Goal: Task Accomplishment & Management: Manage account settings

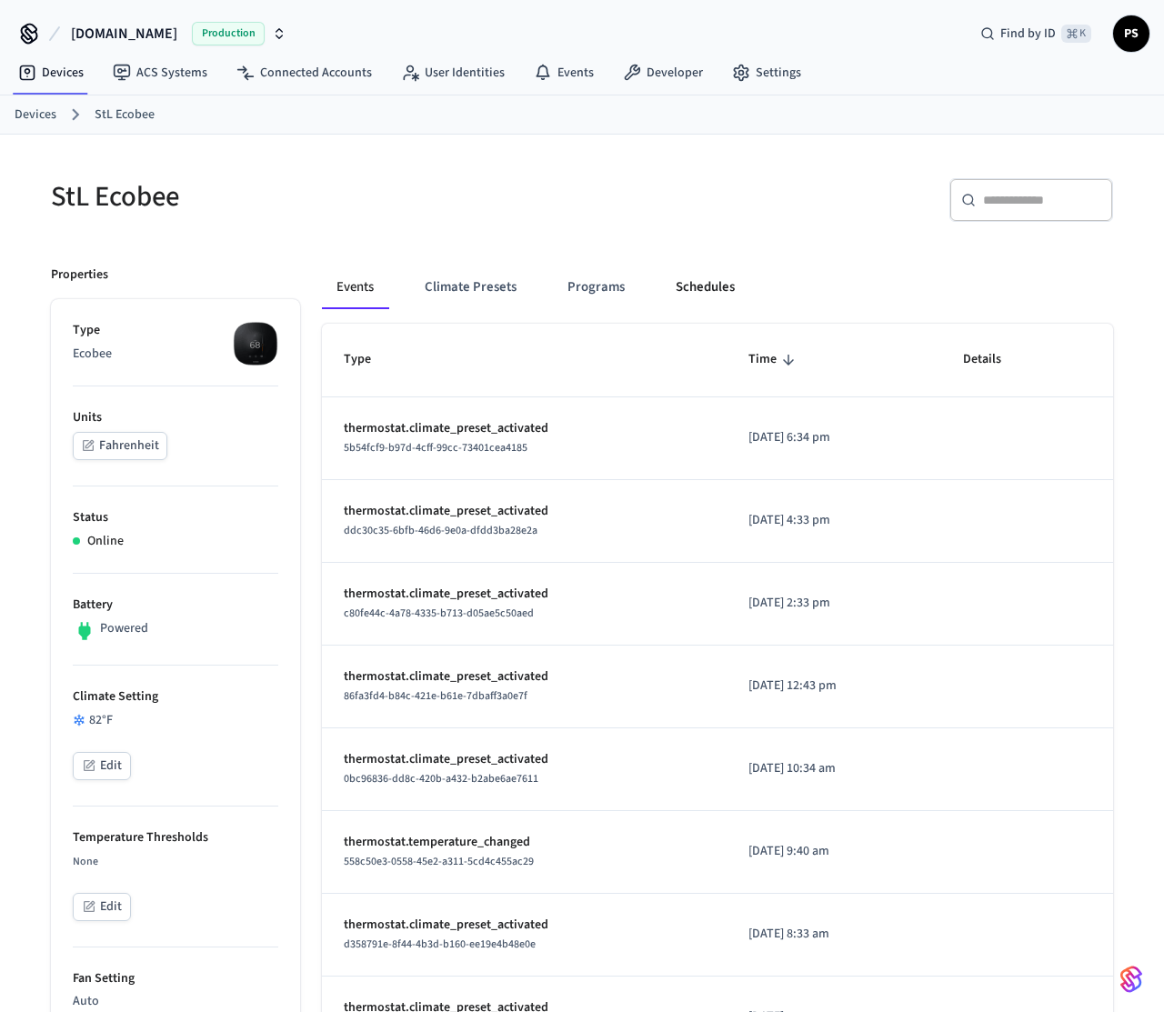
click at [692, 286] on button "Schedules" at bounding box center [705, 288] width 88 height 44
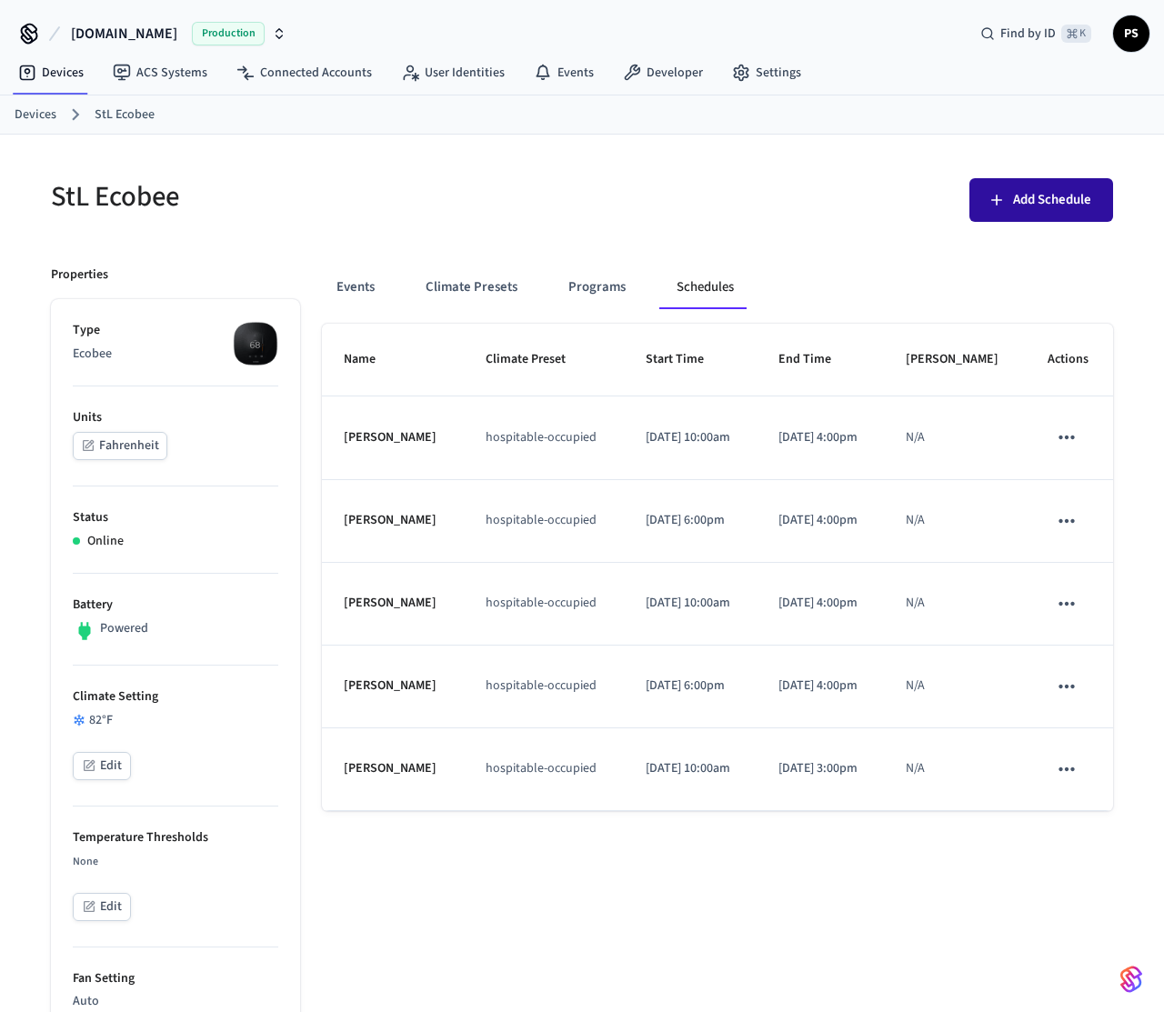
click at [1016, 205] on span "Add Schedule" at bounding box center [1052, 200] width 78 height 24
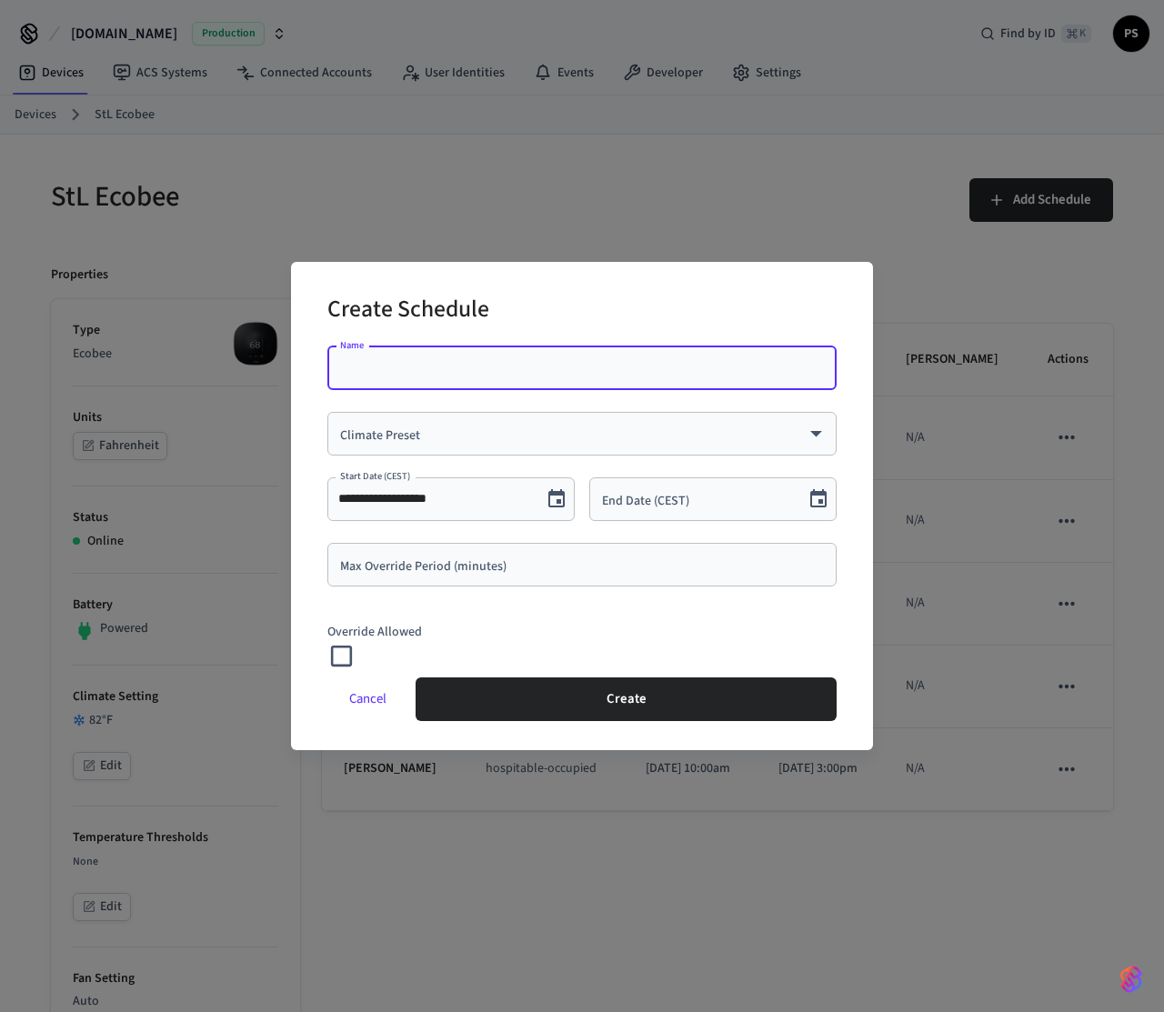
click at [478, 368] on input "Name" at bounding box center [581, 368] width 487 height 18
type input "****"
click at [360, 419] on div "​ Climate Preset" at bounding box center [581, 434] width 509 height 44
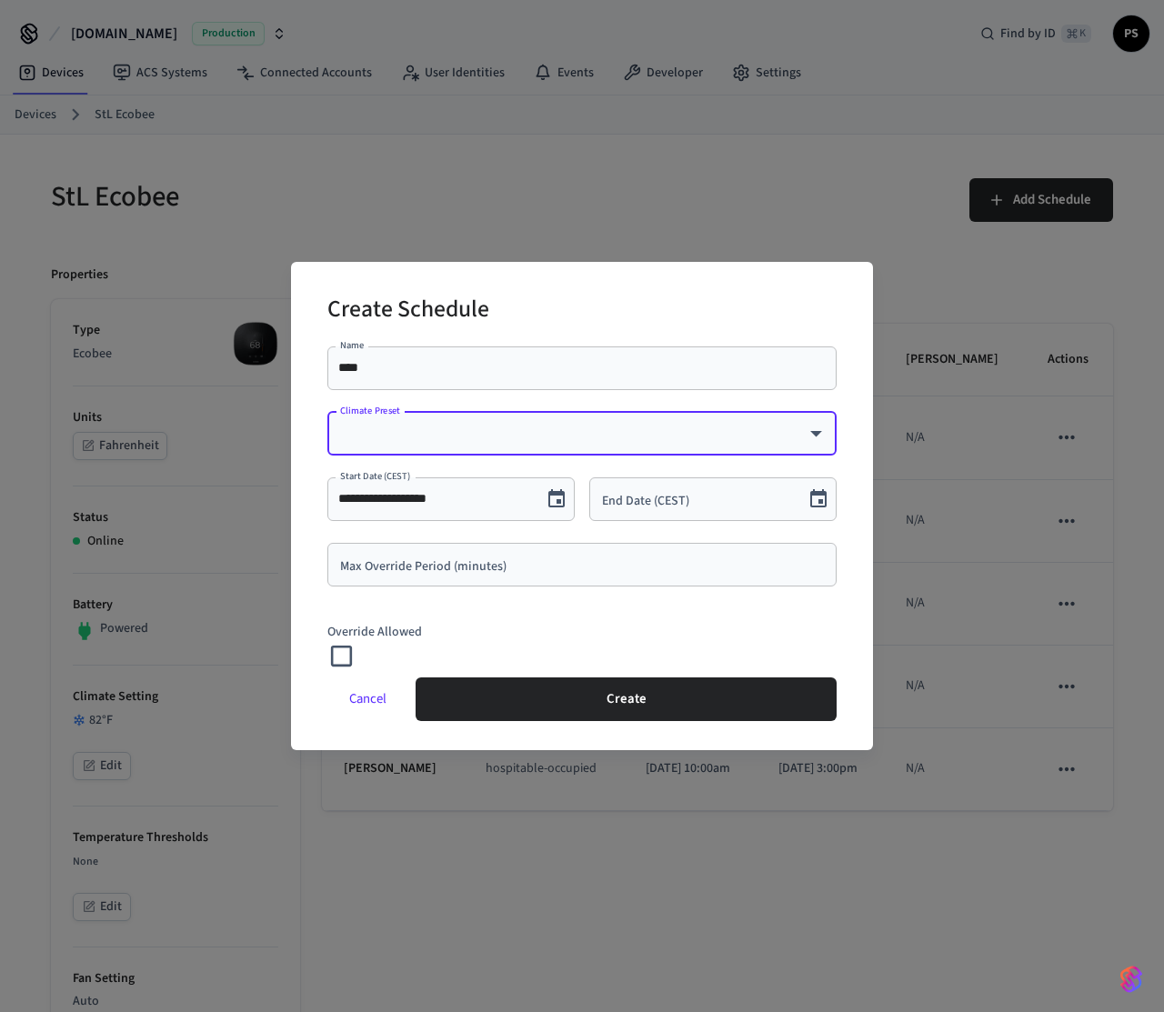
click at [420, 428] on body "Hospitable.com Production Find by ID ⌘ K PS Devices ACS Systems Connected Accou…" at bounding box center [582, 936] width 1164 height 1873
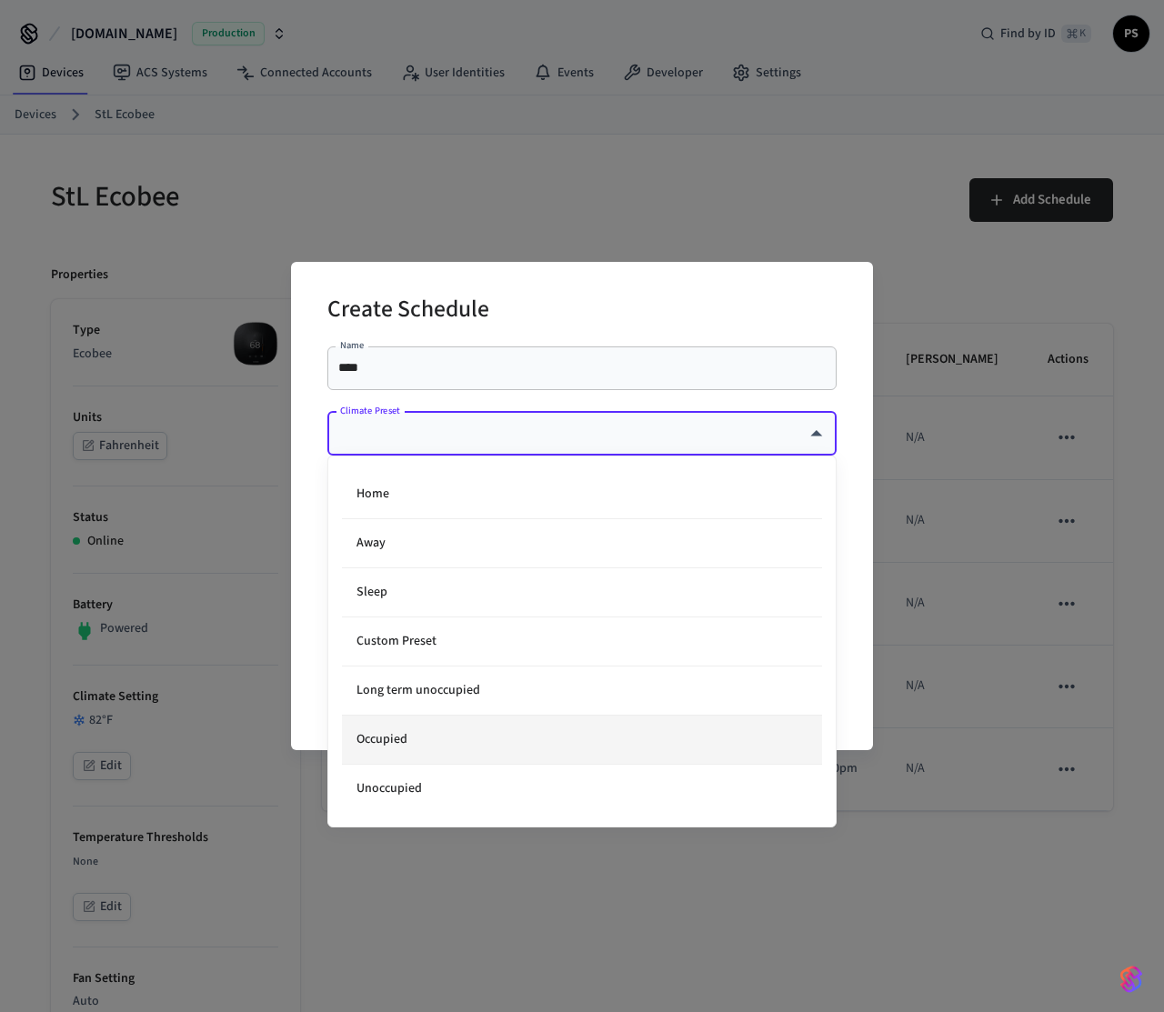
click at [406, 759] on li "Occupied" at bounding box center [582, 740] width 480 height 49
type input "**********"
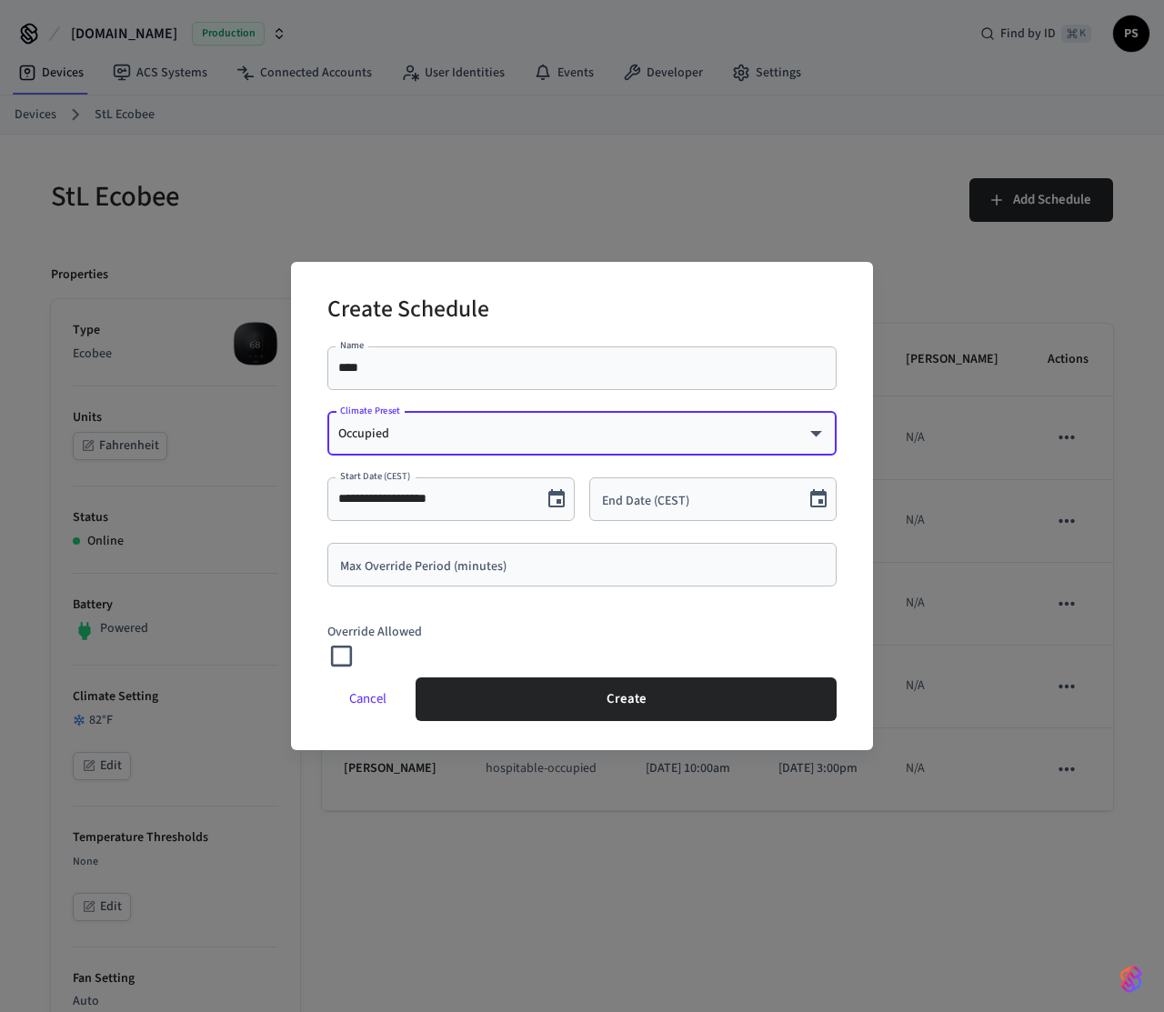
click at [407, 499] on input "**********" at bounding box center [434, 499] width 193 height 18
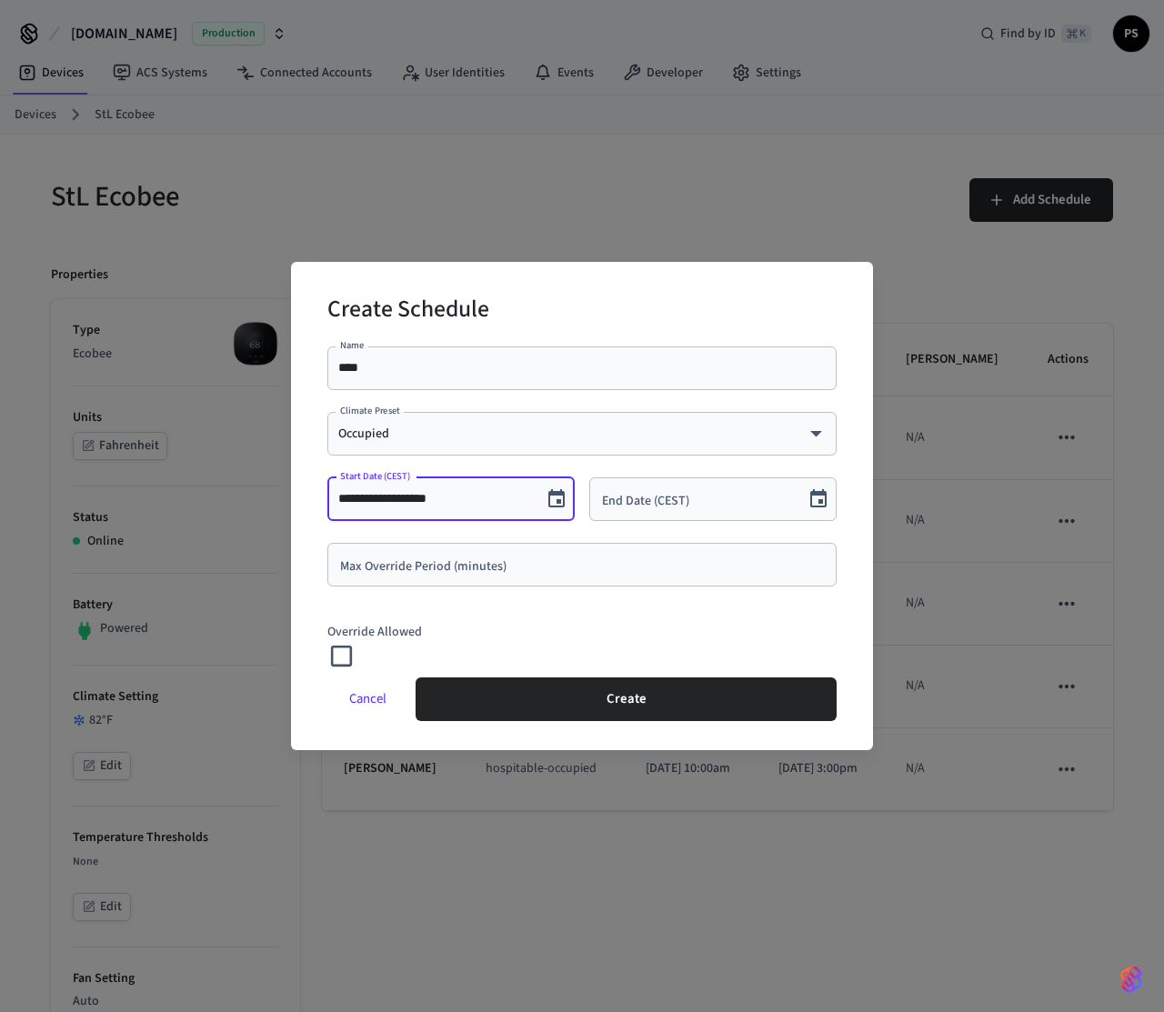
click at [421, 498] on input "**********" at bounding box center [434, 499] width 193 height 18
type input "**********"
click at [660, 504] on div "End Date (CEST) End Date (CEST)" at bounding box center [712, 499] width 247 height 44
type input "**********"
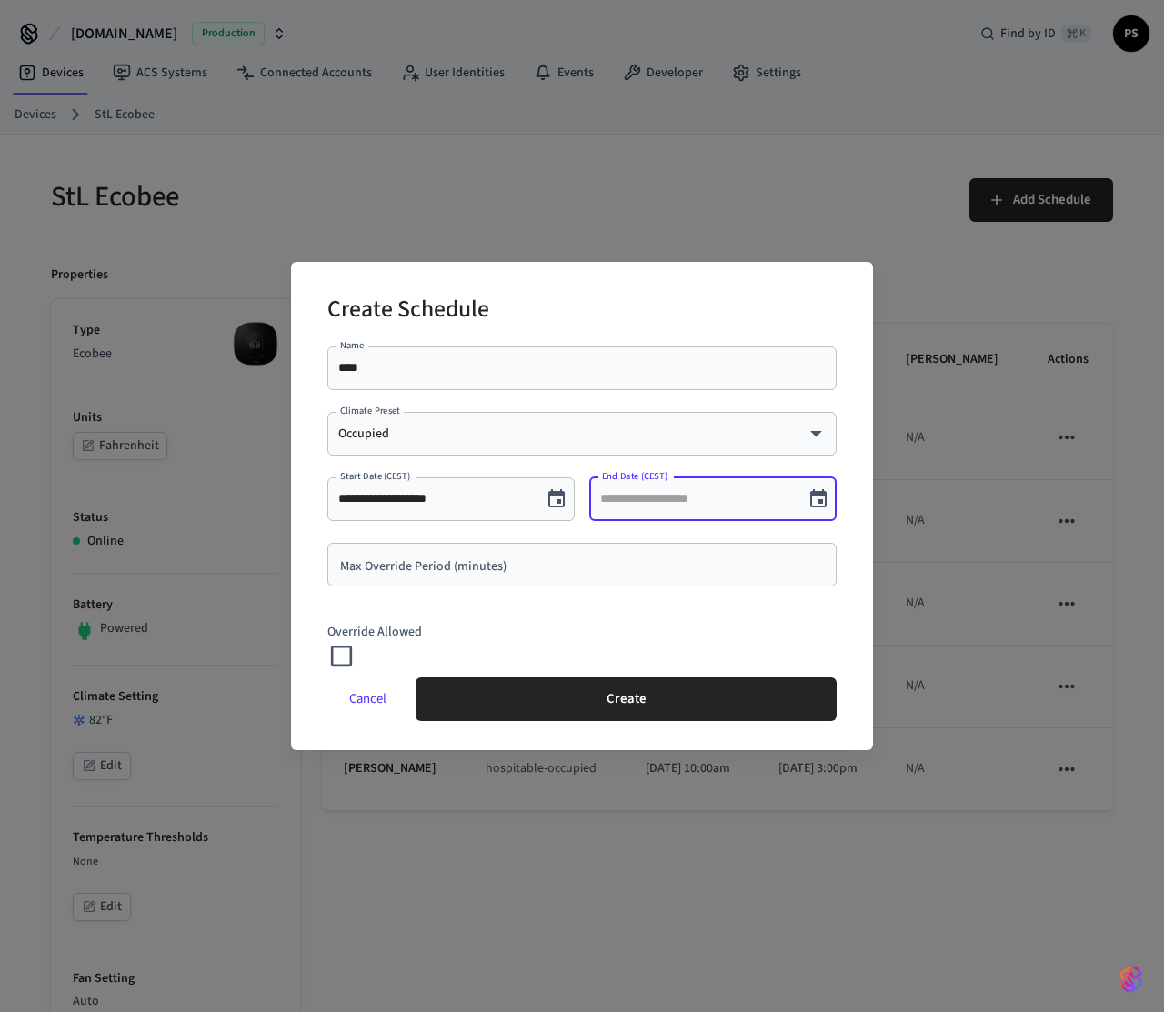
click at [820, 501] on button "Choose date" at bounding box center [818, 499] width 36 height 36
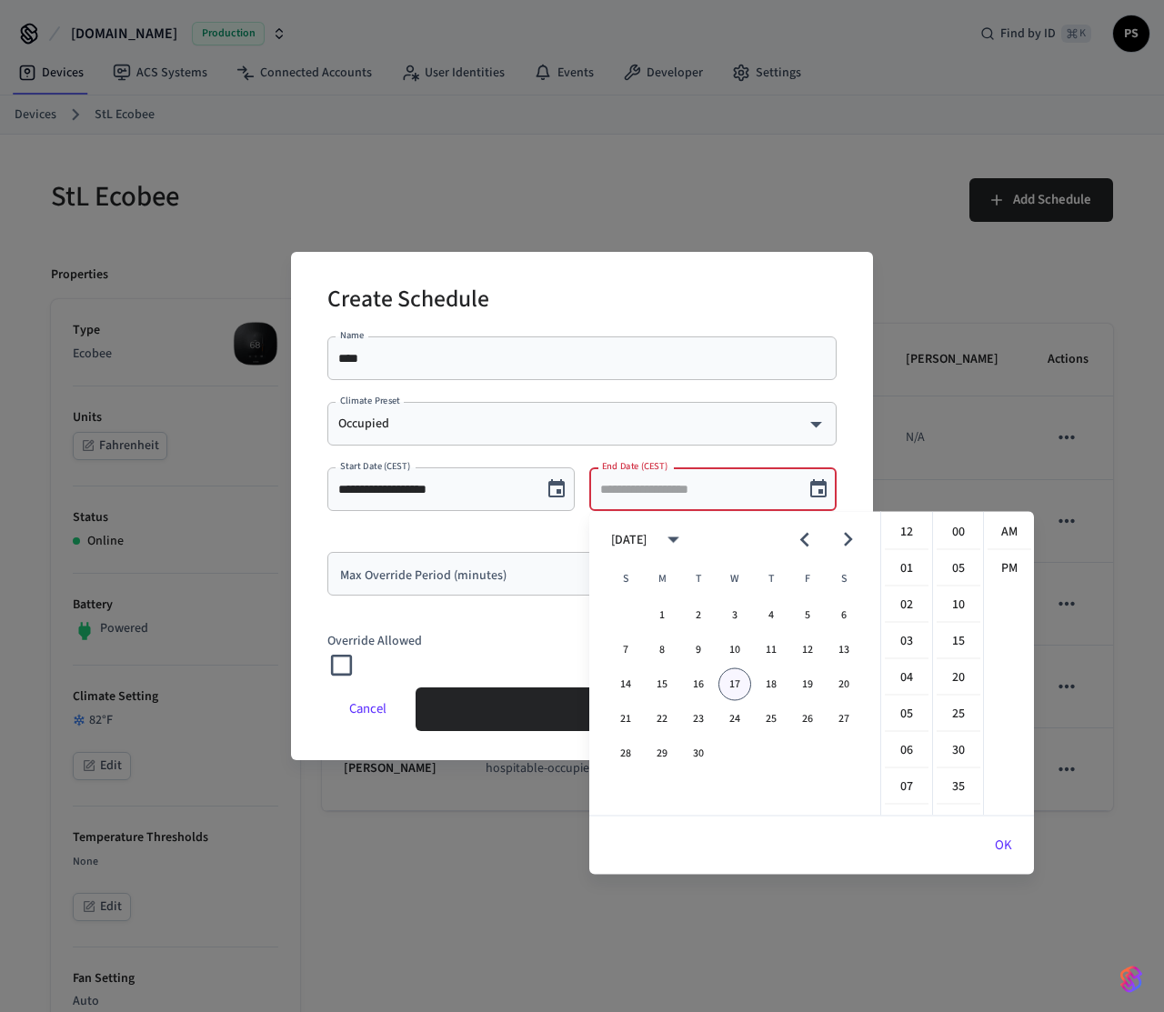
click at [739, 680] on button "17" at bounding box center [735, 684] width 33 height 33
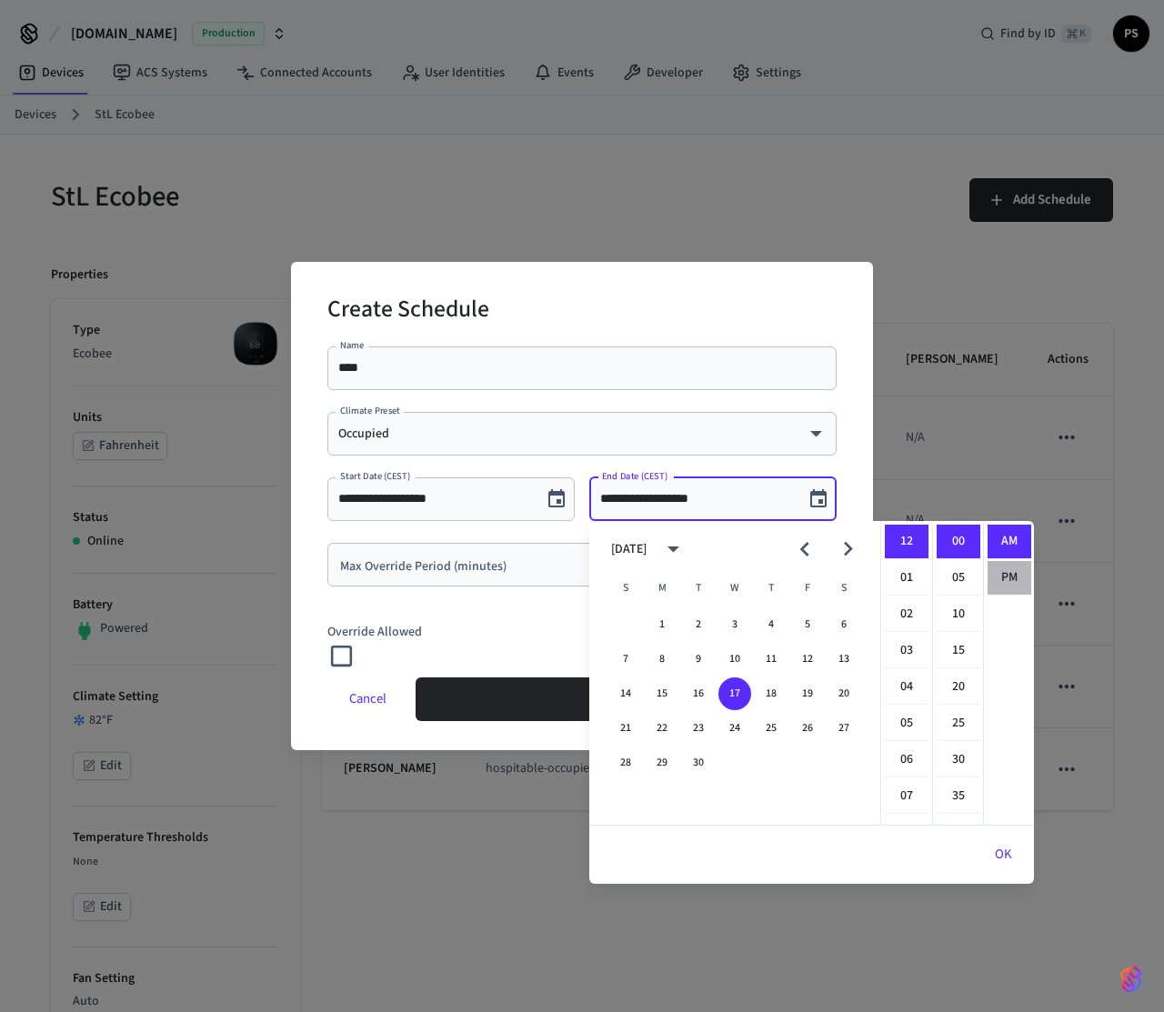
click at [1010, 578] on li "PM" at bounding box center [1010, 578] width 44 height 34
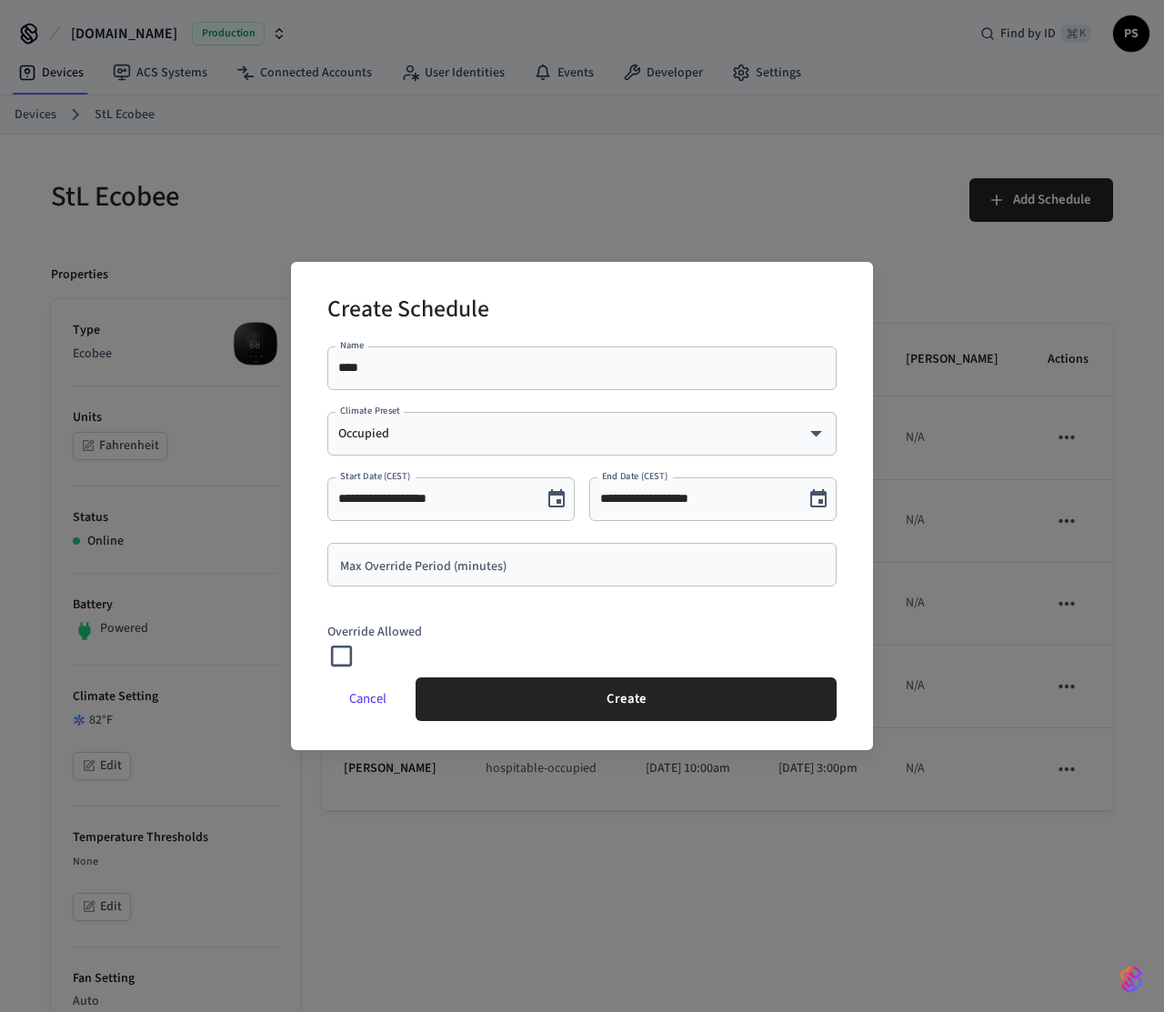
click at [663, 500] on input "**********" at bounding box center [696, 499] width 193 height 18
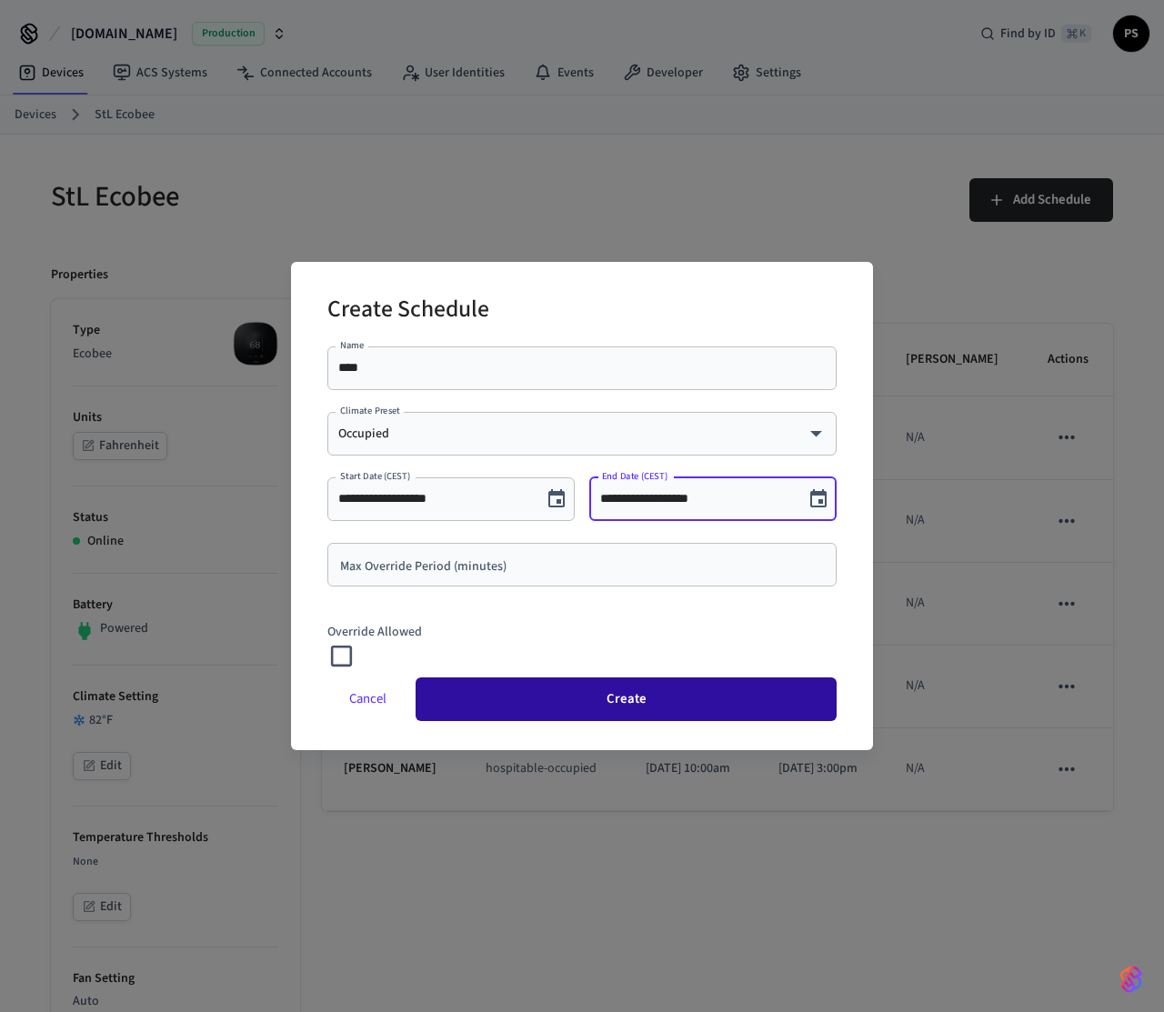
type input "**********"
click at [581, 682] on button "Create" at bounding box center [626, 700] width 421 height 44
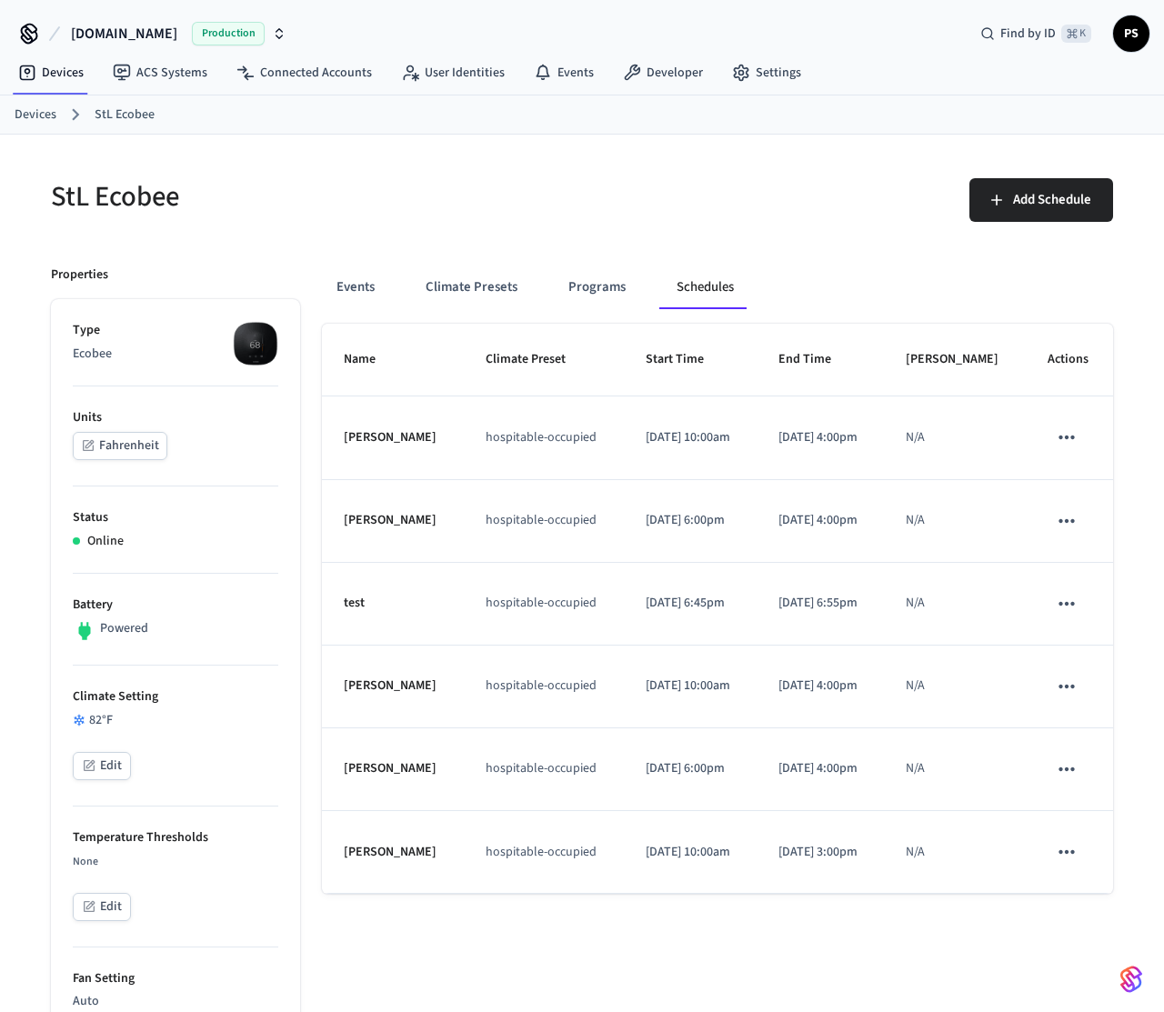
click at [375, 608] on td "test" at bounding box center [393, 604] width 142 height 83
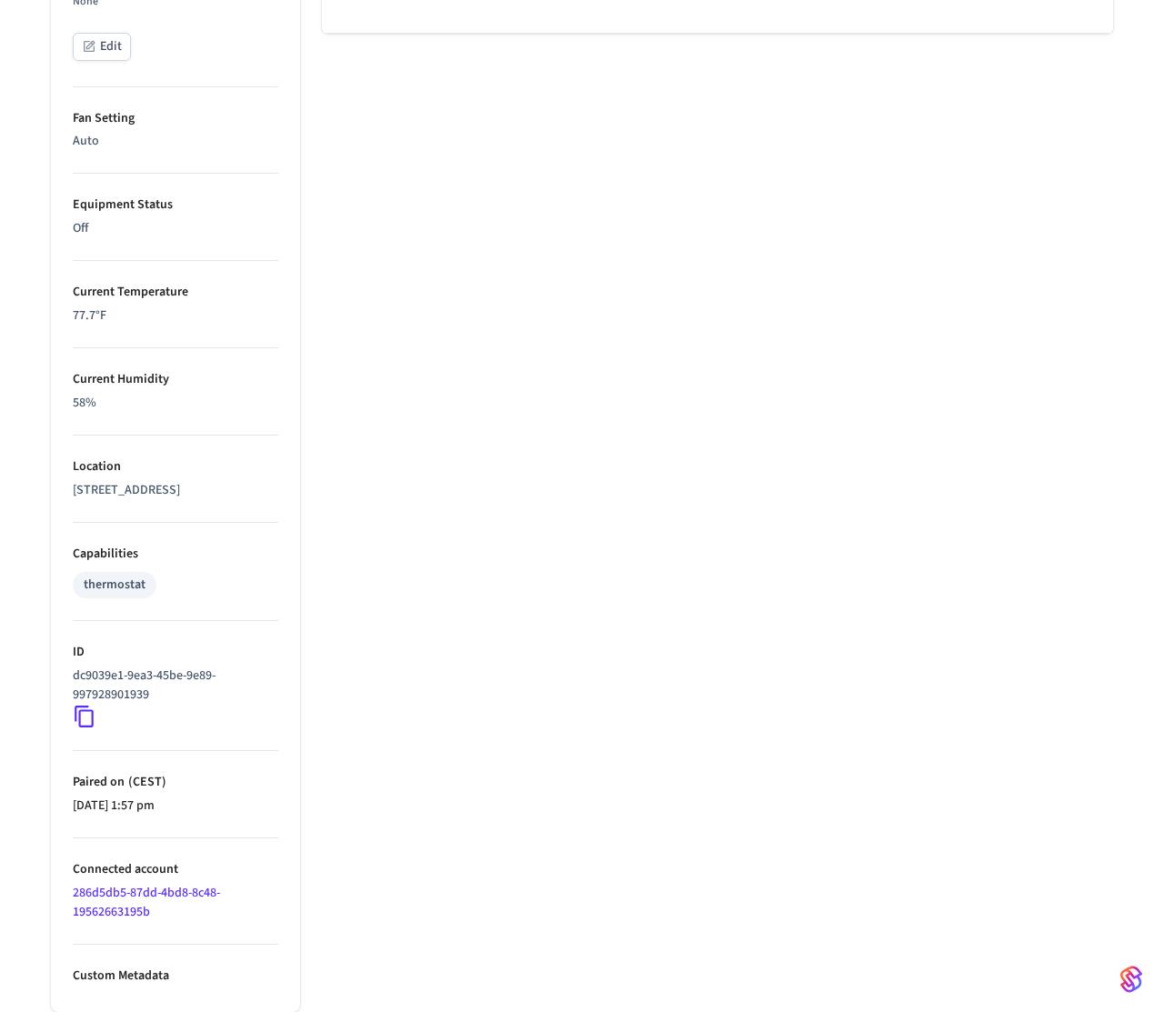
click at [82, 712] on icon at bounding box center [85, 717] width 24 height 24
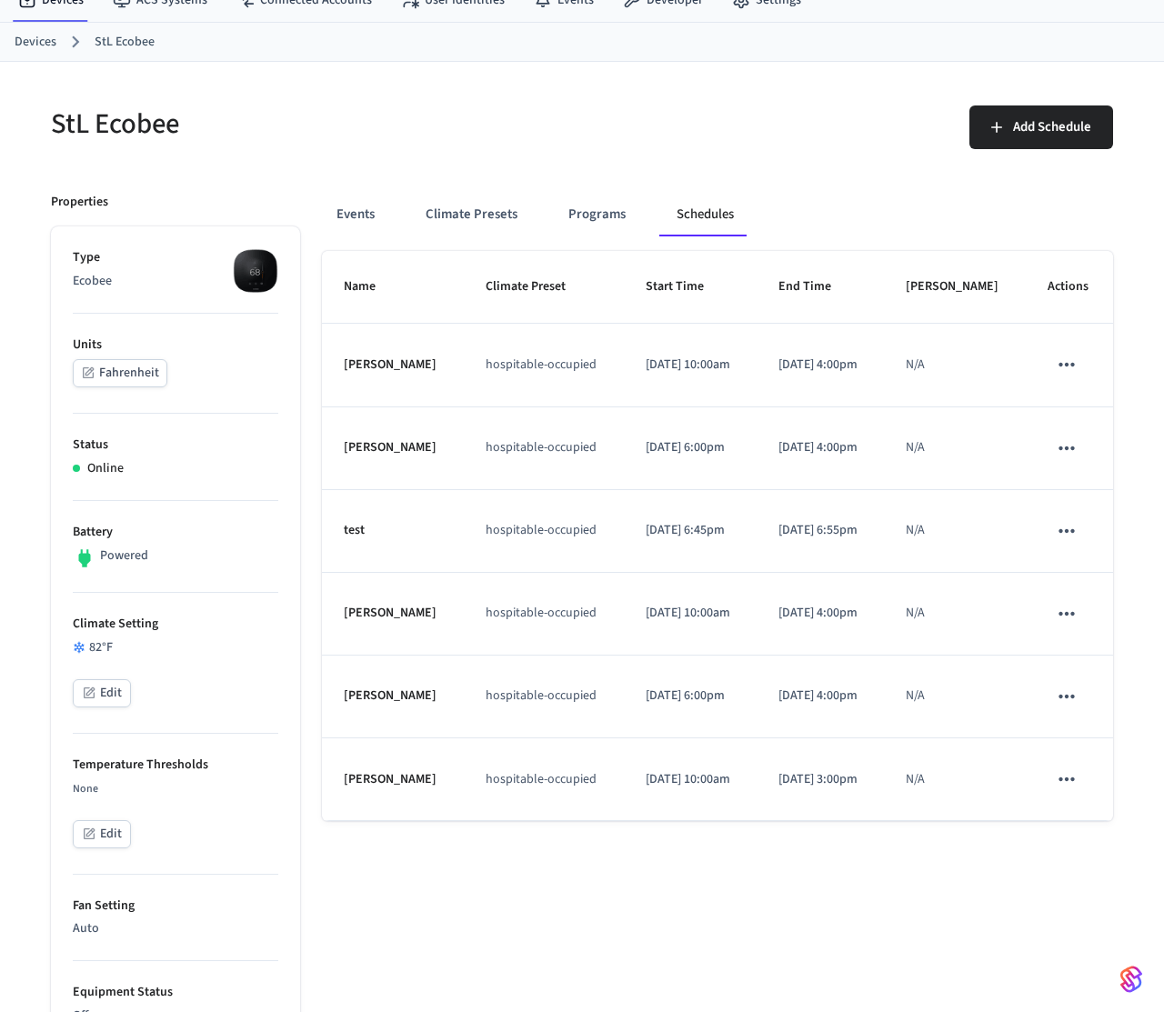
scroll to position [85, 0]
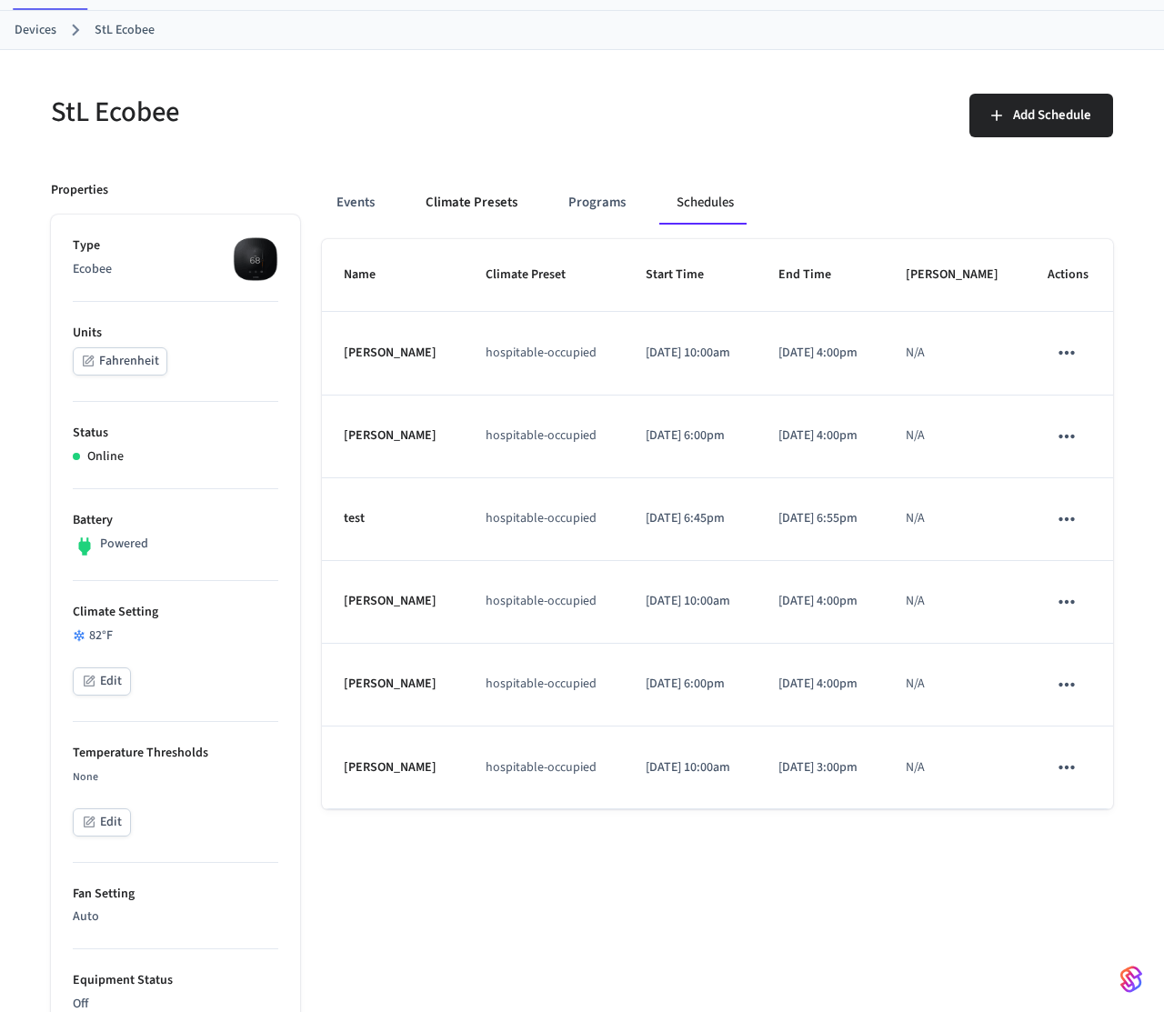
click at [472, 192] on button "Climate Presets" at bounding box center [471, 203] width 121 height 44
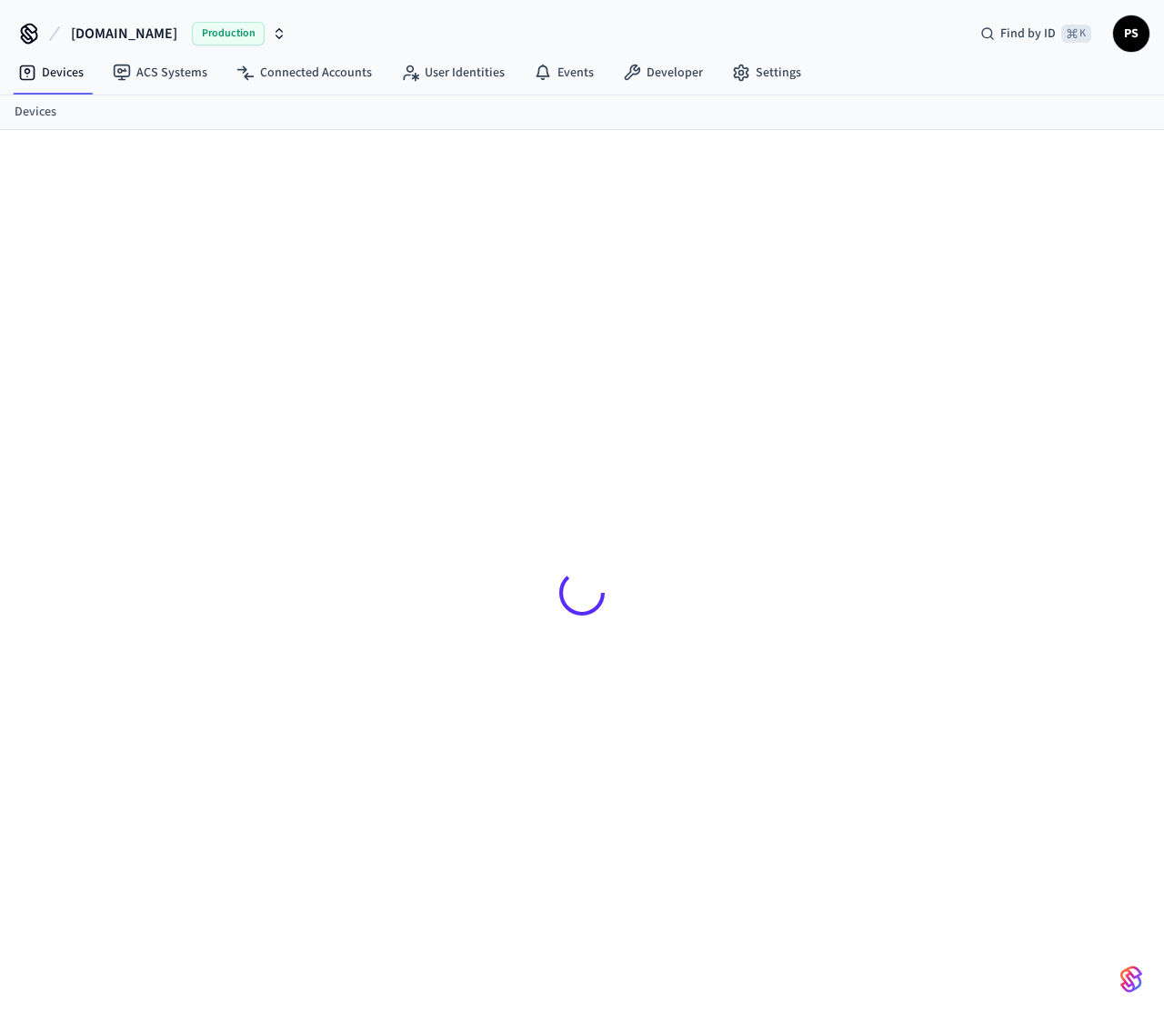
scroll to position [25, 0]
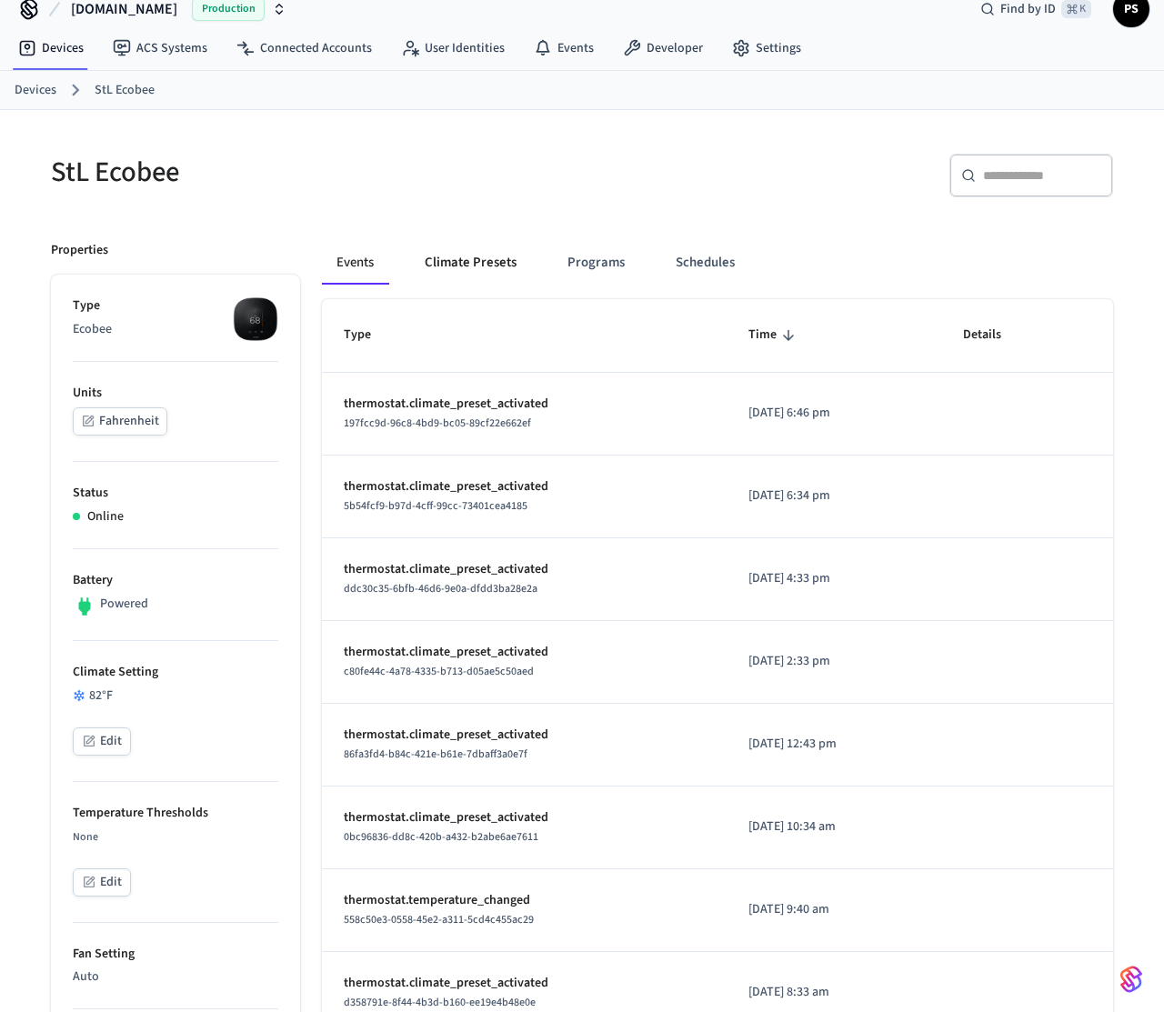
click at [445, 267] on button "Climate Presets" at bounding box center [470, 263] width 121 height 44
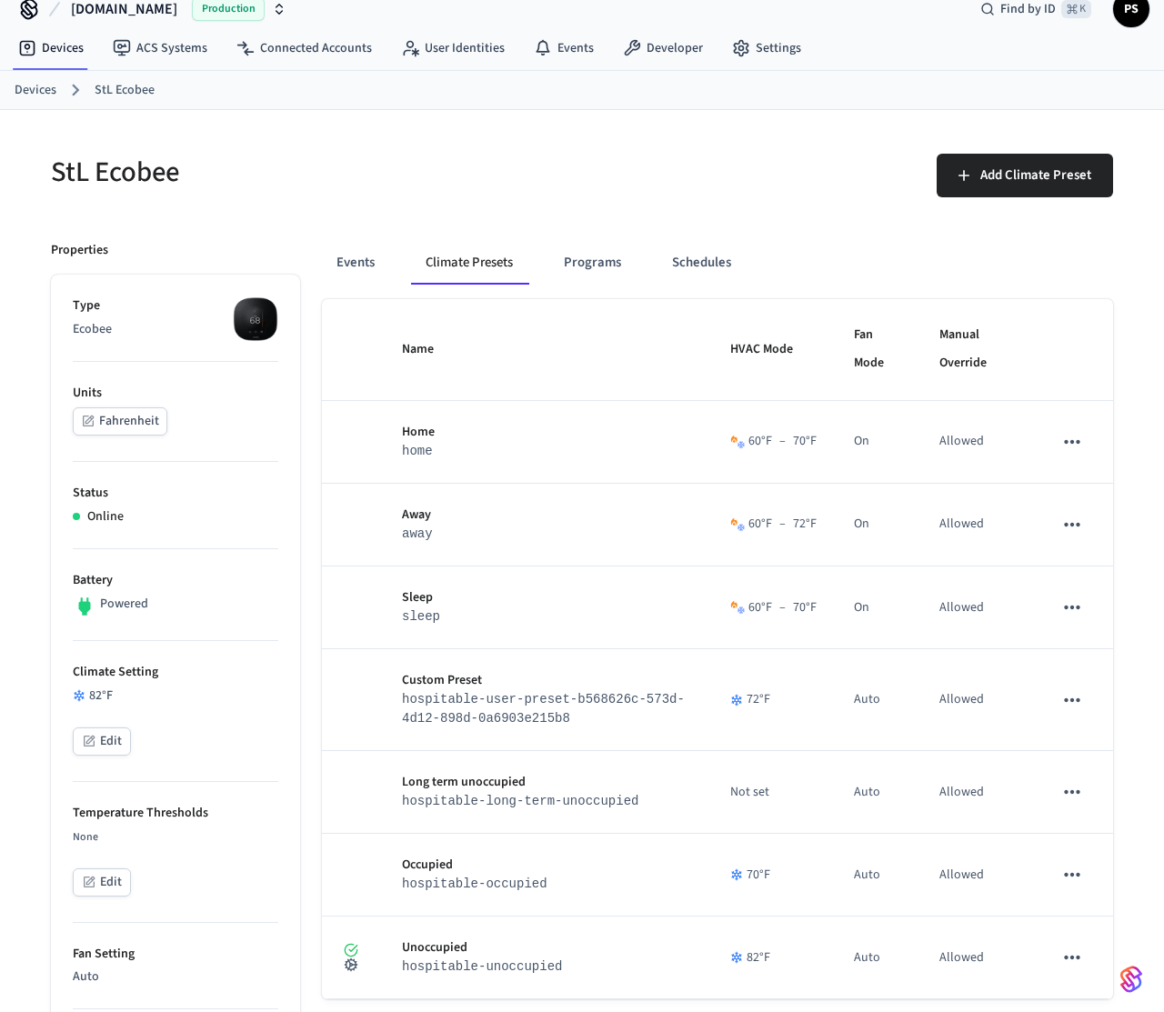
click at [397, 208] on div "StL Ecobee" at bounding box center [300, 172] width 542 height 80
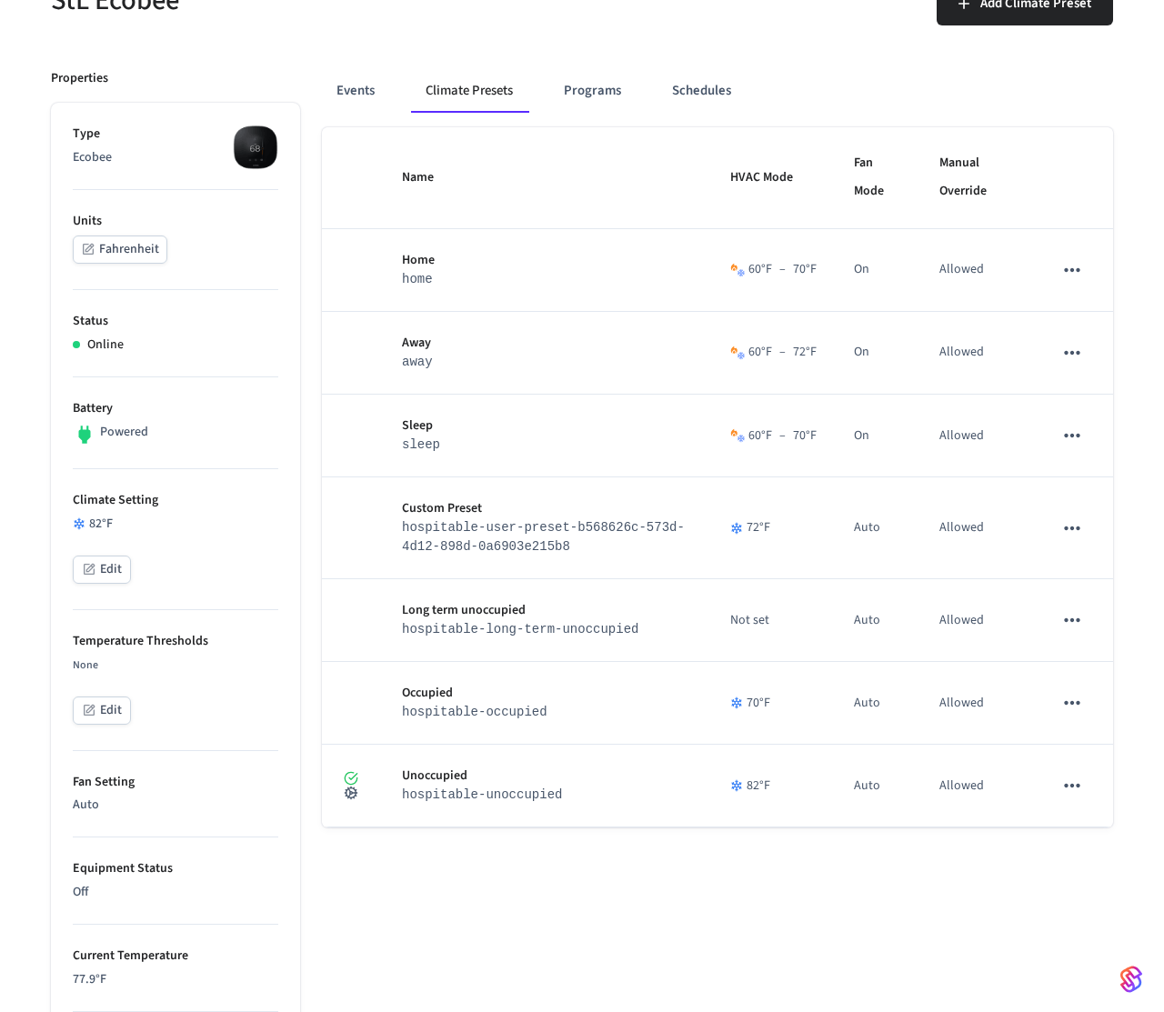
scroll to position [206, 0]
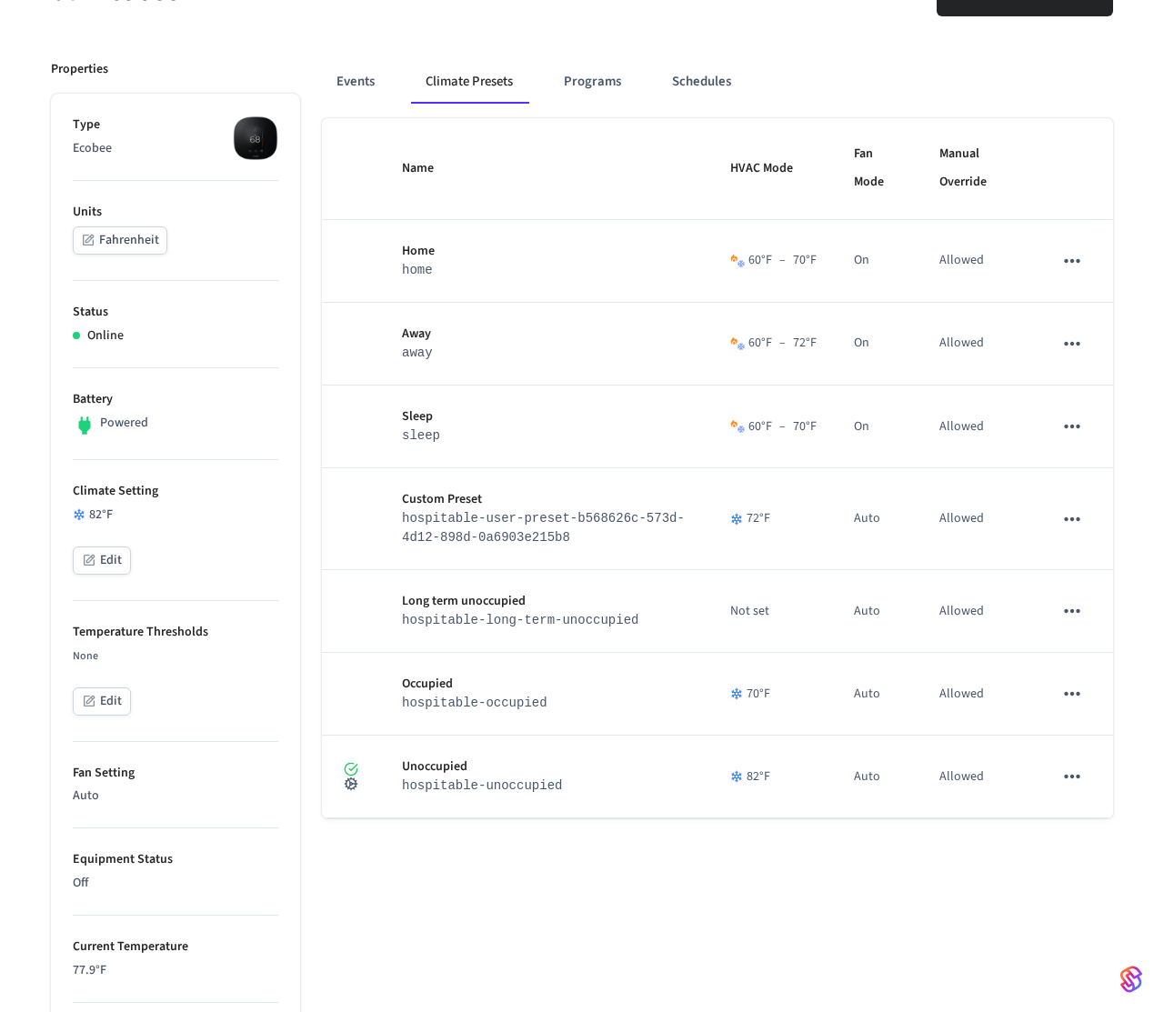
click at [183, 477] on li "Climate Setting 82 °F Edit" at bounding box center [176, 530] width 206 height 141
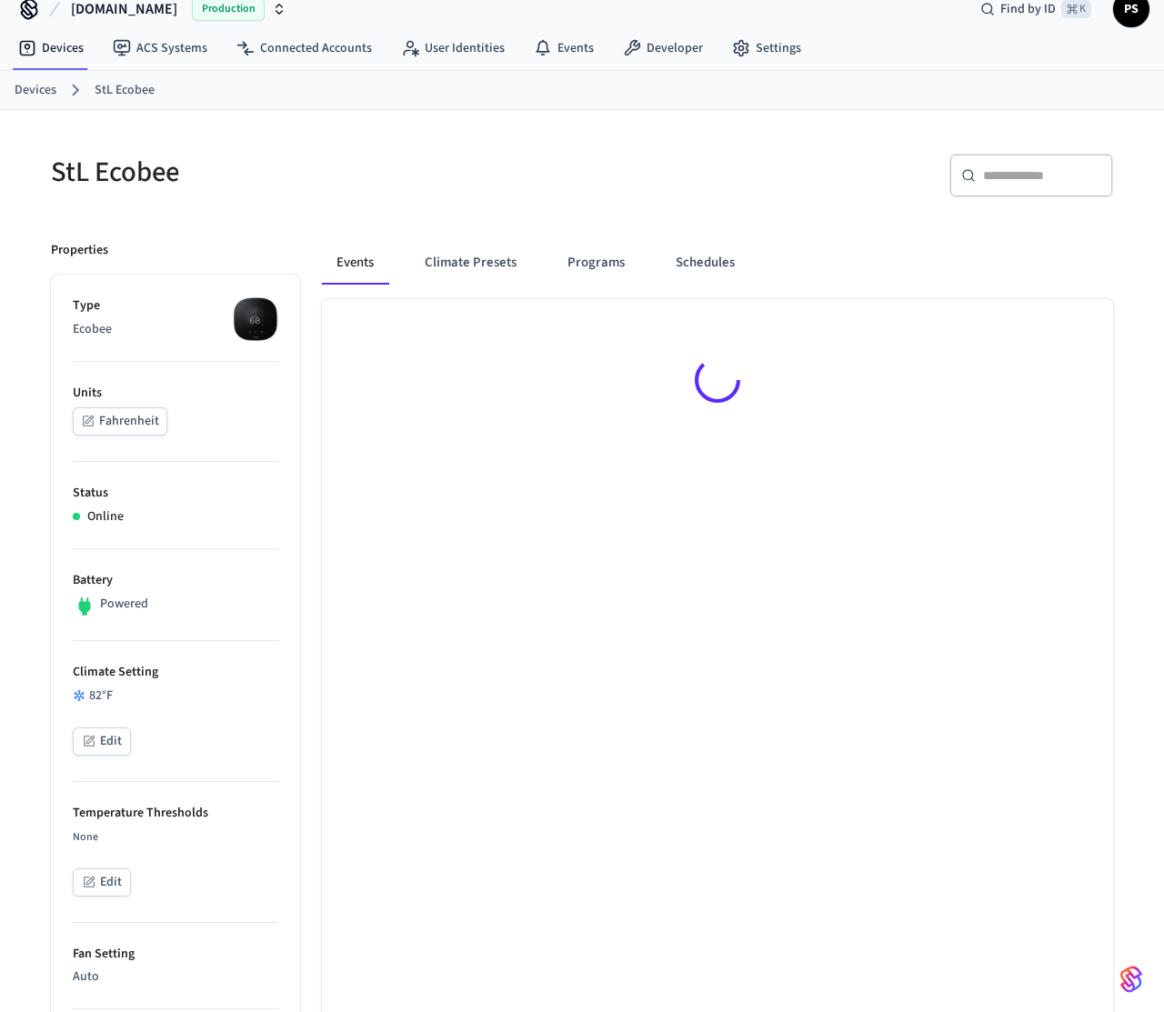
scroll to position [25, 0]
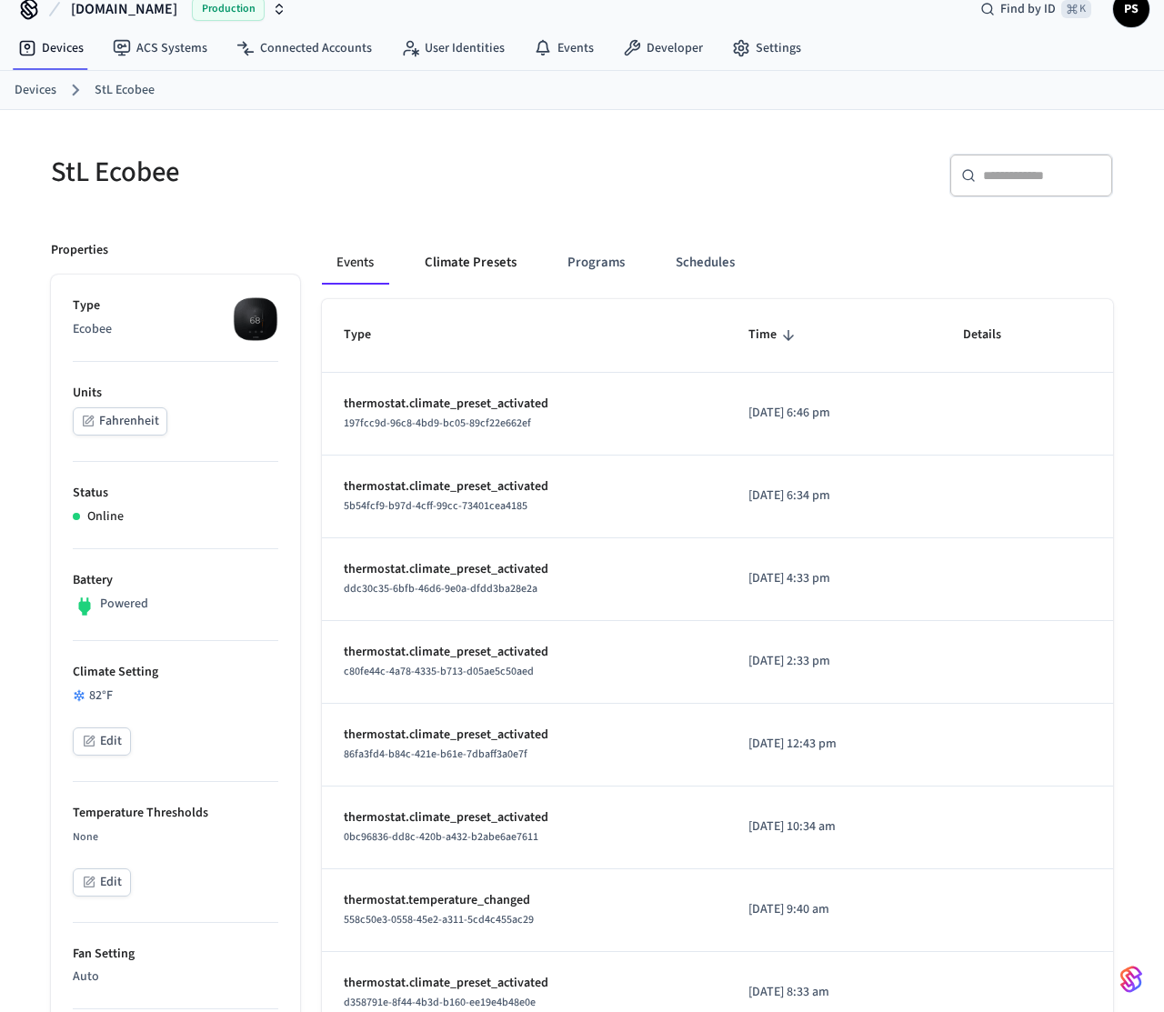
click at [466, 271] on button "Climate Presets" at bounding box center [470, 263] width 121 height 44
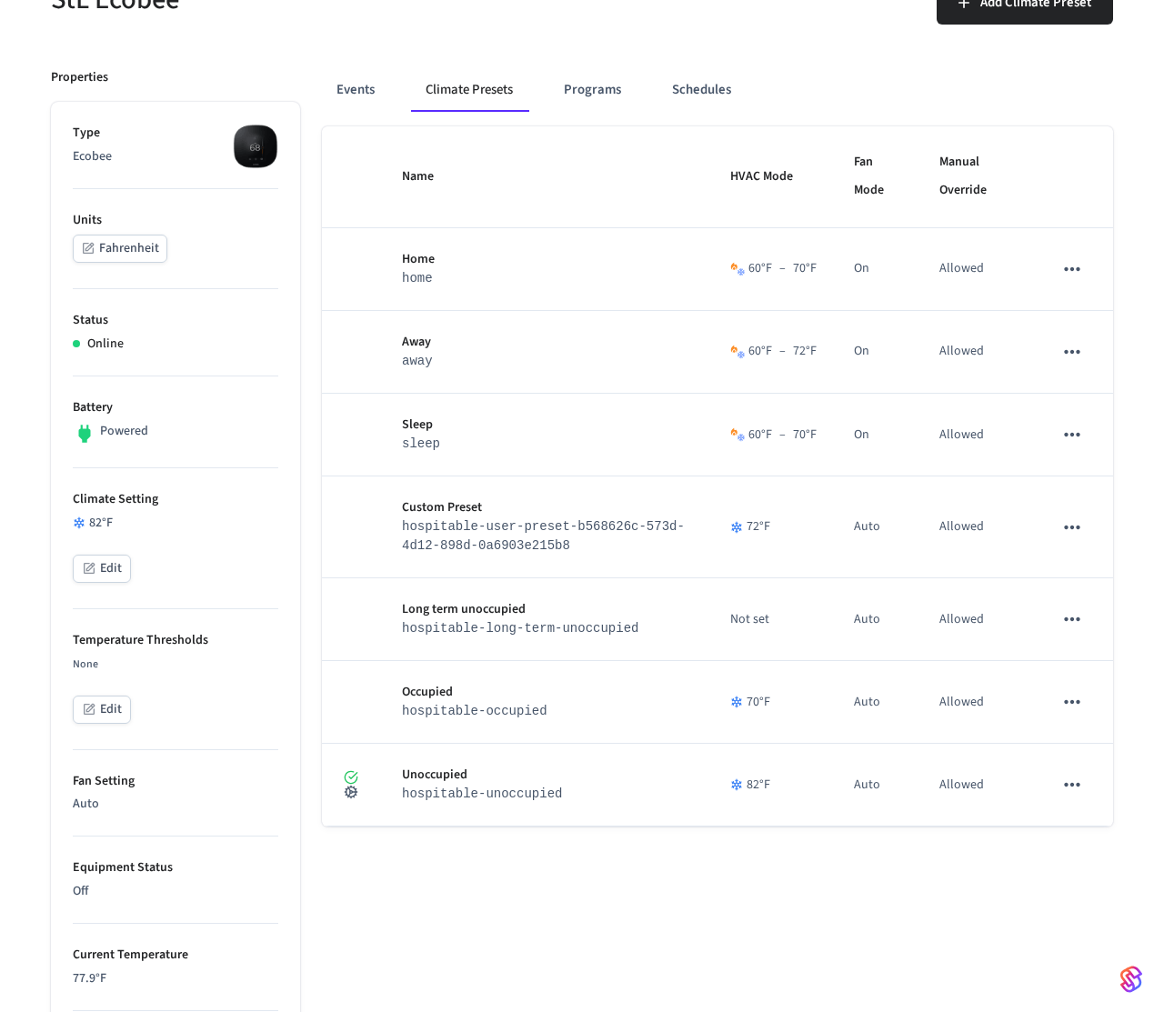
scroll to position [227, 0]
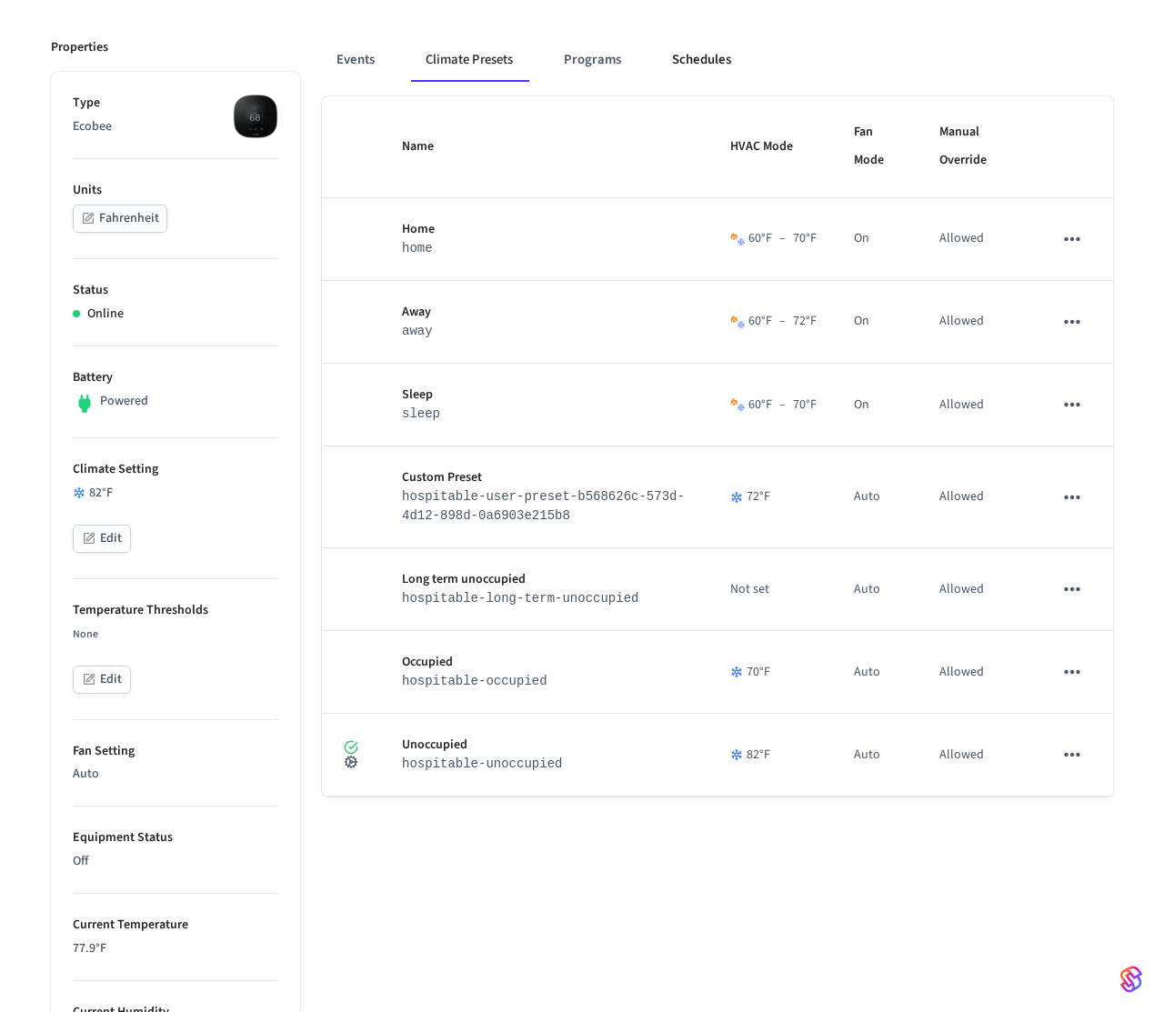
click at [739, 64] on button "Schedules" at bounding box center [702, 60] width 88 height 44
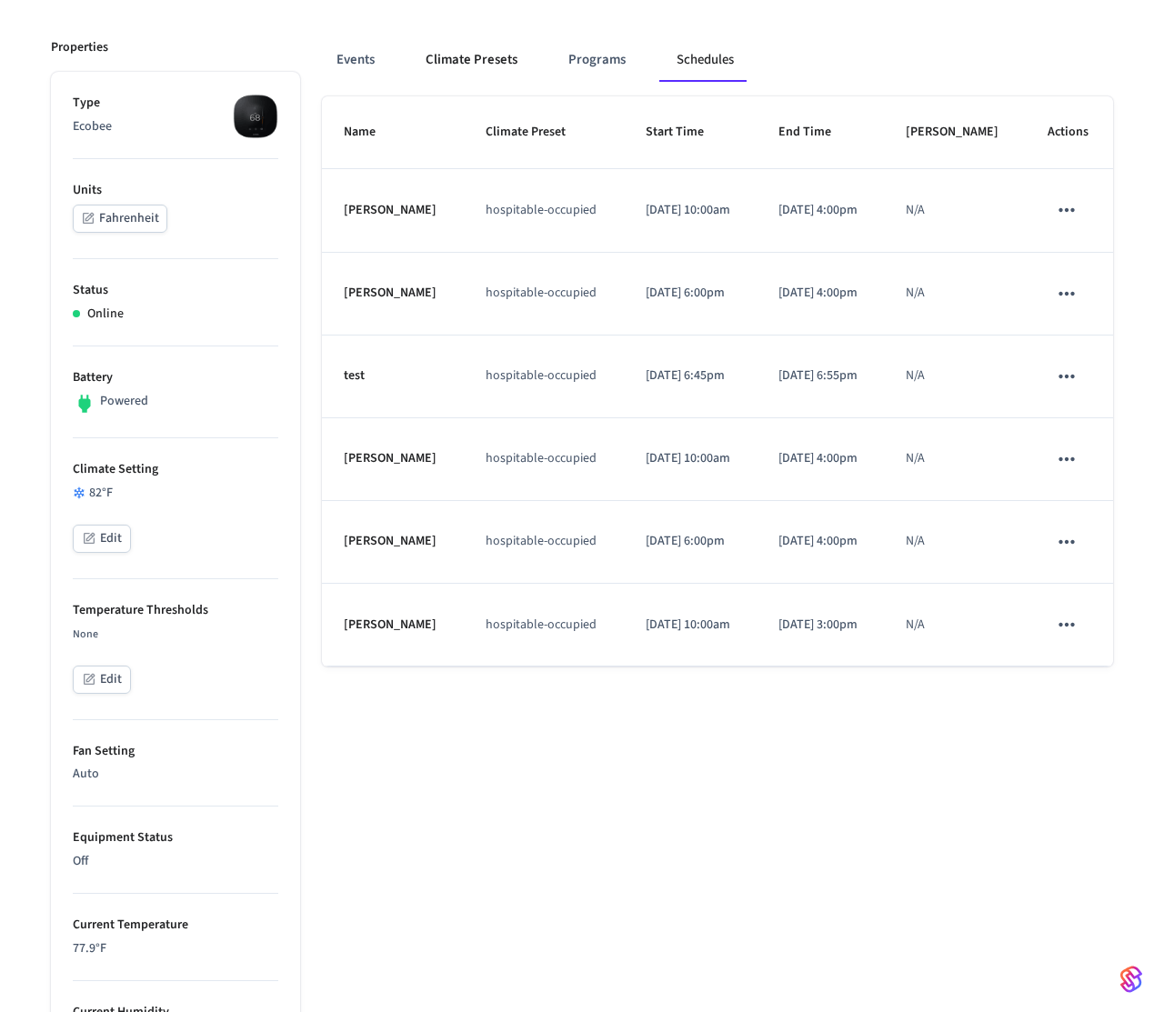
click at [497, 70] on button "Climate Presets" at bounding box center [471, 60] width 121 height 44
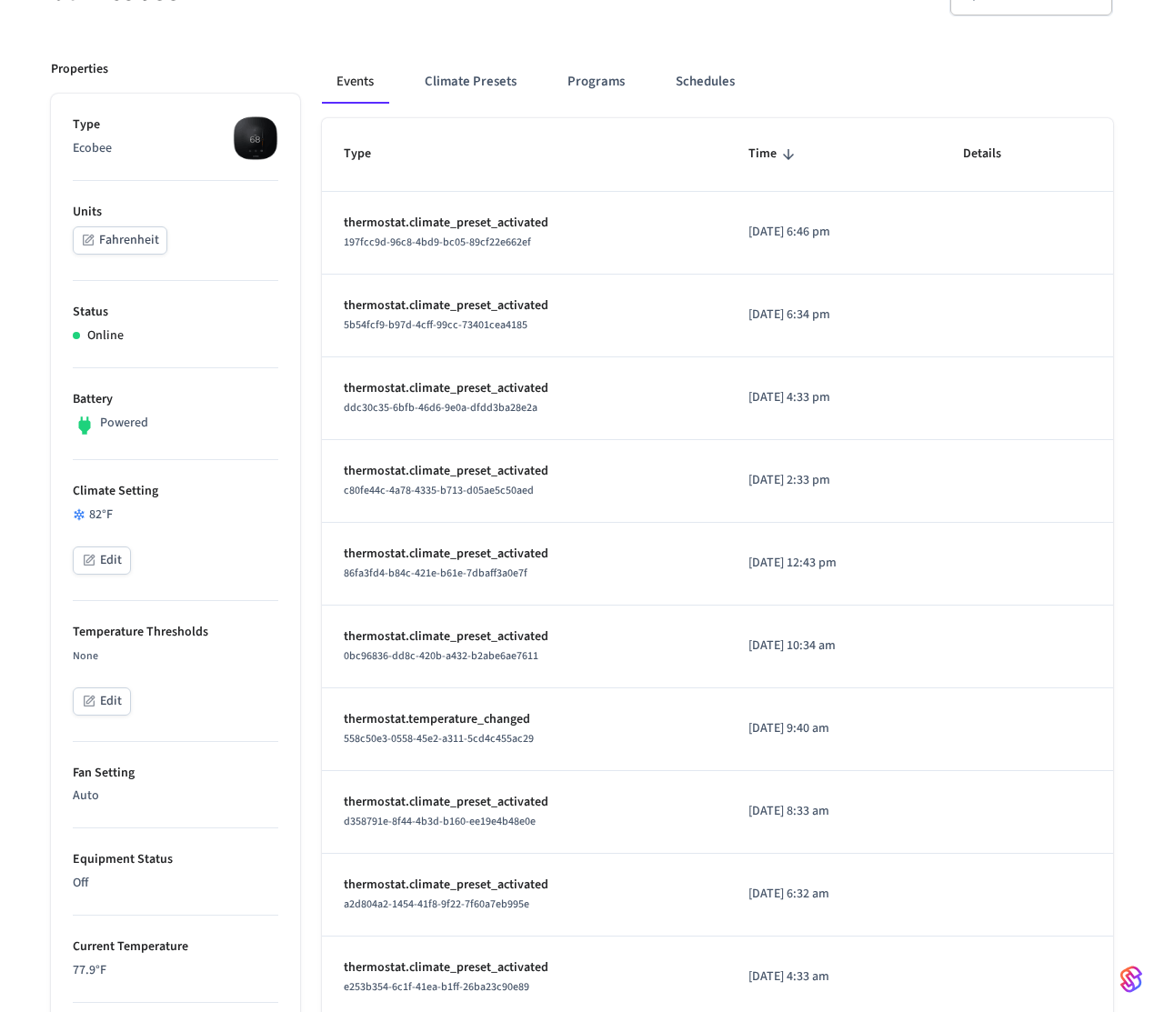
scroll to position [219, 0]
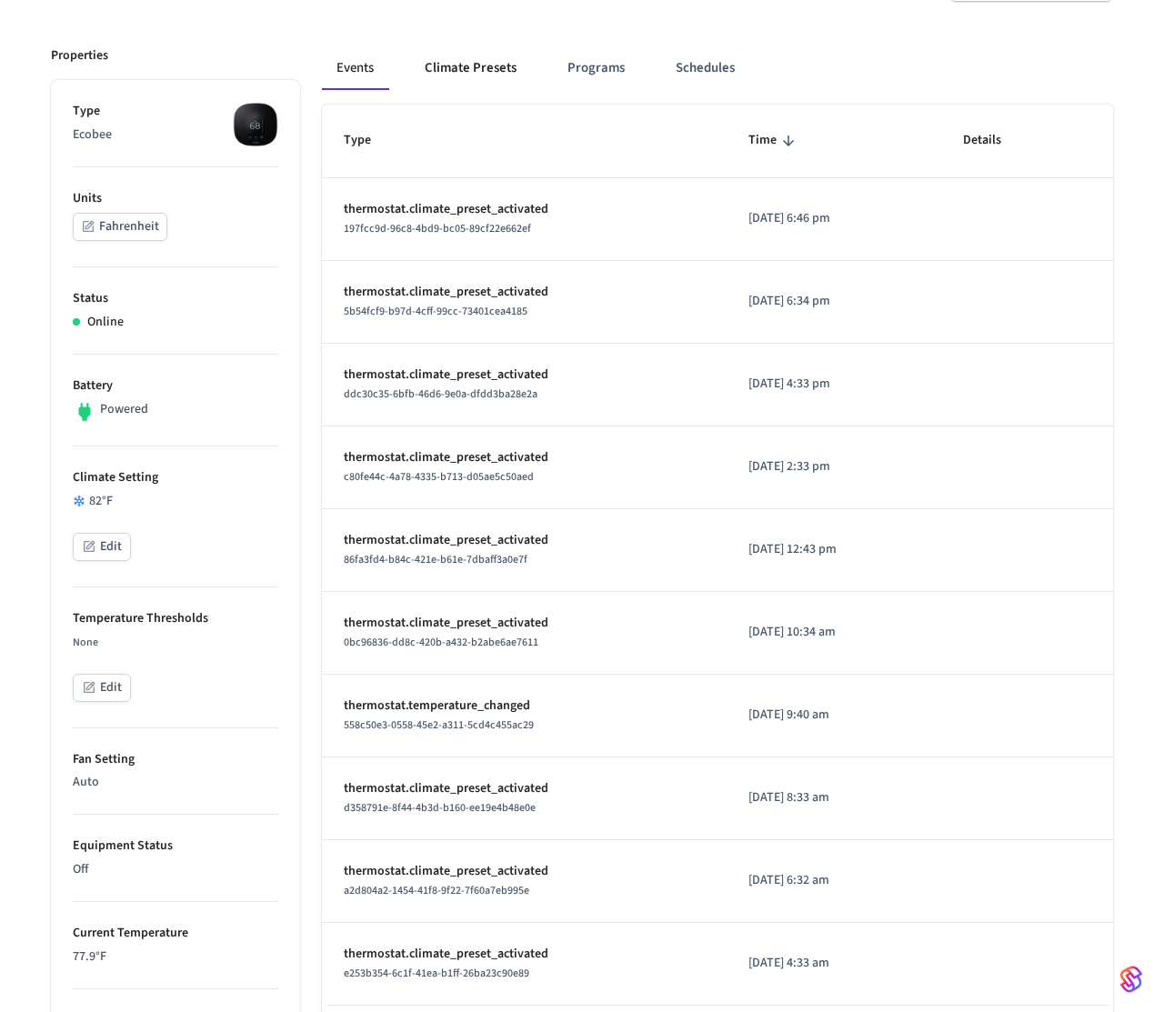
click at [497, 81] on button "Climate Presets" at bounding box center [470, 68] width 121 height 44
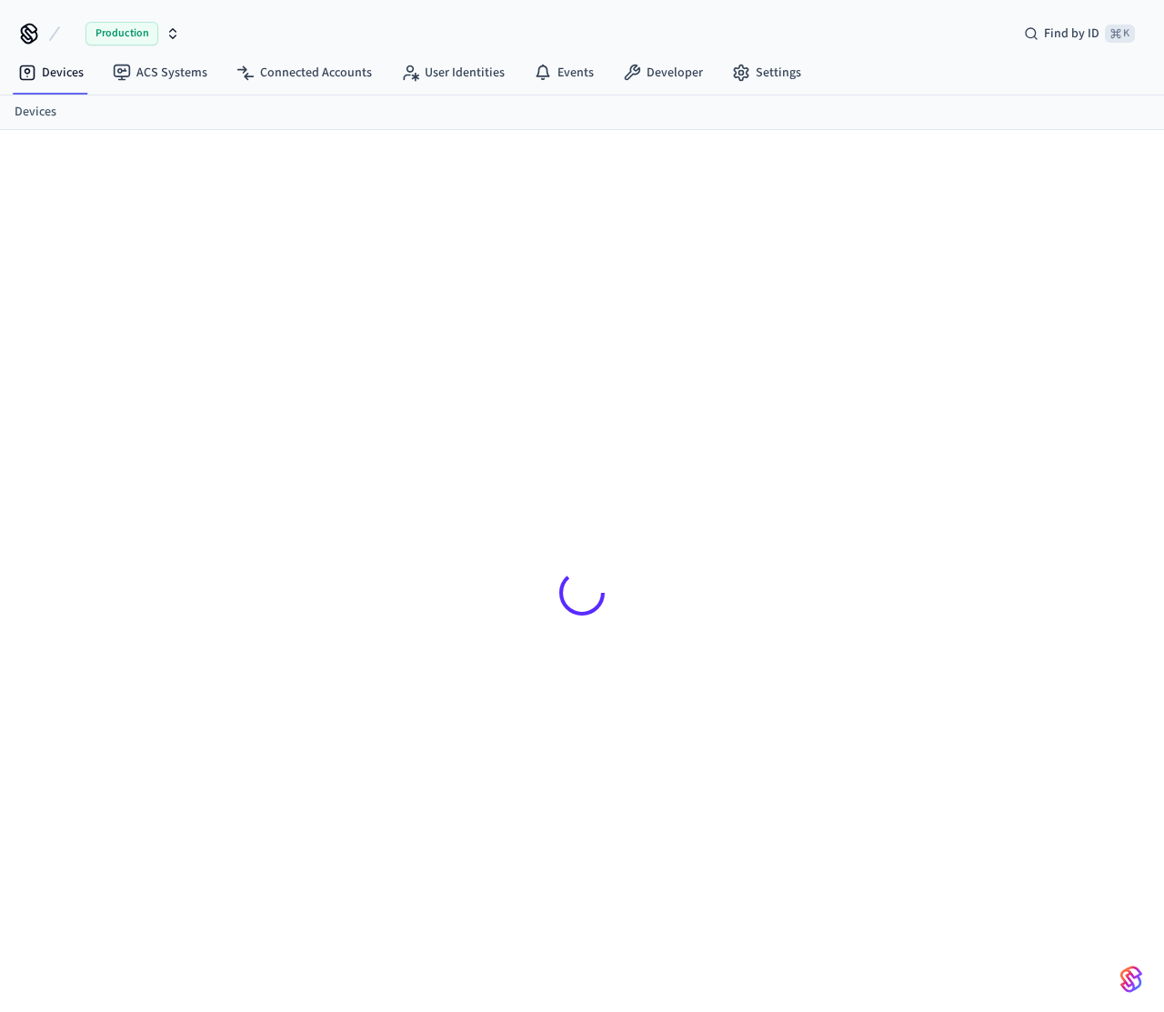
scroll to position [25, 0]
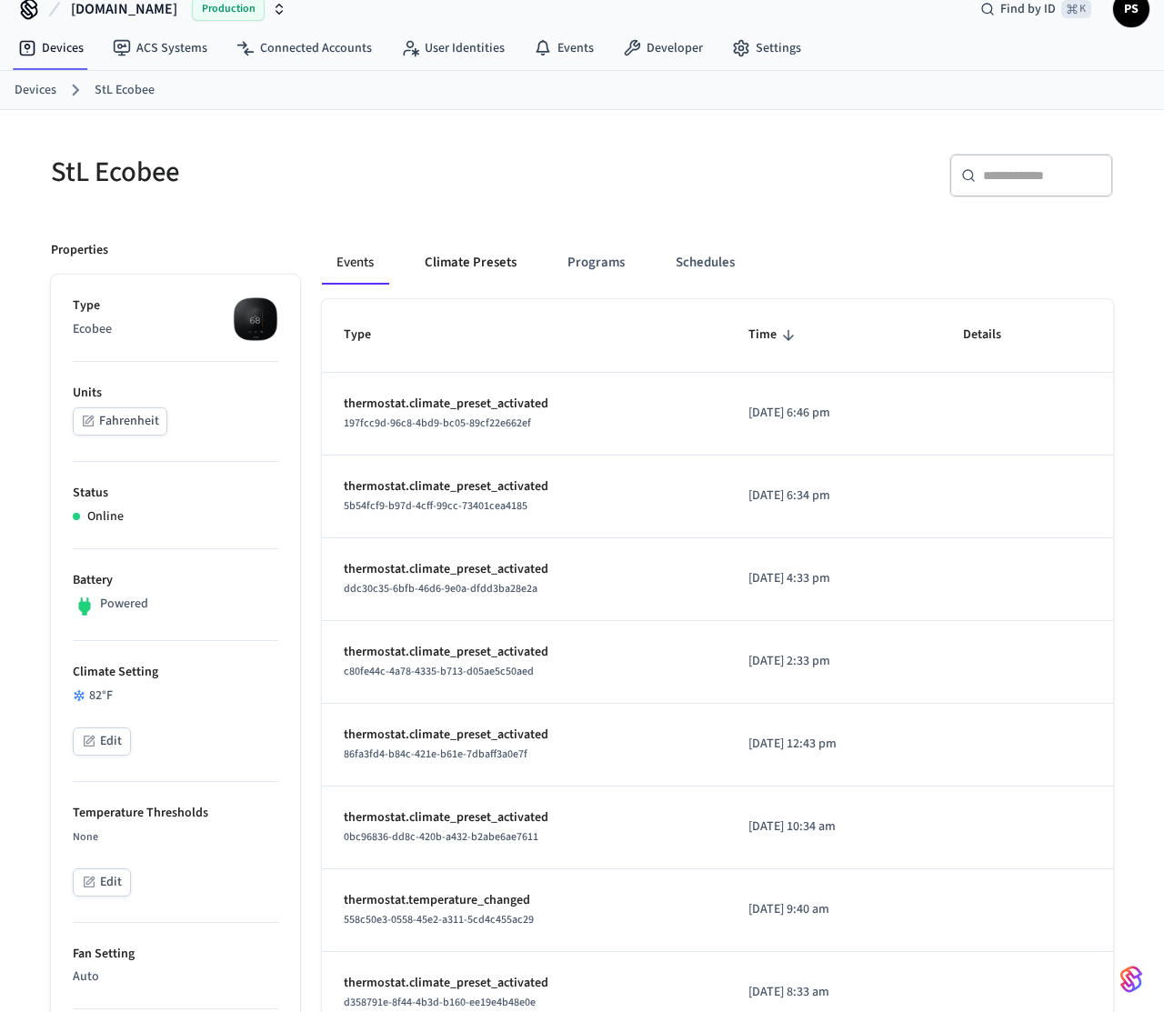
click at [471, 276] on button "Climate Presets" at bounding box center [470, 263] width 121 height 44
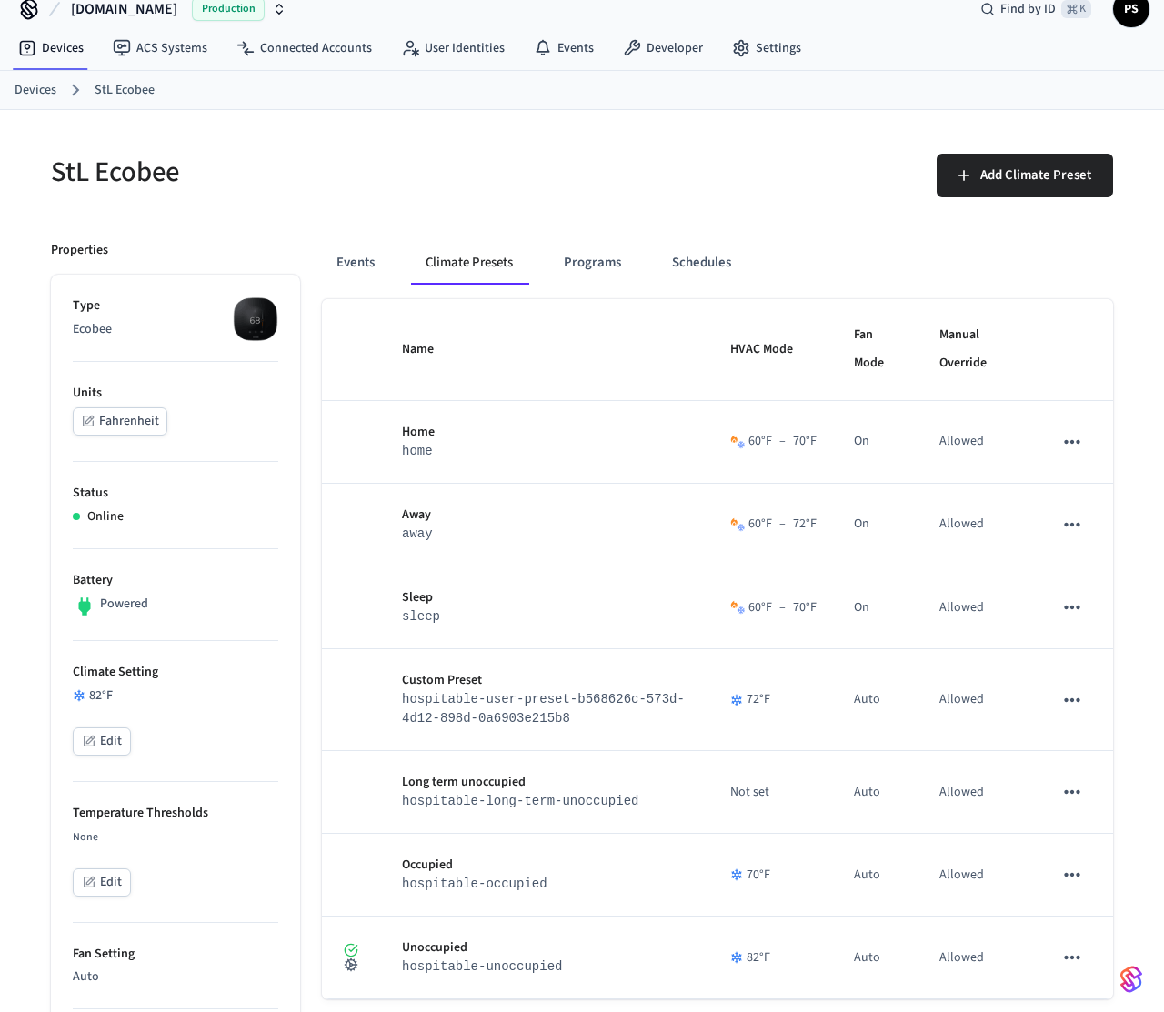
click at [321, 166] on h5 "StL Ecobee" at bounding box center [311, 172] width 520 height 37
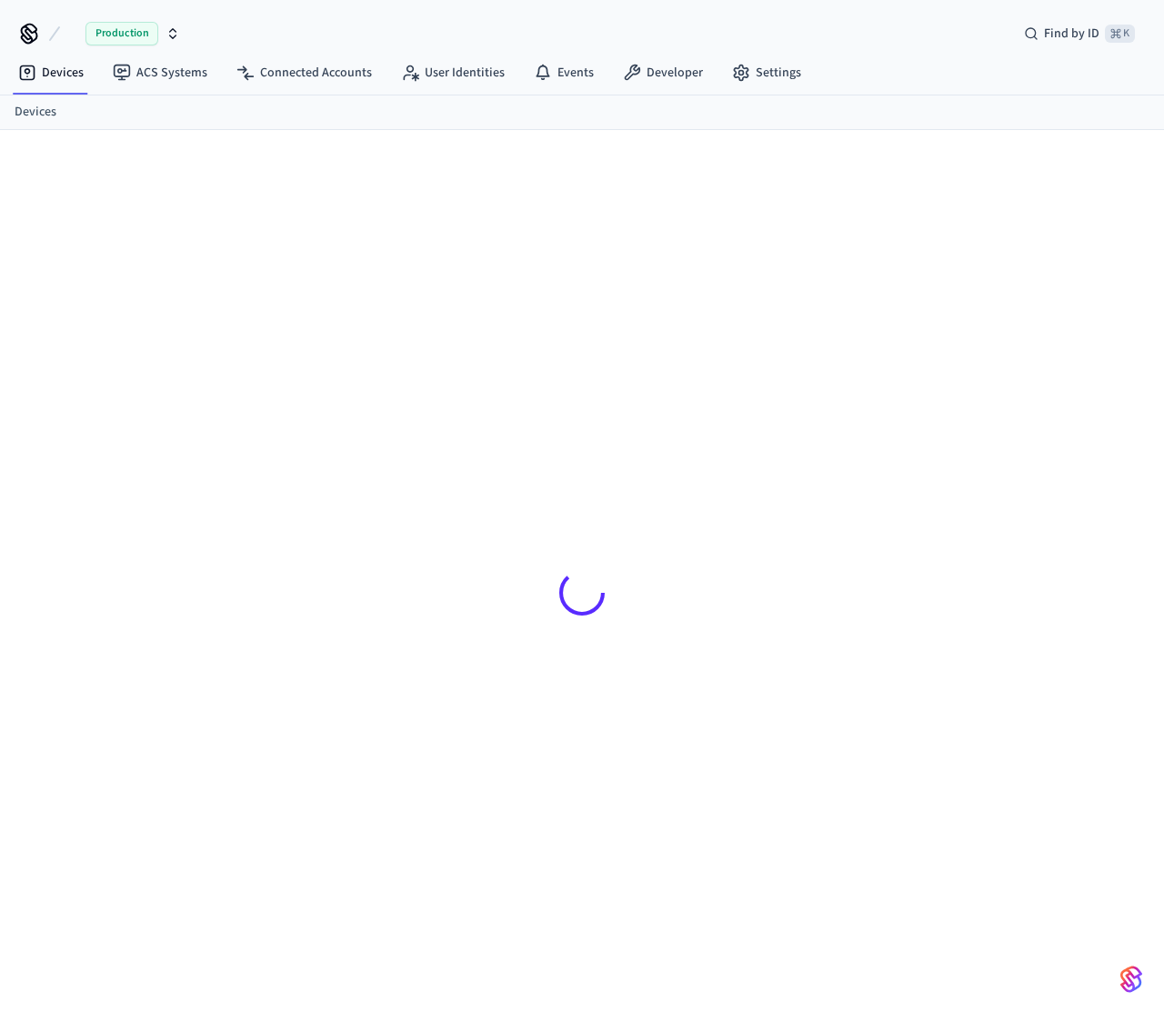
scroll to position [25, 0]
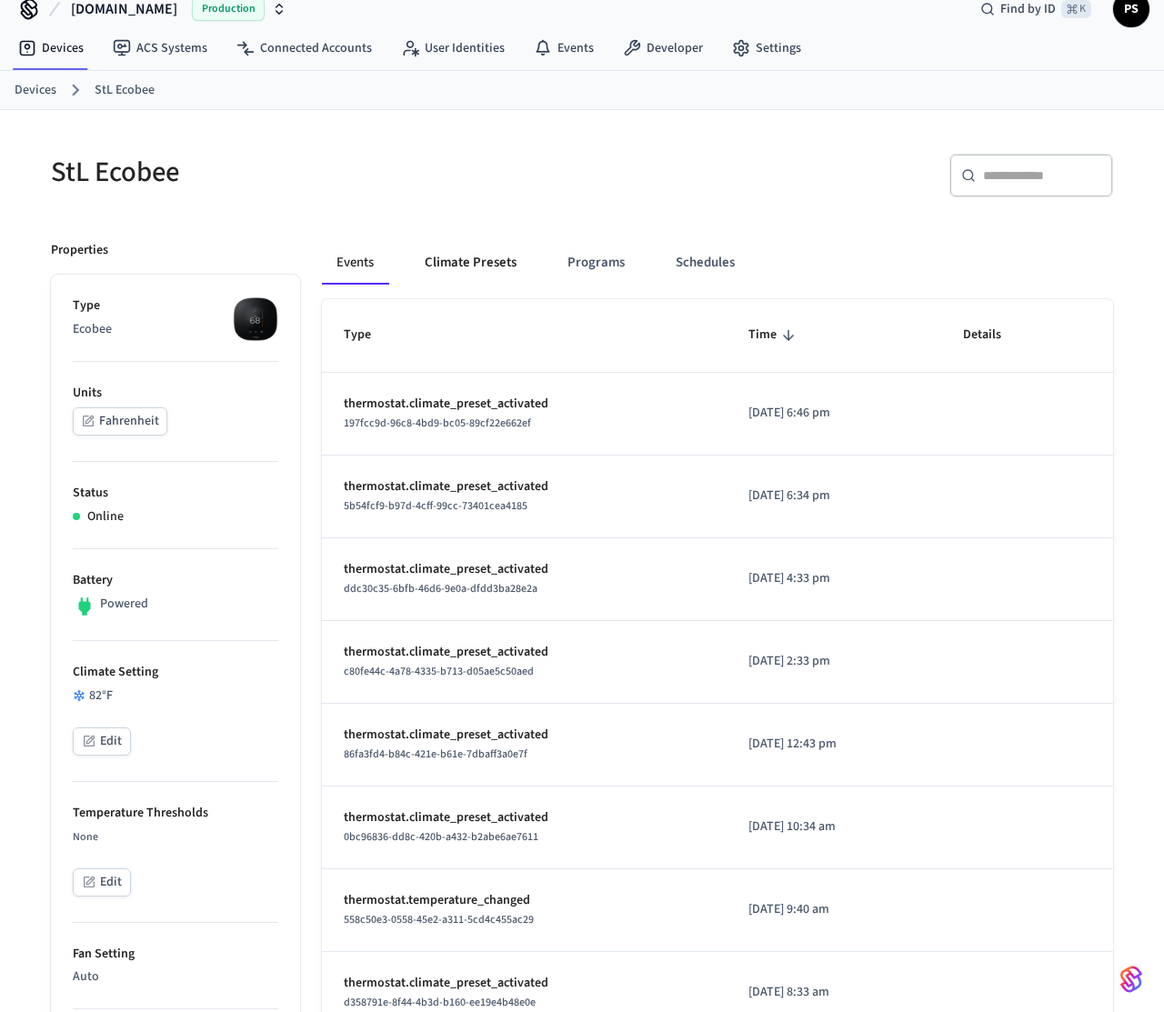
click at [483, 262] on button "Climate Presets" at bounding box center [470, 263] width 121 height 44
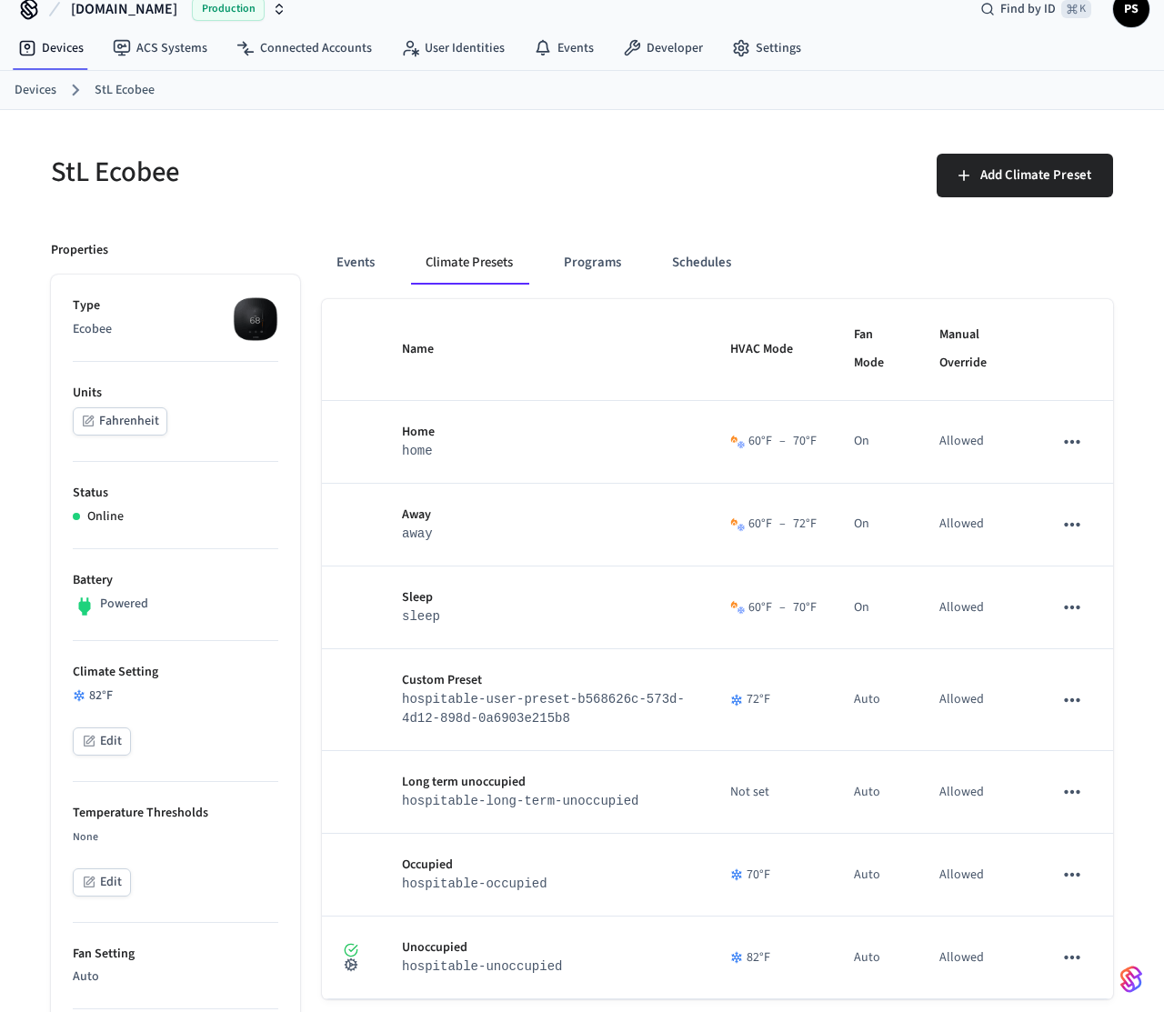
click at [483, 262] on button "Climate Presets" at bounding box center [469, 263] width 116 height 44
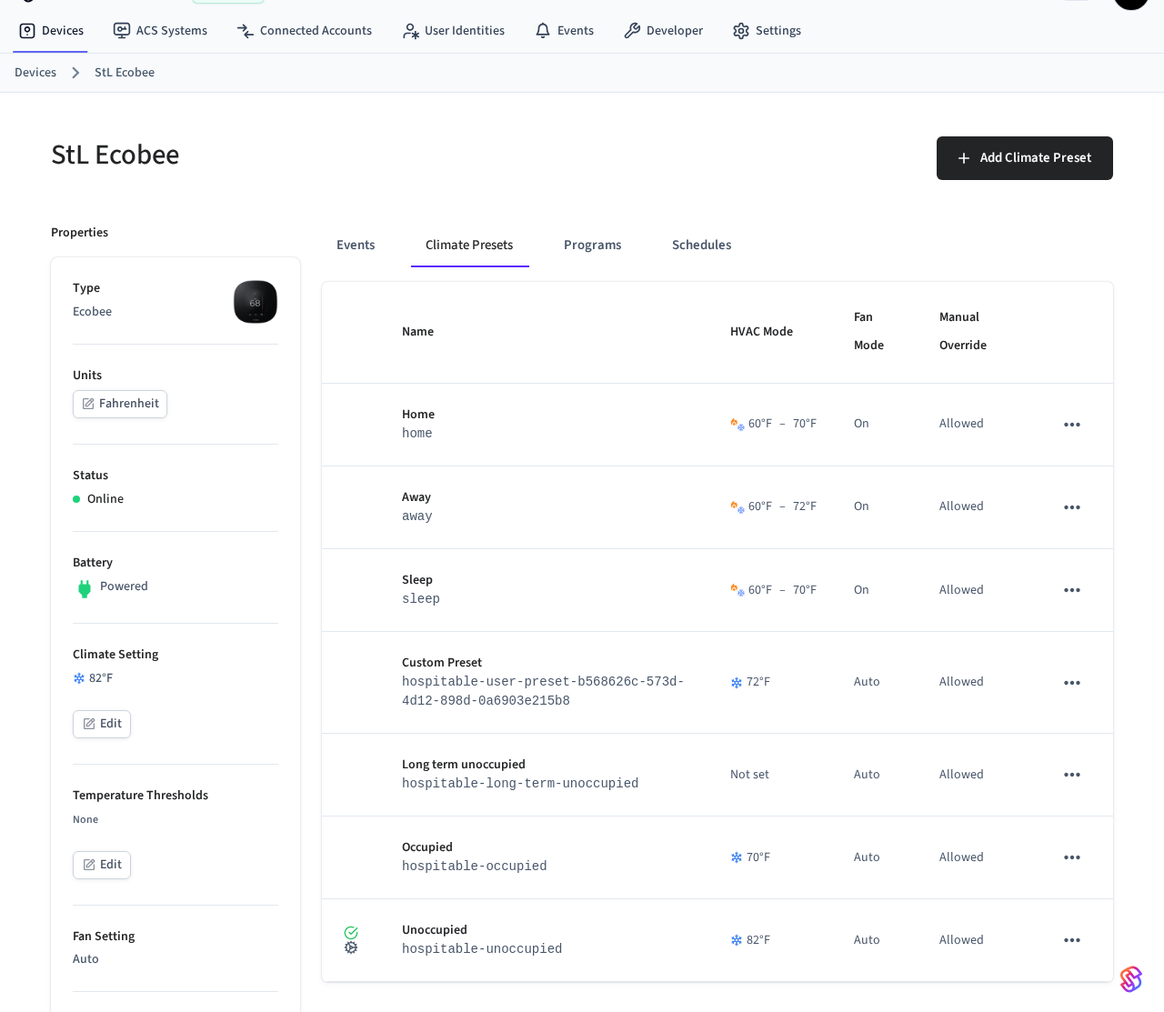
scroll to position [48, 0]
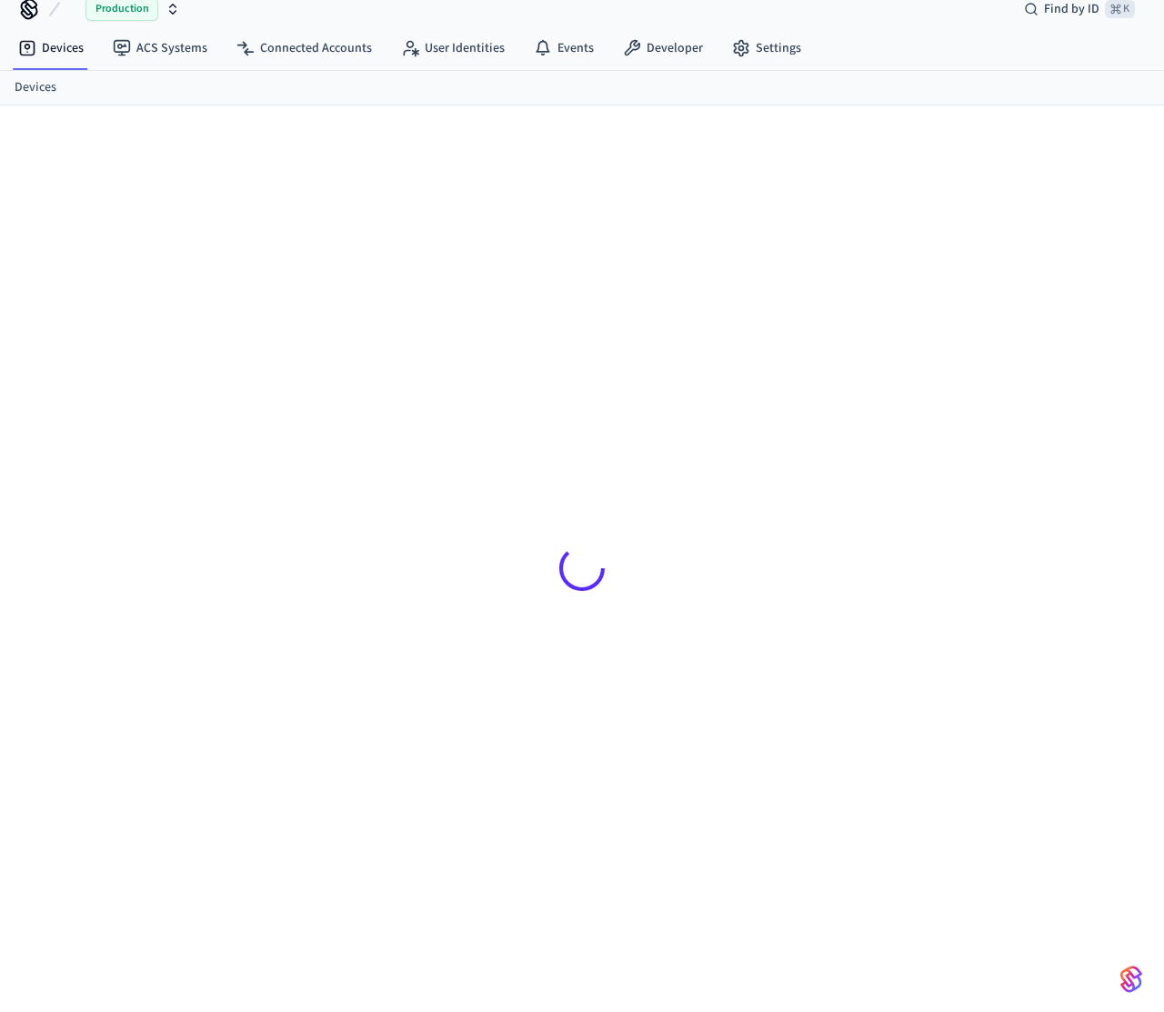
scroll to position [25, 0]
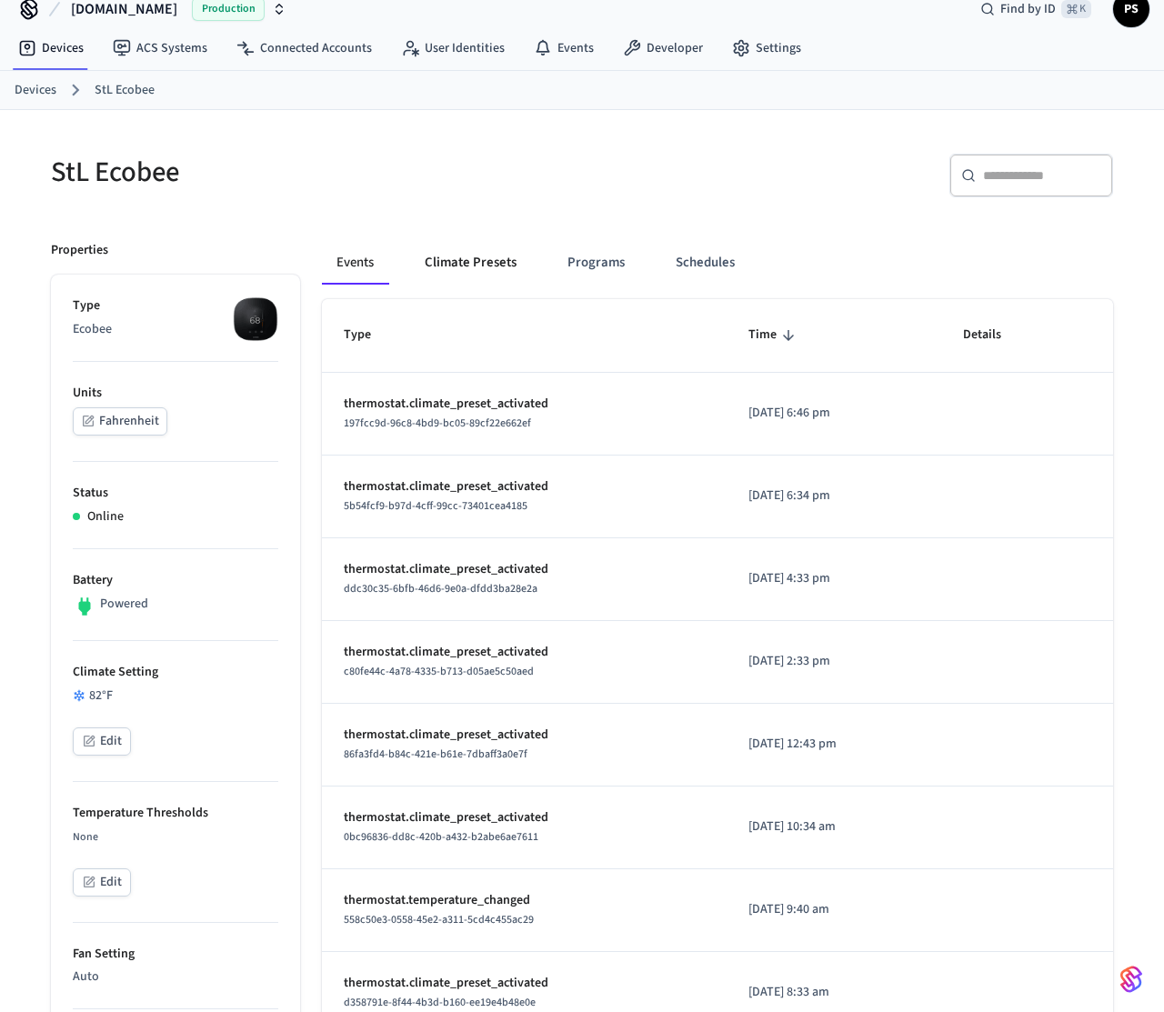
click at [477, 271] on button "Climate Presets" at bounding box center [470, 263] width 121 height 44
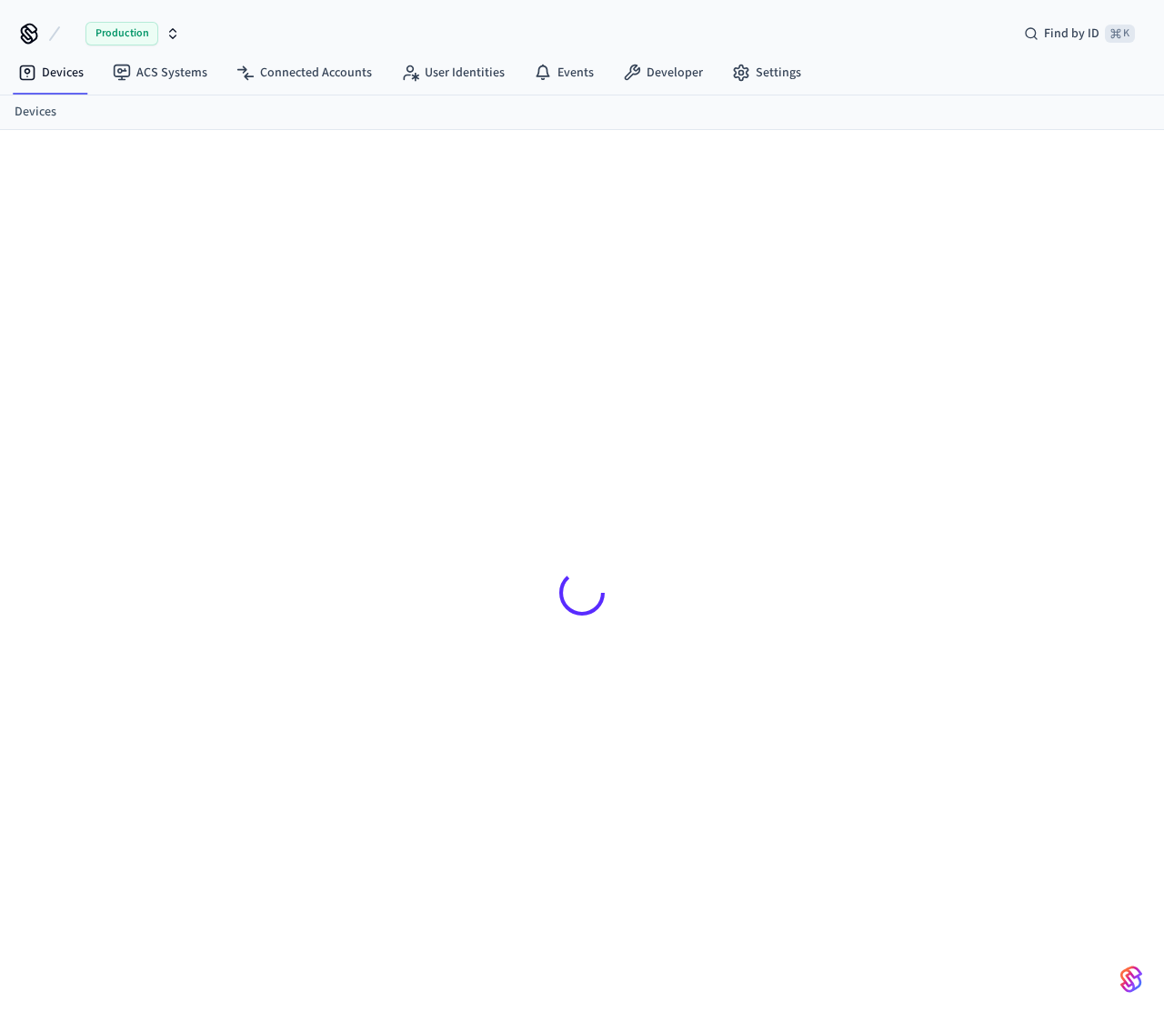
scroll to position [25, 0]
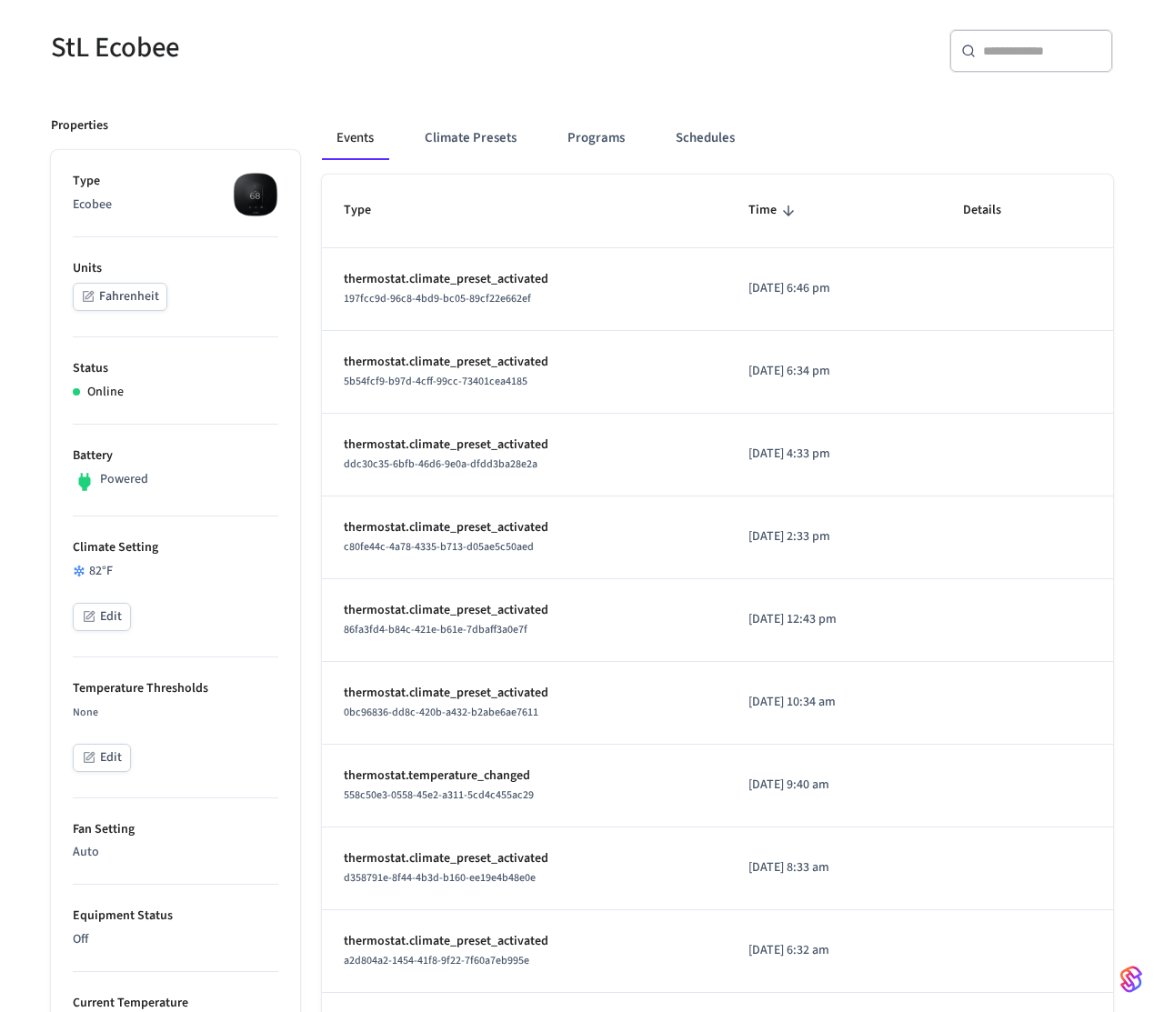
scroll to position [153, 0]
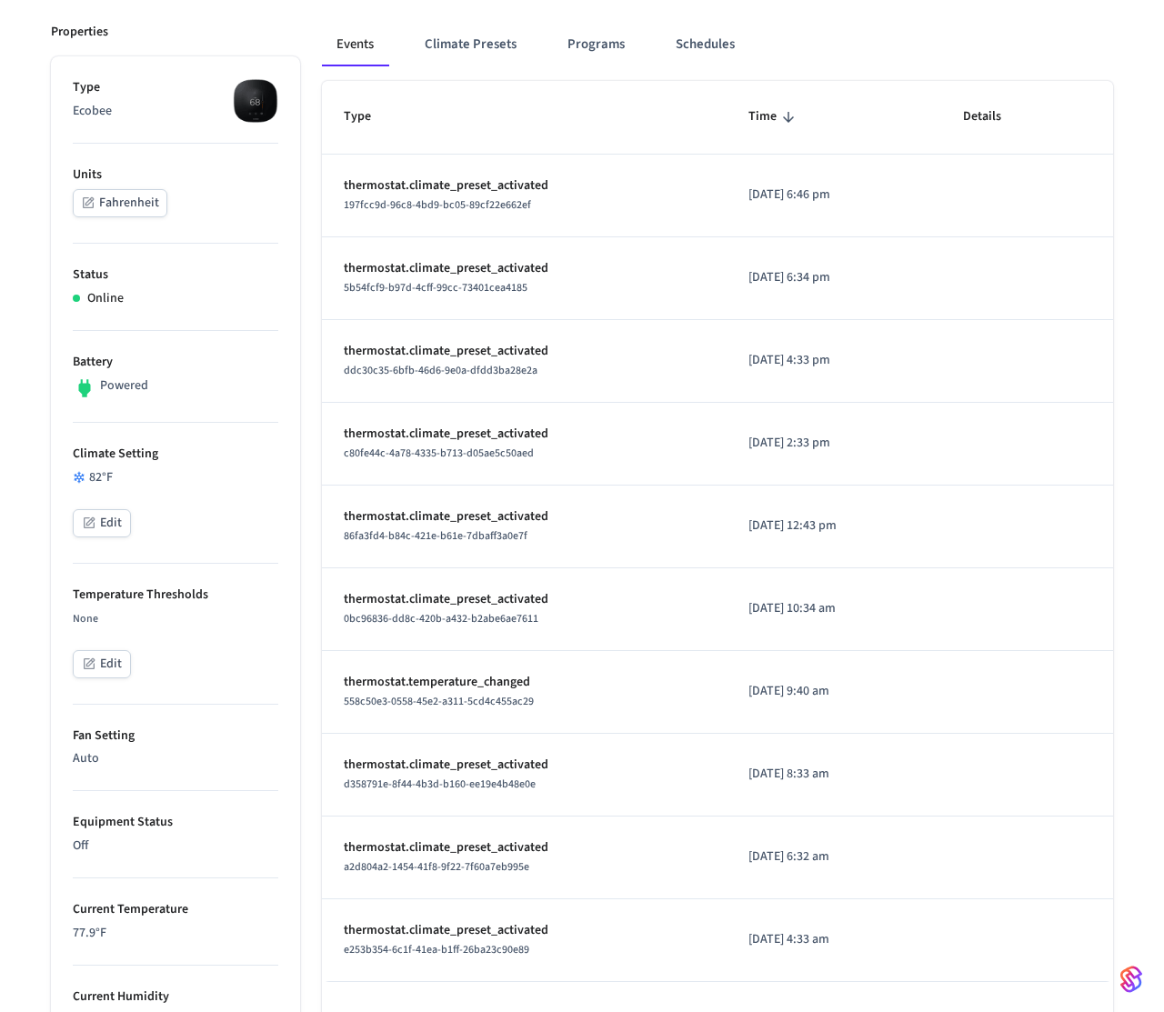
scroll to position [367, 0]
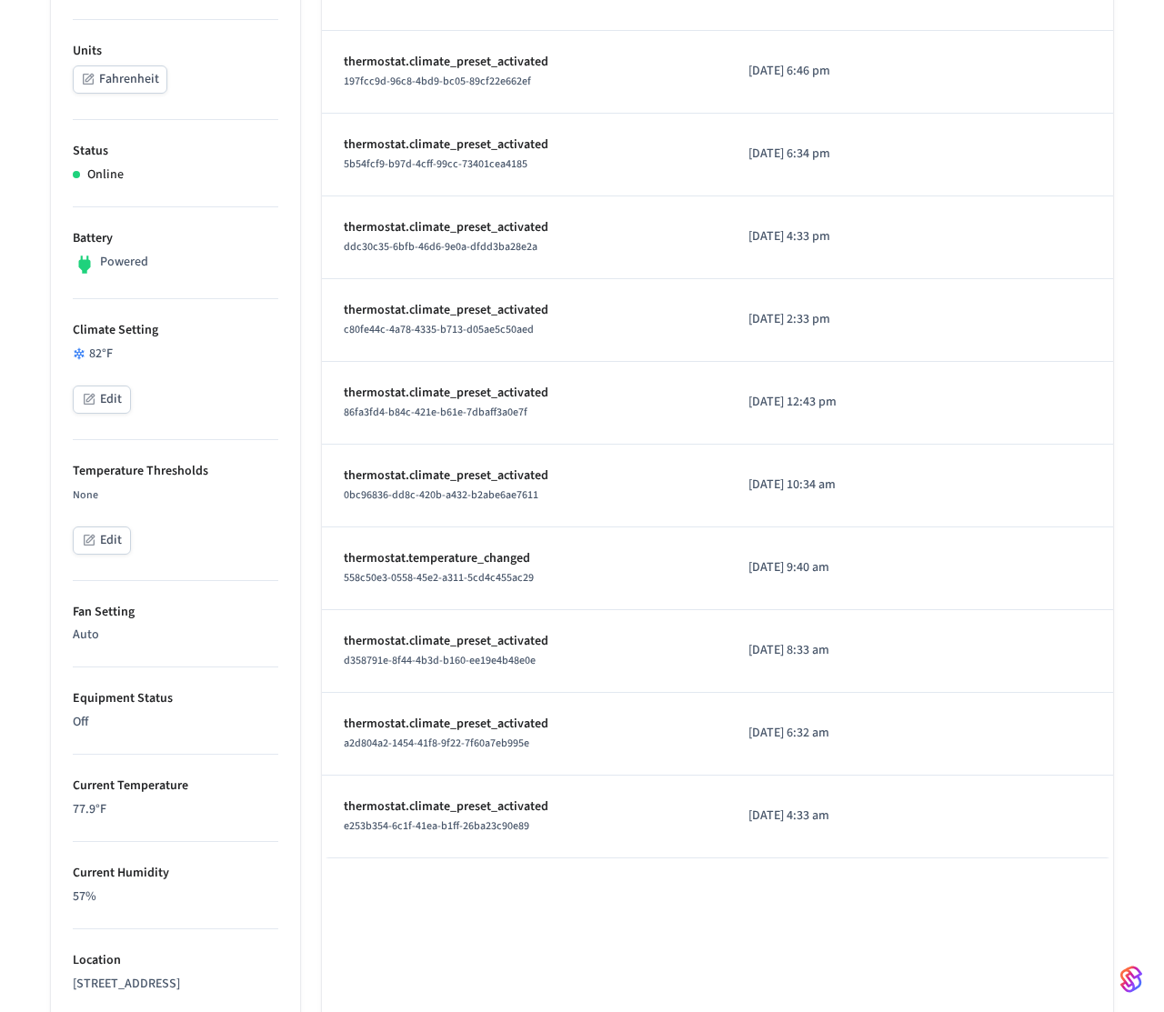
click at [307, 248] on div "Events Climate Presets Programs Schedules Type Time Details thermostat.climate_…" at bounding box center [706, 691] width 813 height 1628
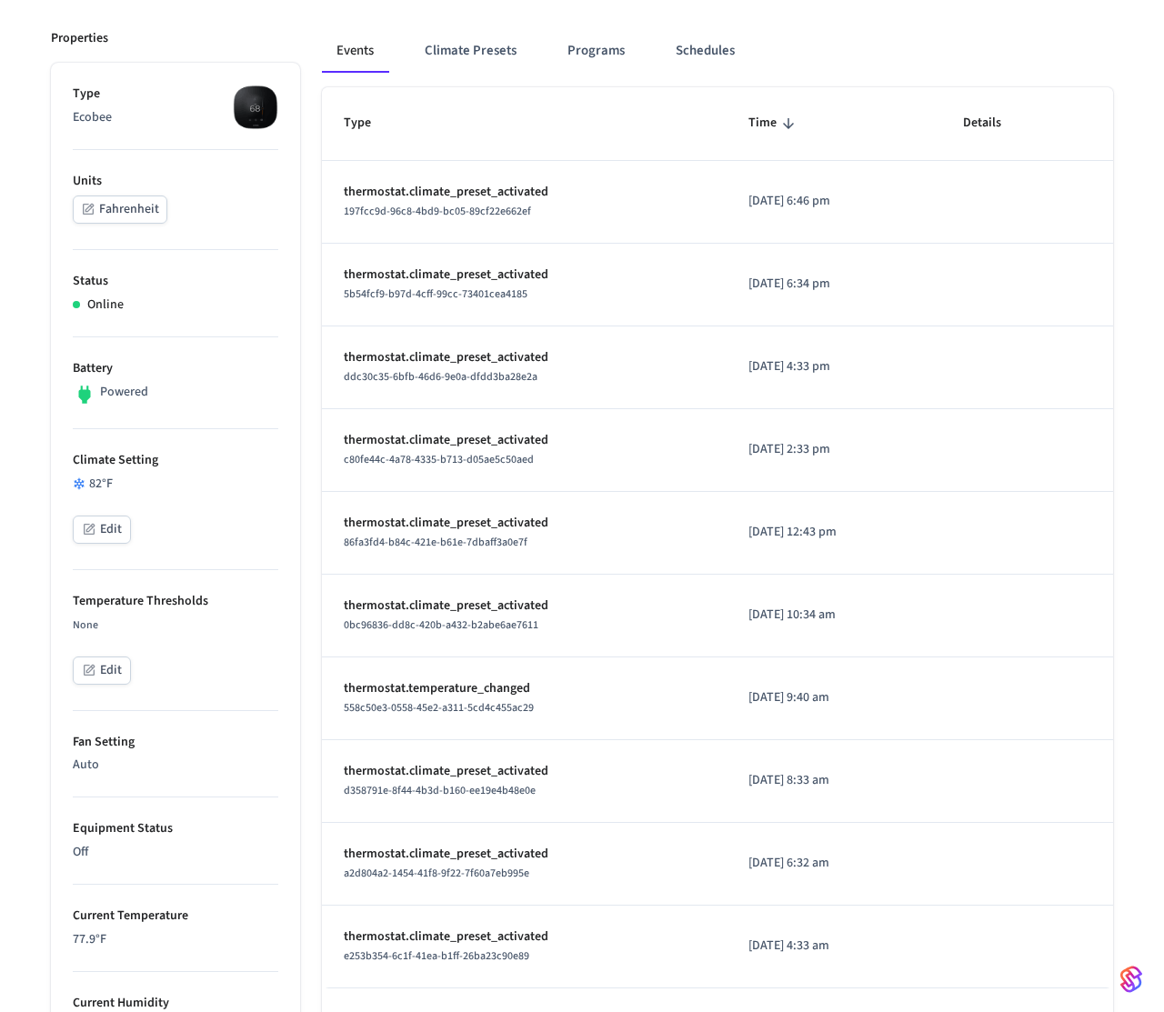
scroll to position [0, 0]
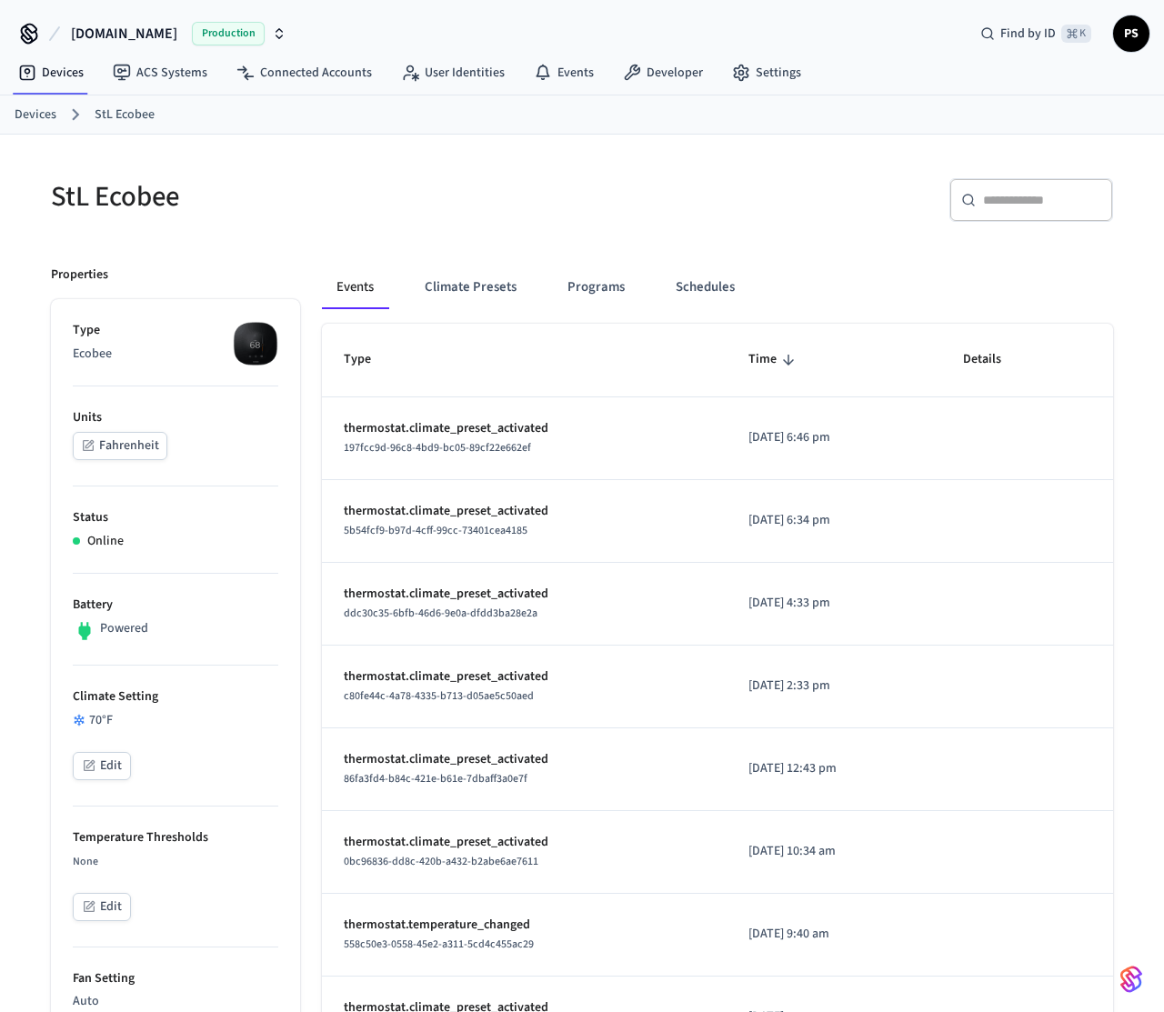
click at [97, 726] on div "70 °F" at bounding box center [176, 720] width 206 height 19
click at [478, 283] on button "Climate Presets" at bounding box center [470, 288] width 121 height 44
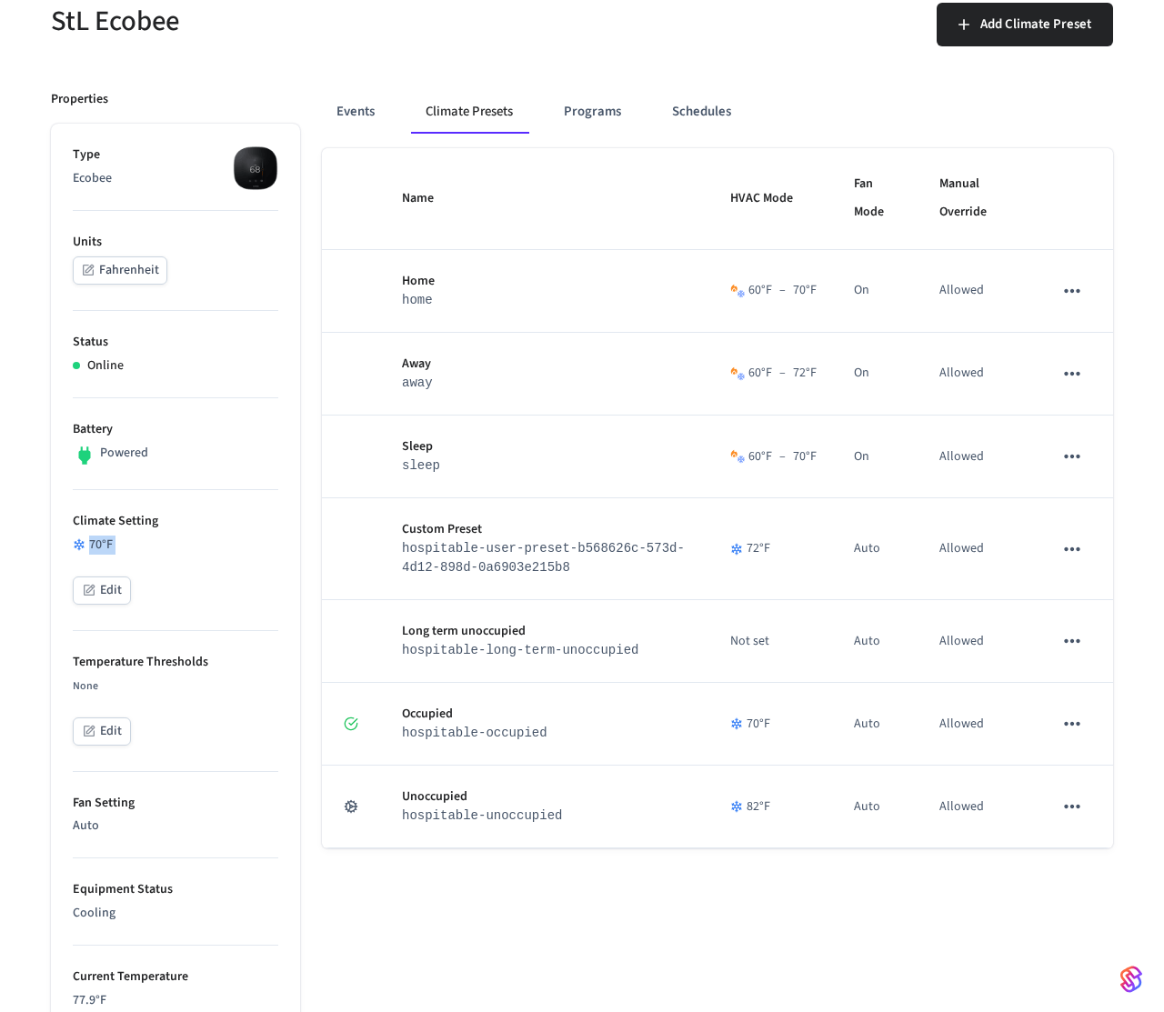
scroll to position [198, 0]
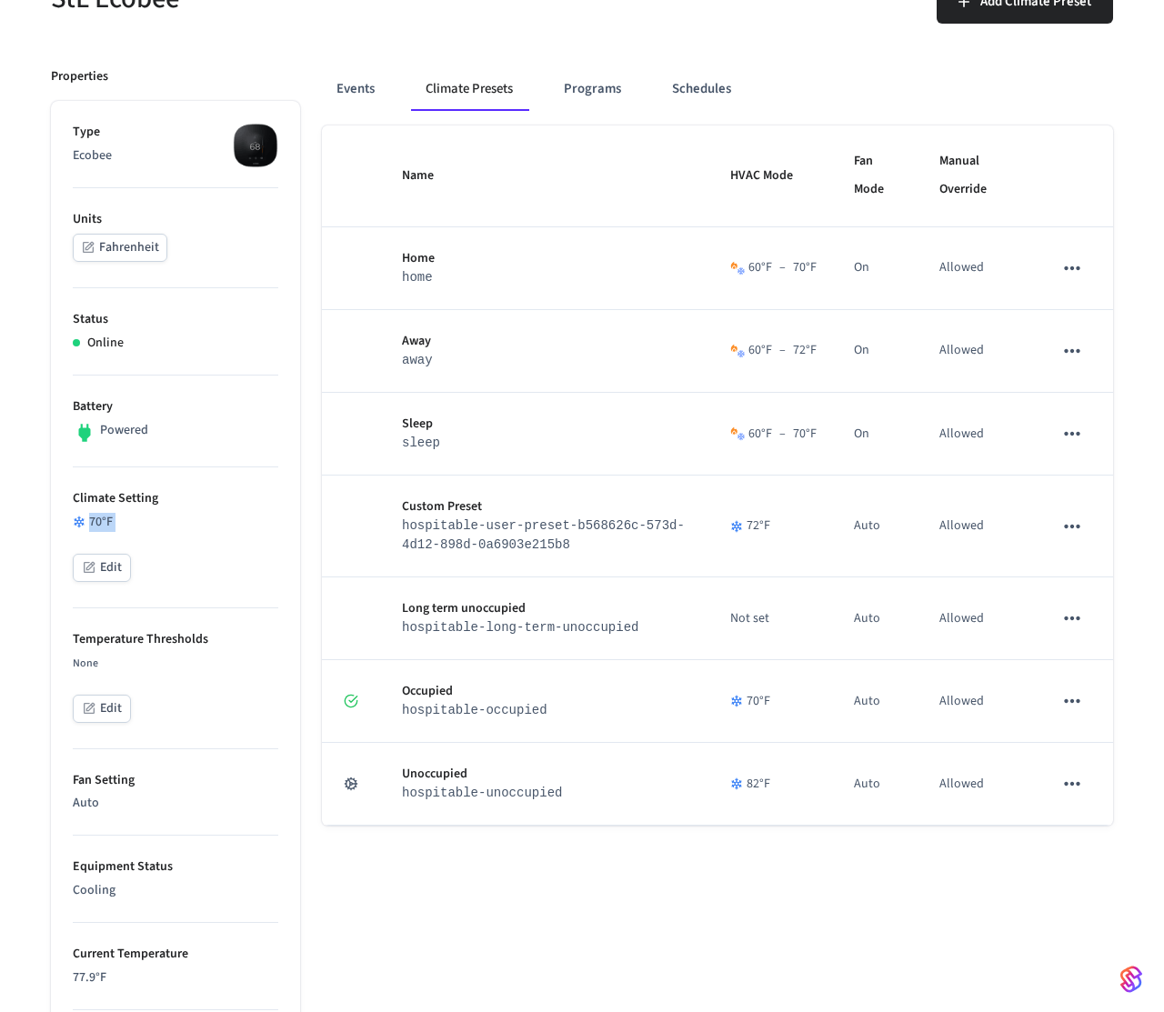
click at [387, 874] on div "Name HVAC Mode Fan Mode Manual Override Home home 60 °F – 70 °F On Allowed Away…" at bounding box center [717, 900] width 791 height 1548
click at [316, 547] on div "Events Climate Presets Programs Schedules Name HVAC Mode Fan Mode Manual Overri…" at bounding box center [706, 859] width 813 height 1628
click at [340, 94] on button "Events" at bounding box center [355, 89] width 67 height 44
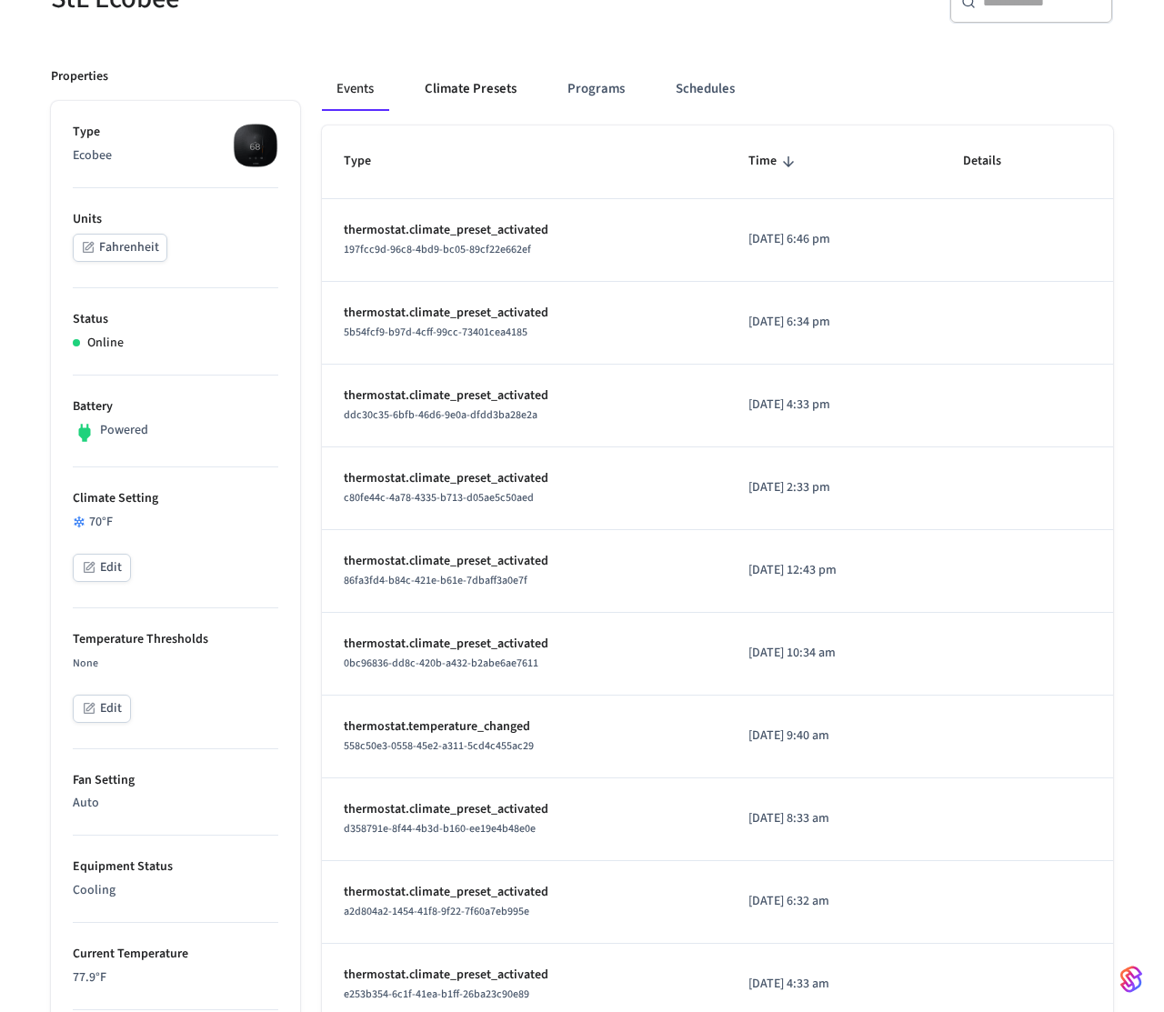
click at [484, 86] on button "Climate Presets" at bounding box center [470, 89] width 121 height 44
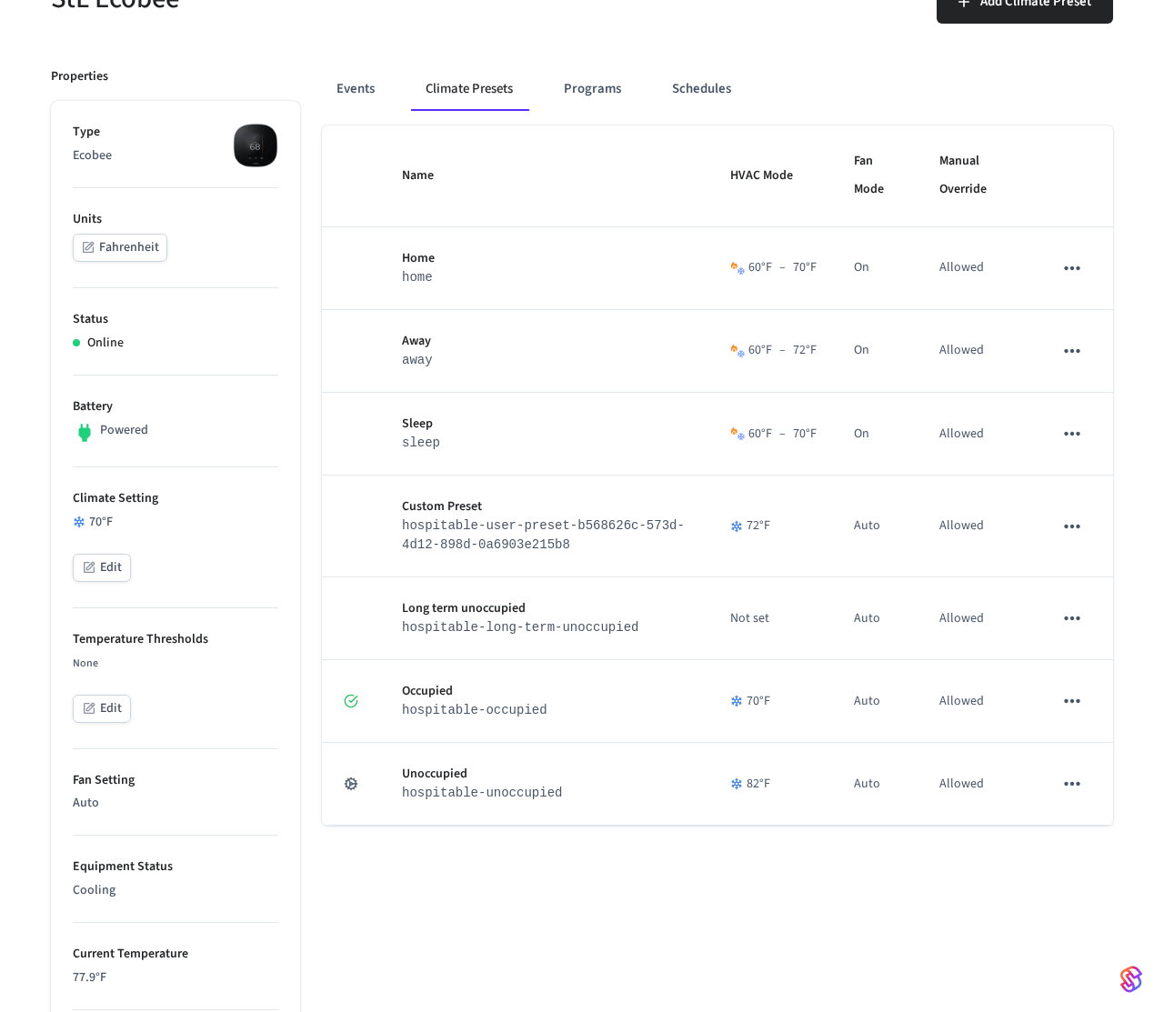
click at [390, 81] on div "Events Climate Presets Programs Schedules" at bounding box center [717, 89] width 791 height 44
click at [345, 88] on button "Events" at bounding box center [355, 89] width 67 height 44
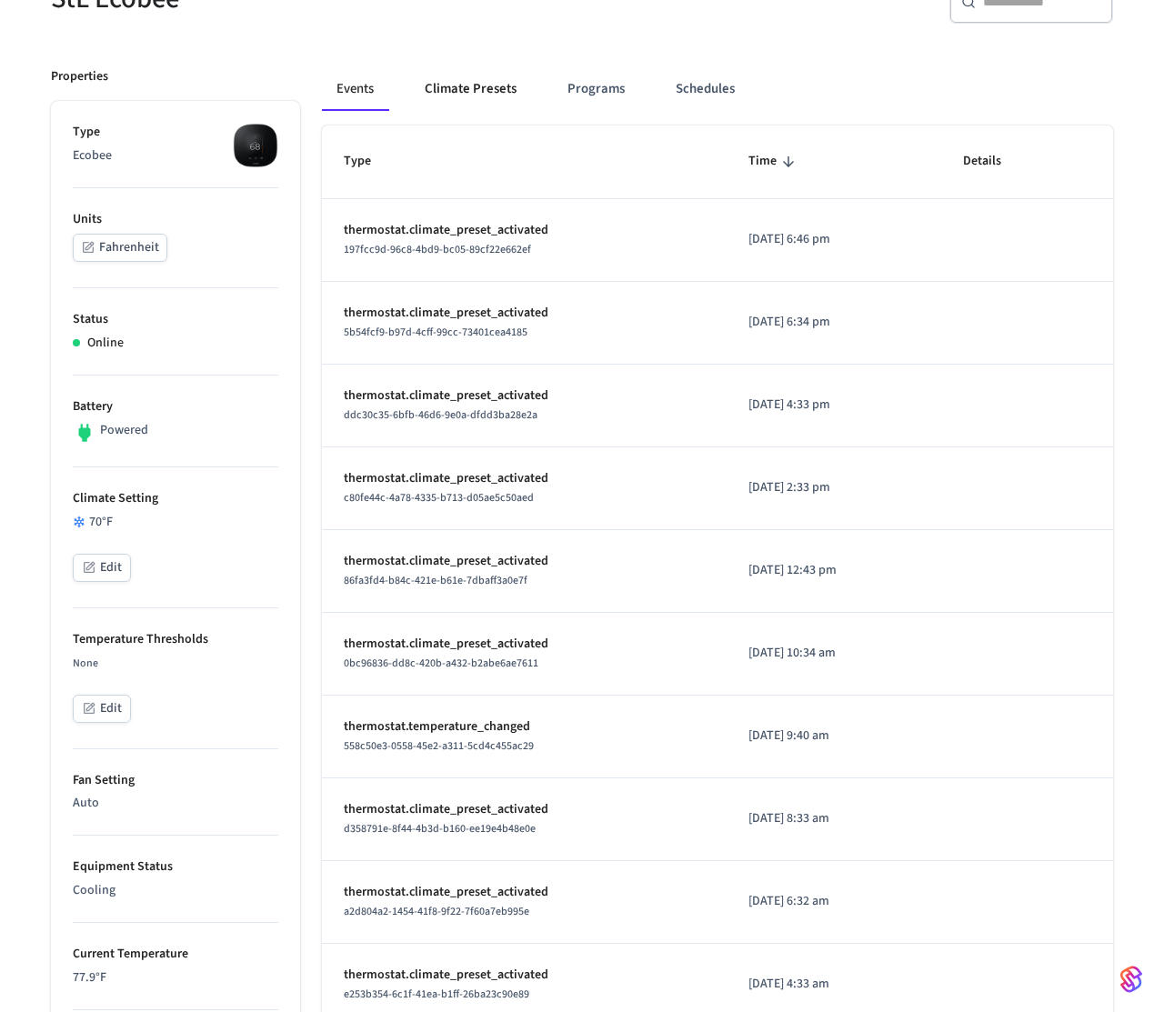
click at [447, 91] on button "Climate Presets" at bounding box center [470, 89] width 121 height 44
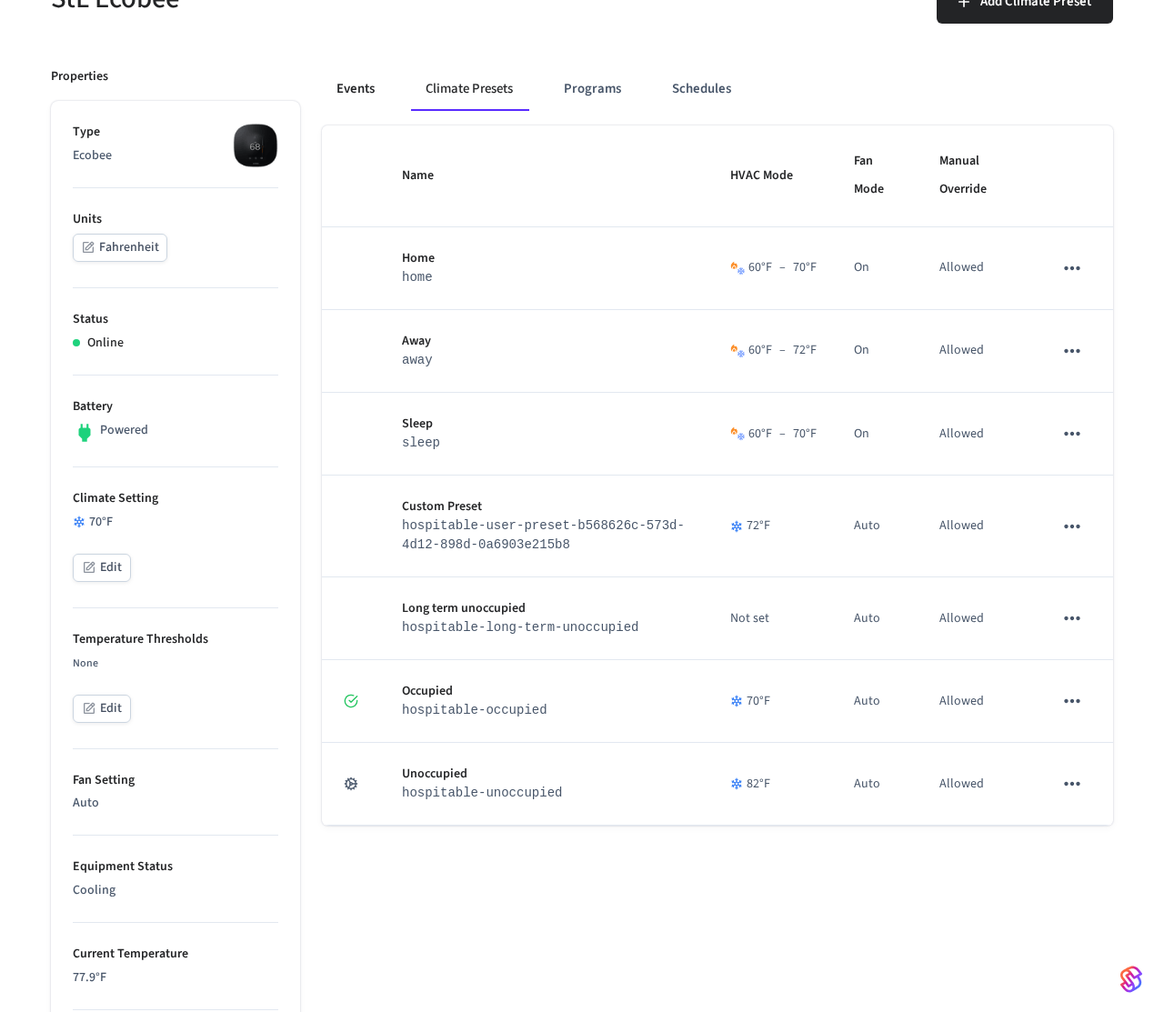
click at [361, 92] on button "Events" at bounding box center [355, 89] width 67 height 44
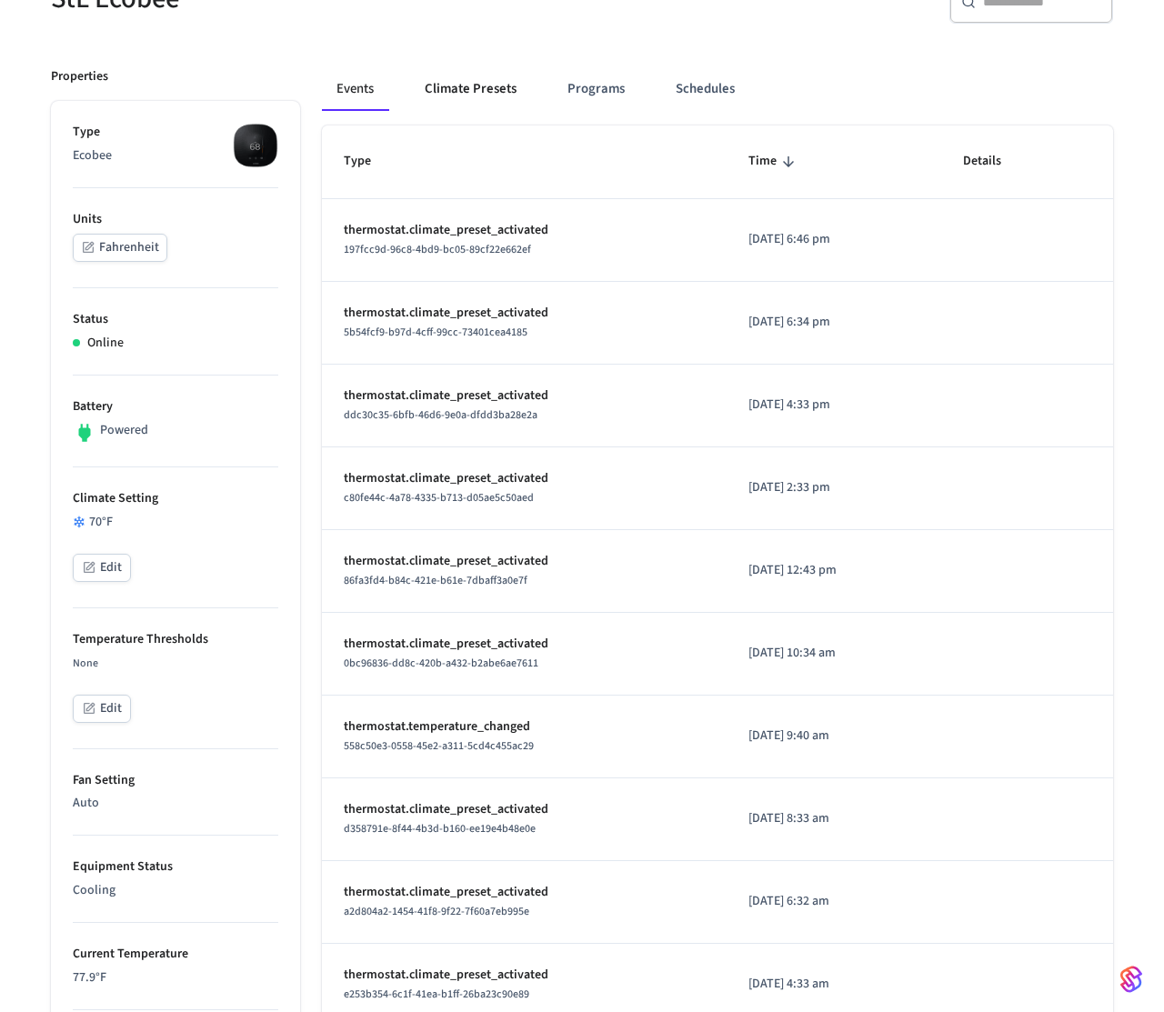
click at [464, 98] on button "Climate Presets" at bounding box center [470, 89] width 121 height 44
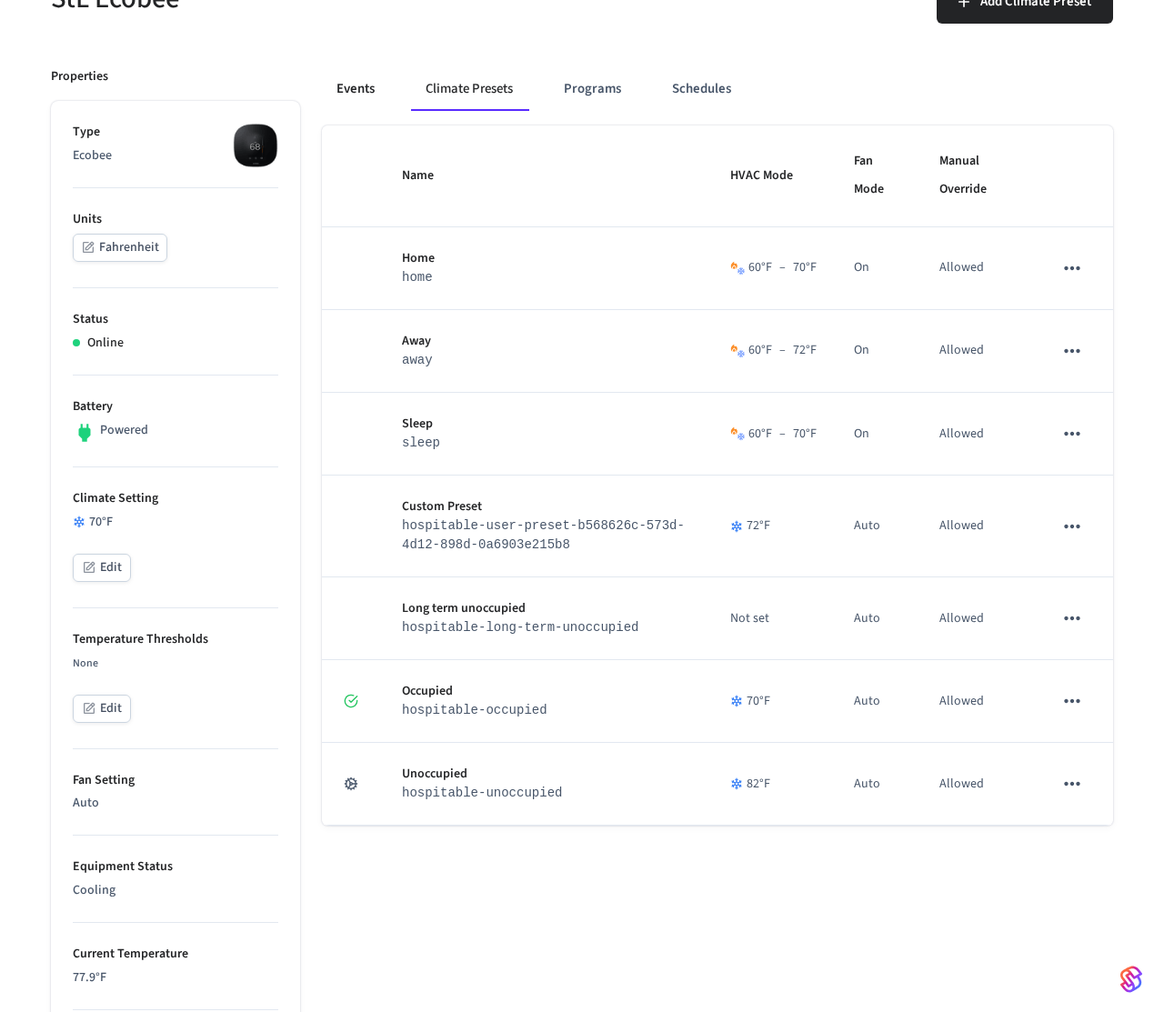
click at [376, 90] on button "Events" at bounding box center [355, 89] width 67 height 44
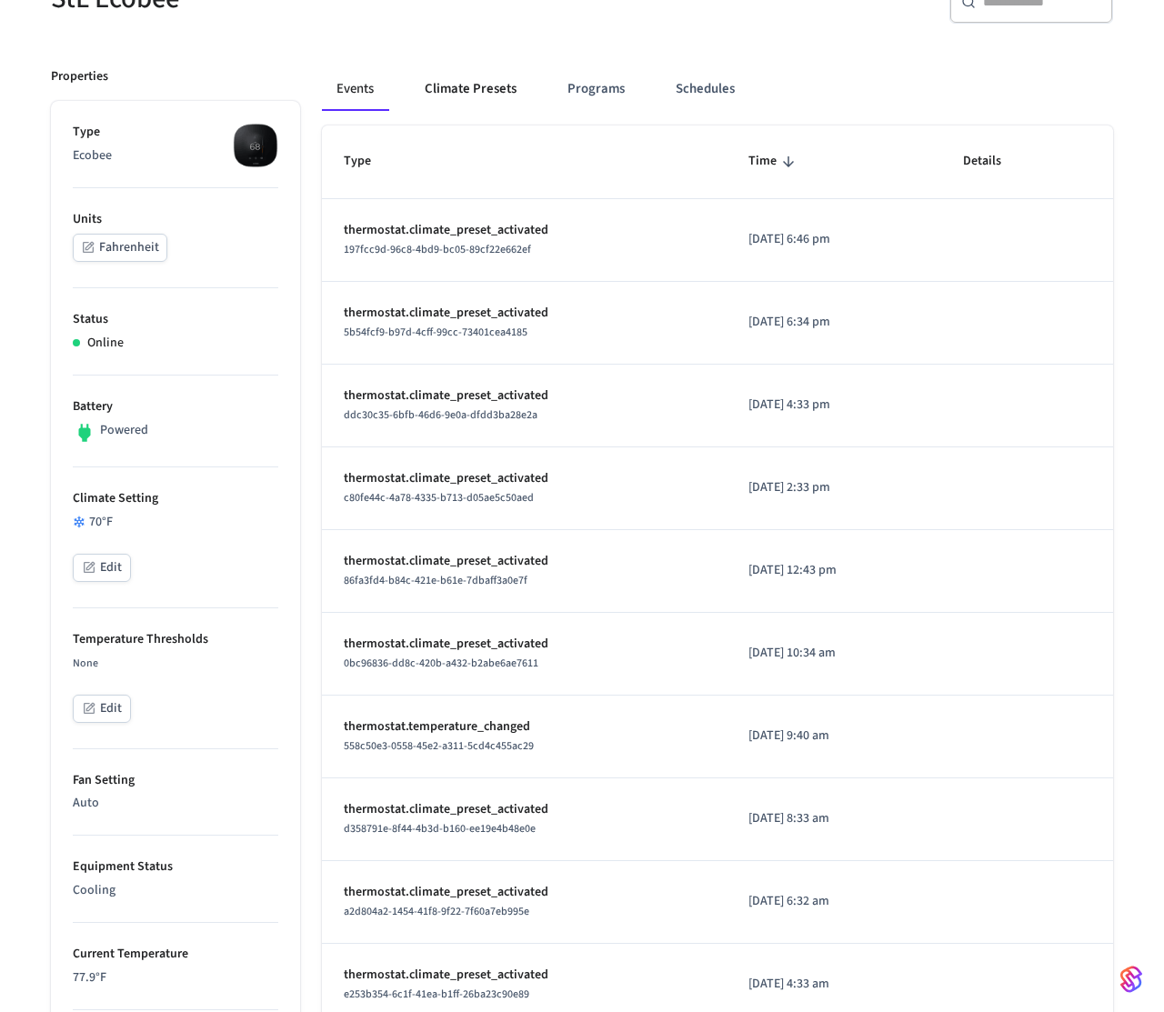
click at [500, 82] on button "Climate Presets" at bounding box center [470, 89] width 121 height 44
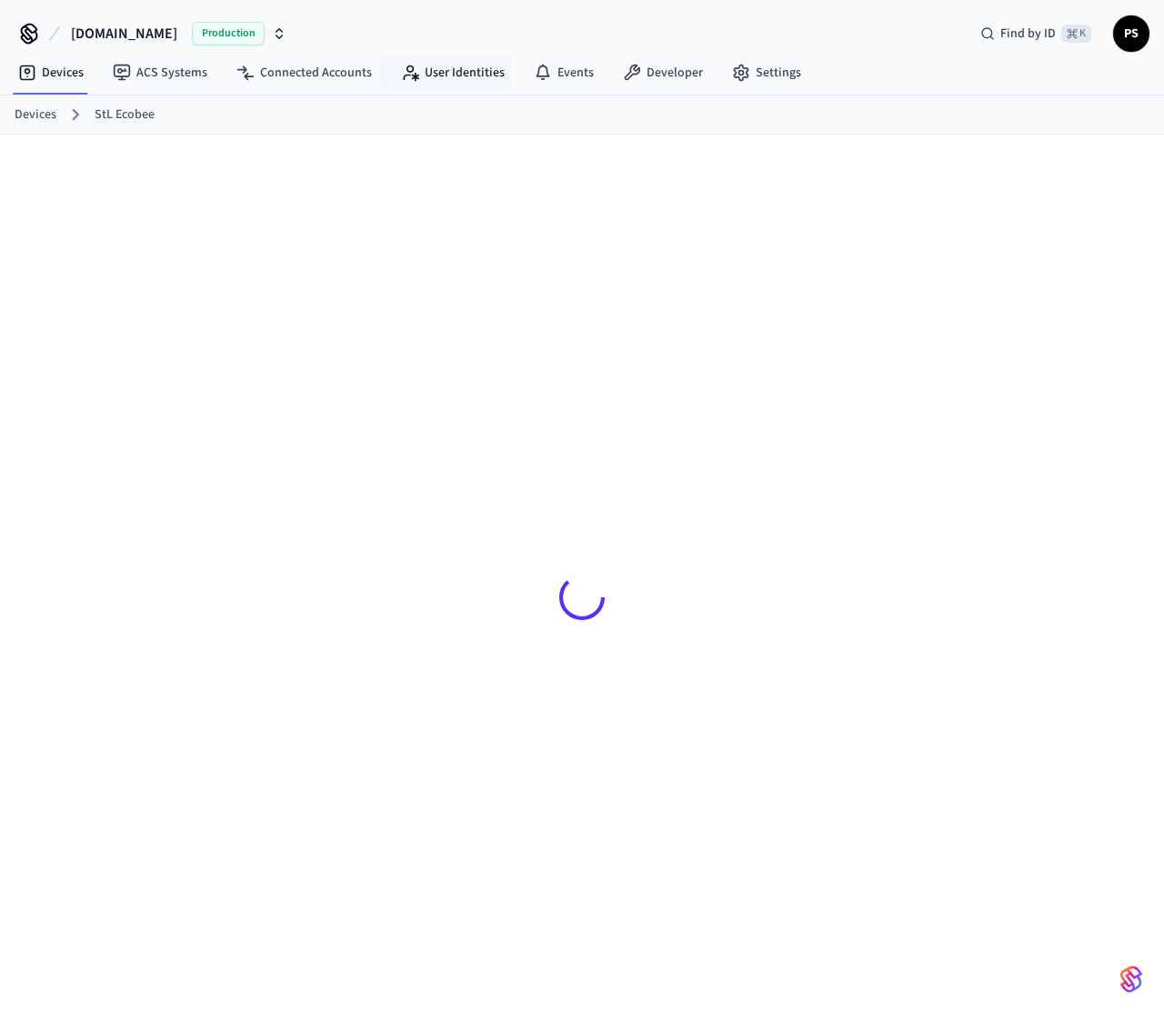
scroll to position [25, 0]
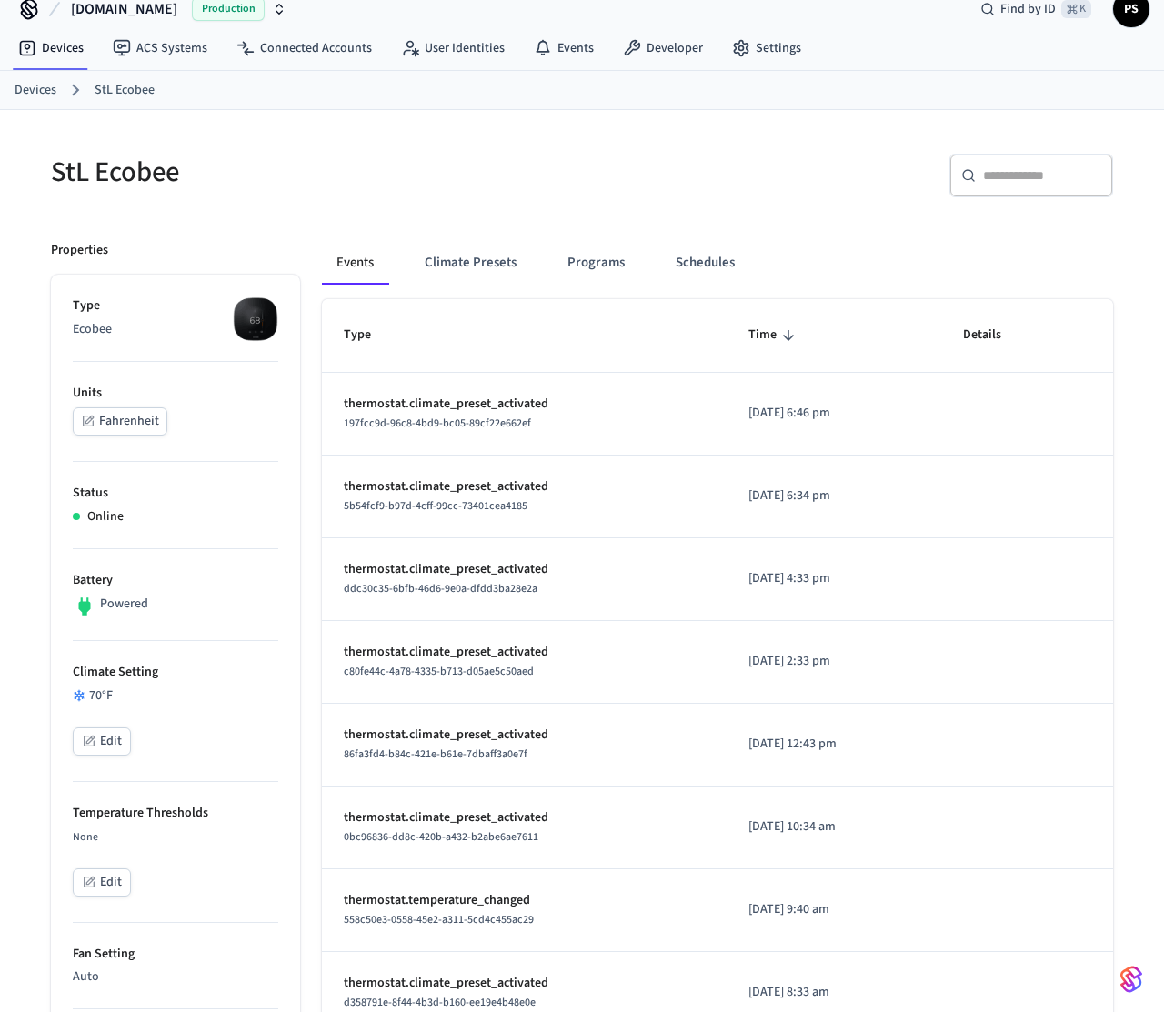
click at [106, 412] on button "Fahrenheit" at bounding box center [120, 421] width 95 height 28
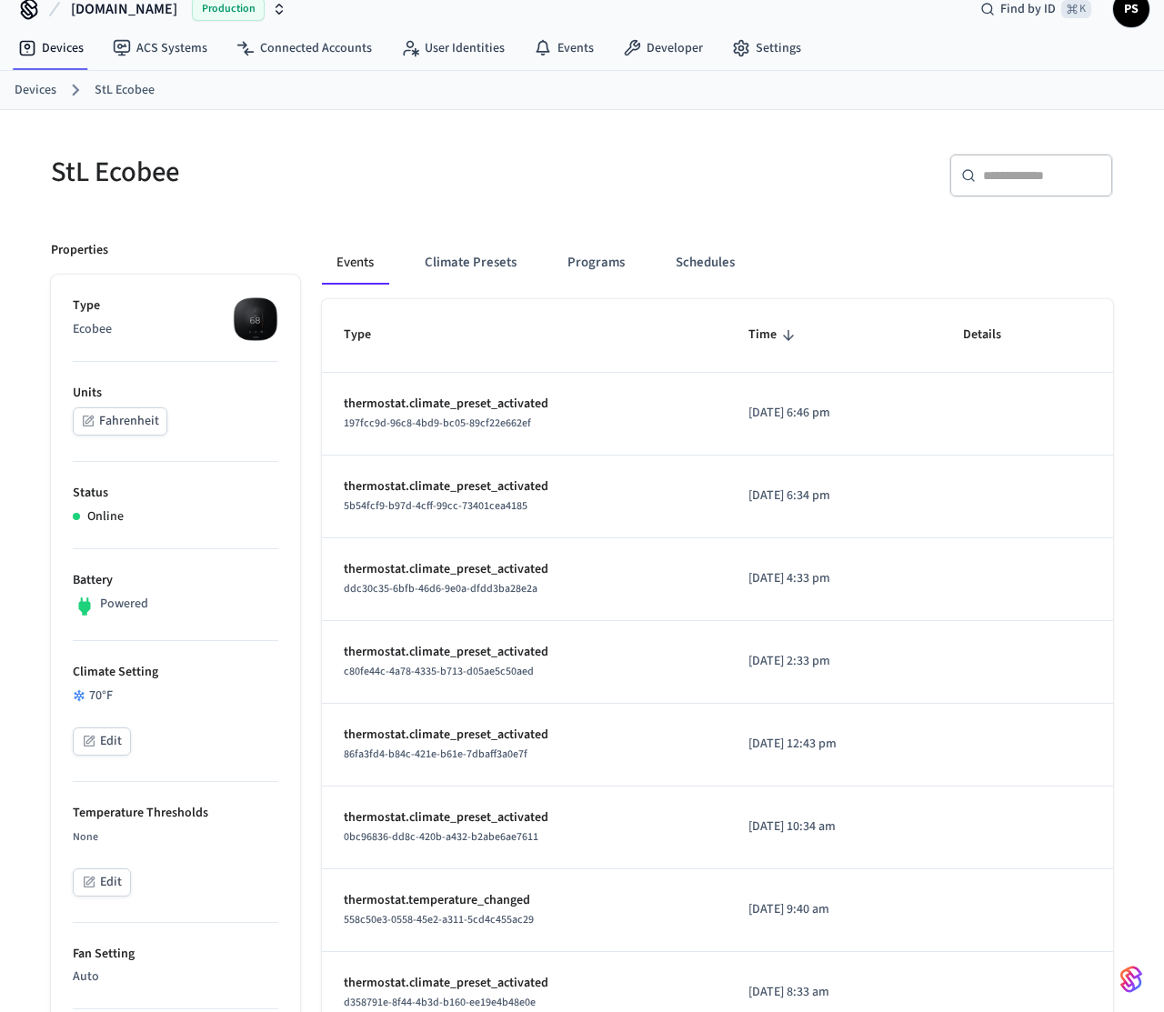
click at [122, 427] on button "Fahrenheit" at bounding box center [120, 421] width 95 height 28
click at [138, 428] on button "Fahrenheit" at bounding box center [120, 421] width 95 height 28
click at [146, 432] on button "Fahrenheit" at bounding box center [120, 421] width 95 height 28
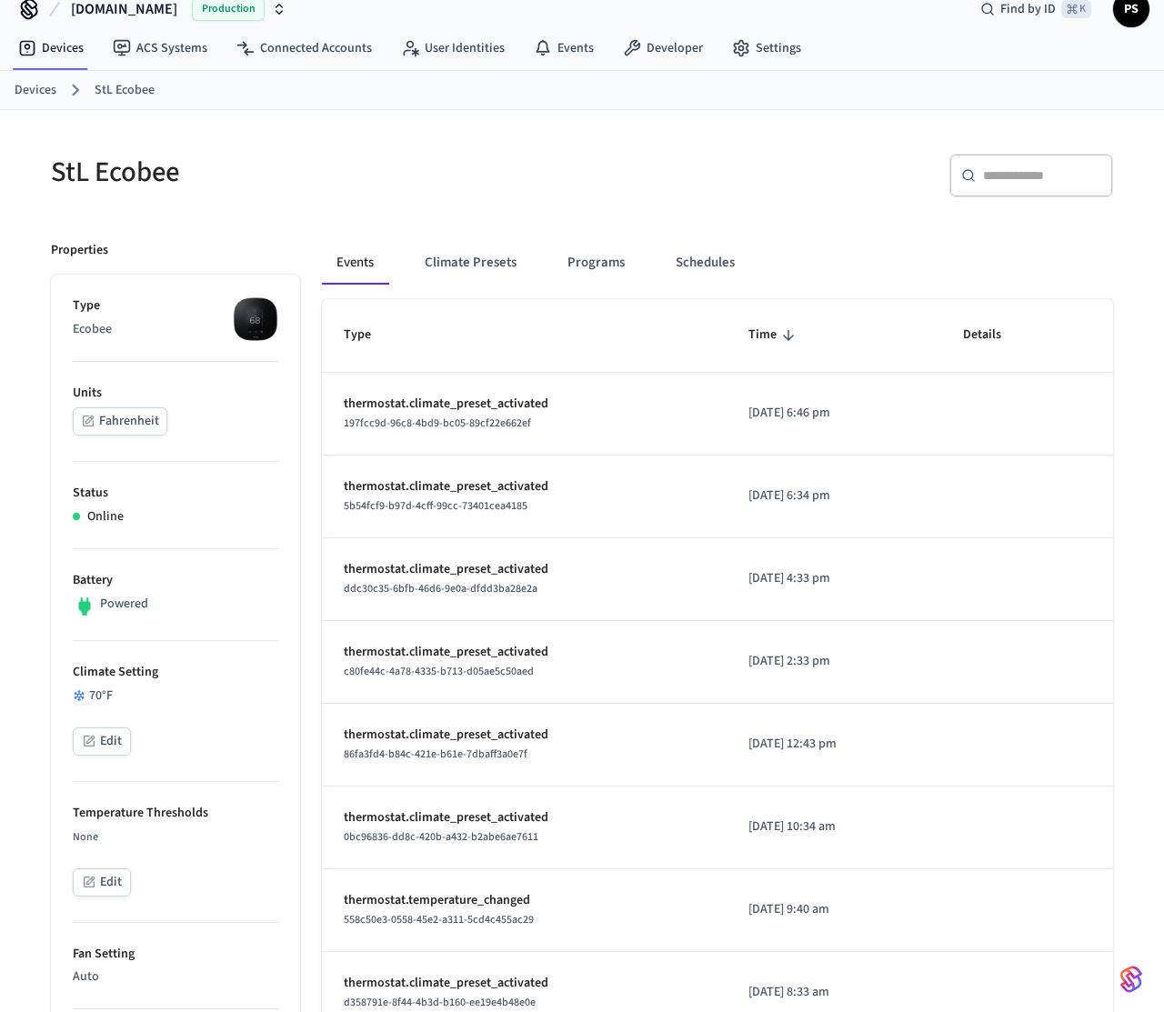
click at [146, 432] on button "Fahrenheit" at bounding box center [120, 421] width 95 height 28
click at [106, 417] on button "Fahrenheit" at bounding box center [120, 421] width 95 height 28
click at [122, 432] on button "Fahrenheit" at bounding box center [120, 421] width 95 height 28
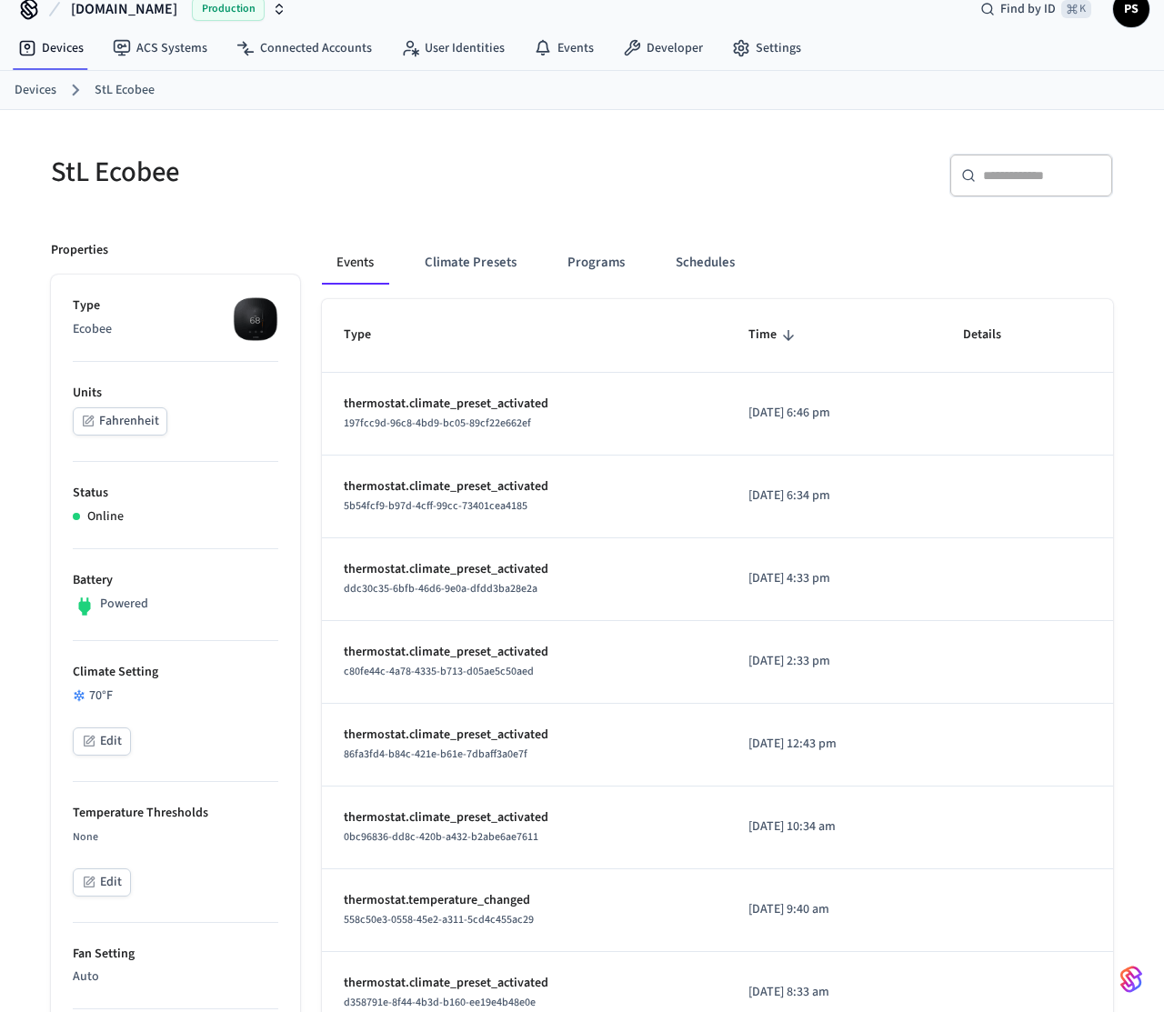
click at [8, 279] on div "StL Ecobee ​ ​ Properties Type Ecobee Units Fahrenheit Status Online Battery Po…" at bounding box center [582, 978] width 1164 height 1737
click at [119, 417] on button "Fahrenheit" at bounding box center [120, 421] width 95 height 28
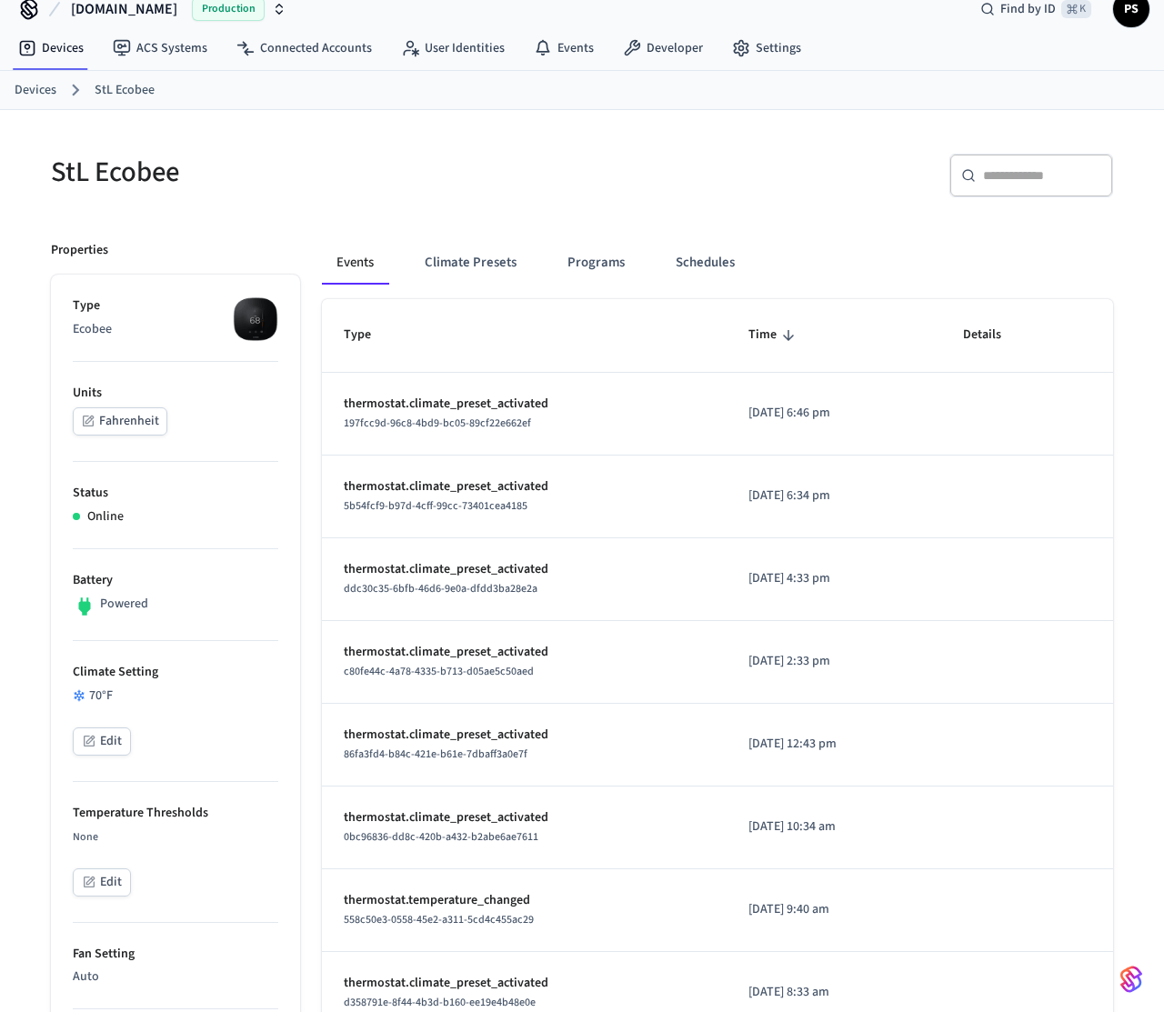
click at [93, 413] on button "Fahrenheit" at bounding box center [120, 421] width 95 height 28
click at [142, 417] on button "Fahrenheit" at bounding box center [120, 421] width 95 height 28
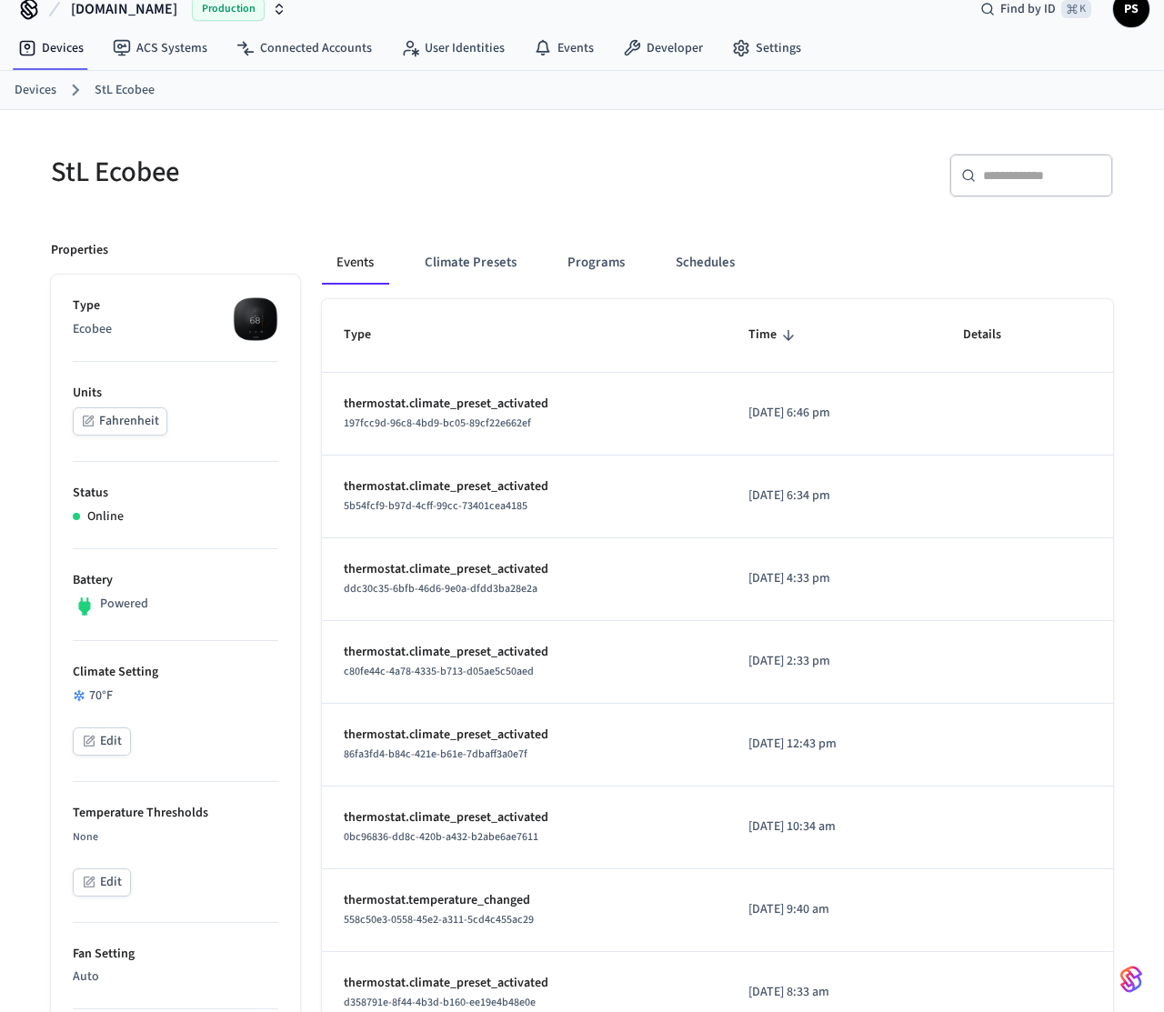
click at [121, 433] on button "Fahrenheit" at bounding box center [120, 421] width 95 height 28
click at [98, 426] on button "Fahrenheit" at bounding box center [120, 421] width 95 height 28
click at [113, 416] on button "Fahrenheit" at bounding box center [120, 421] width 95 height 28
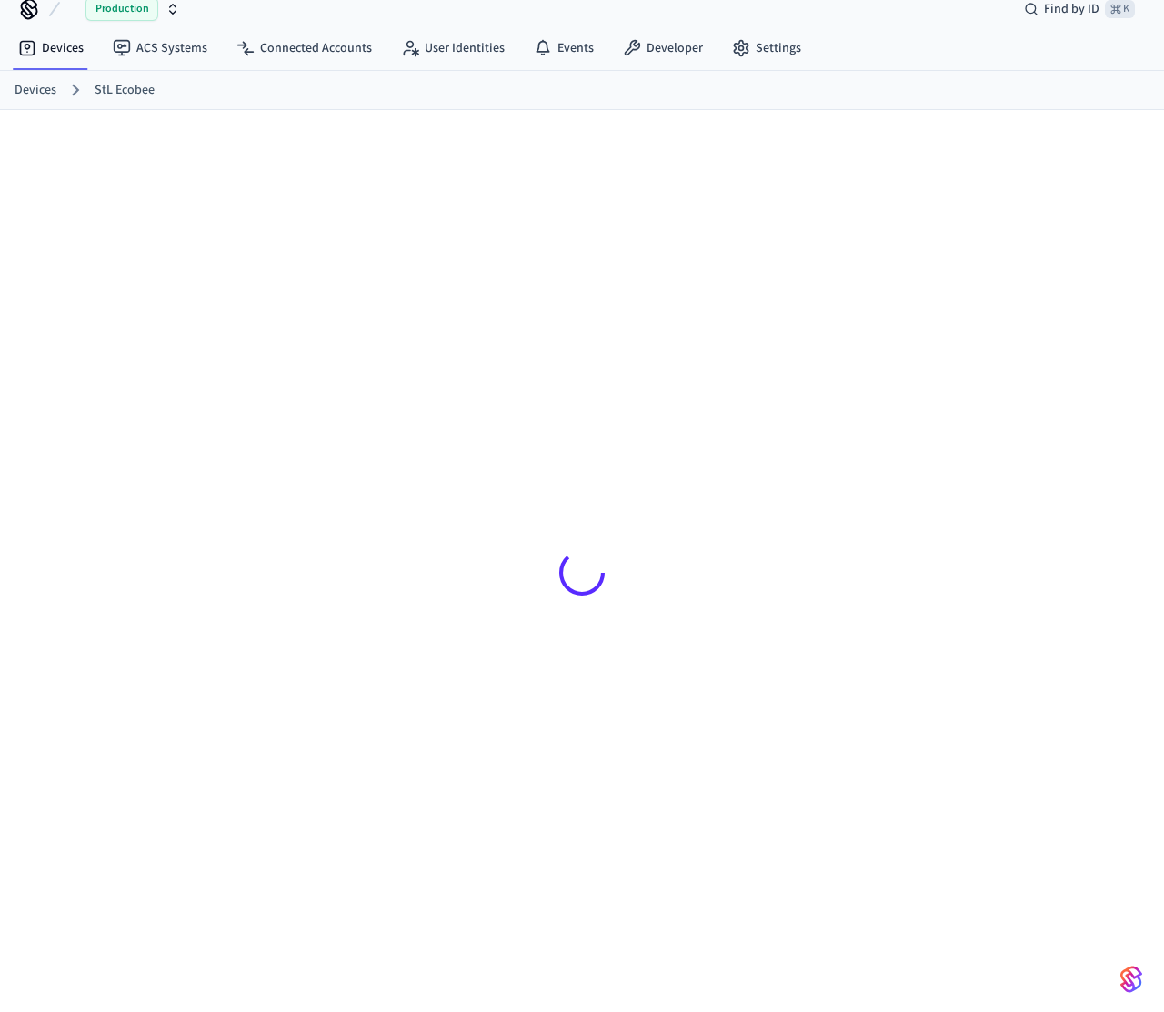
scroll to position [25, 0]
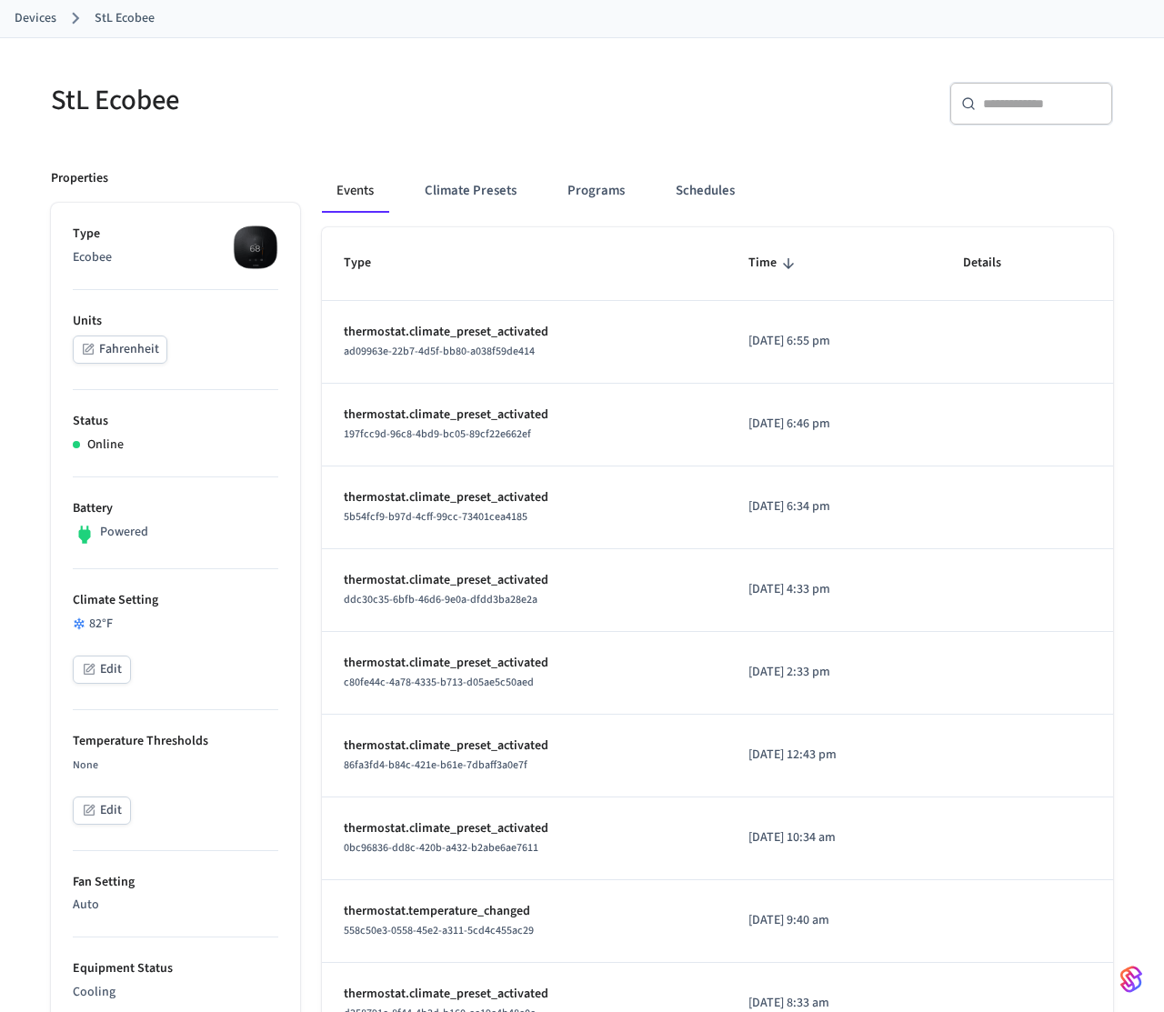
scroll to position [95, 0]
click at [465, 181] on button "Climate Presets" at bounding box center [470, 193] width 121 height 44
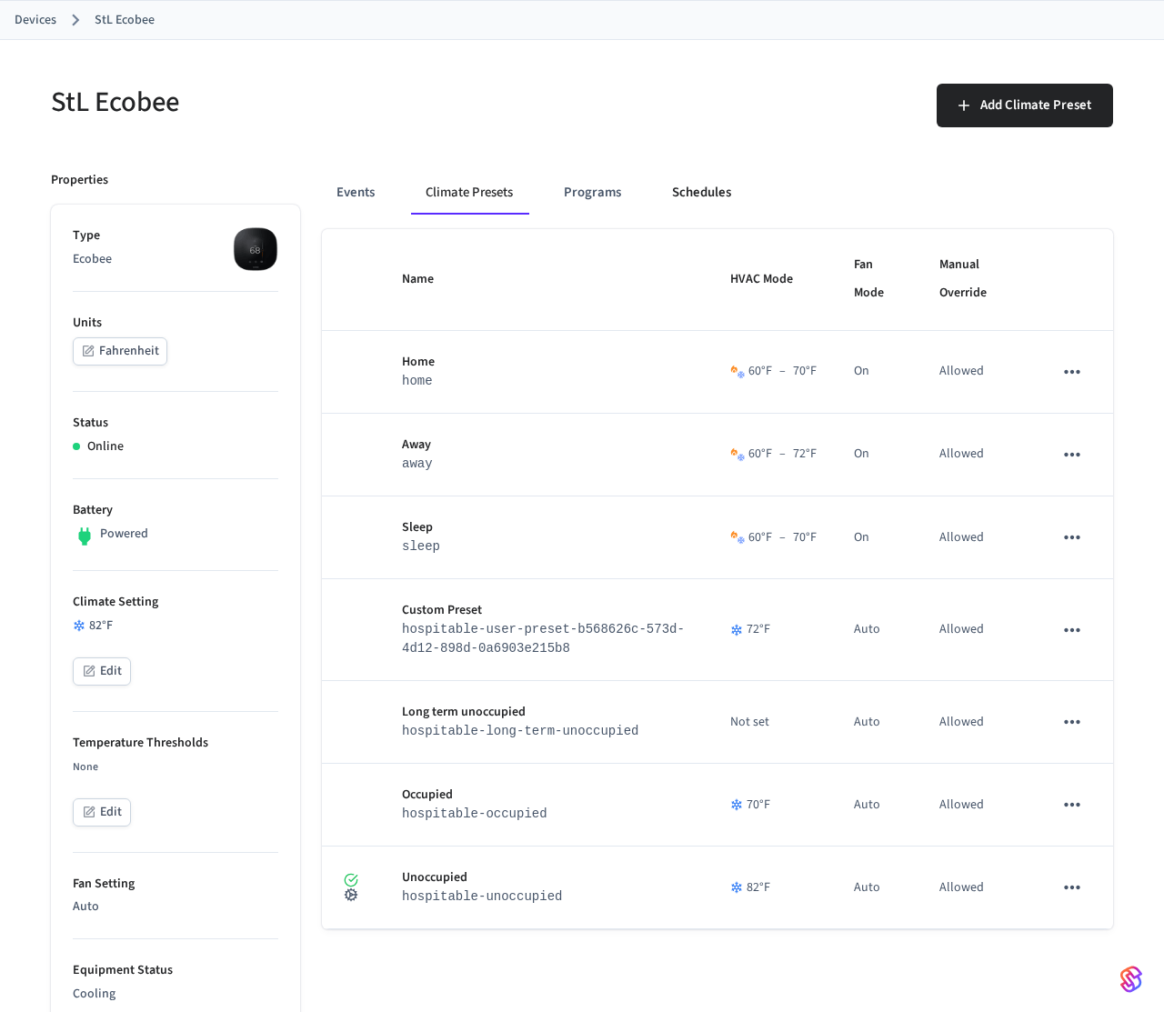
click at [712, 175] on button "Schedules" at bounding box center [702, 193] width 88 height 44
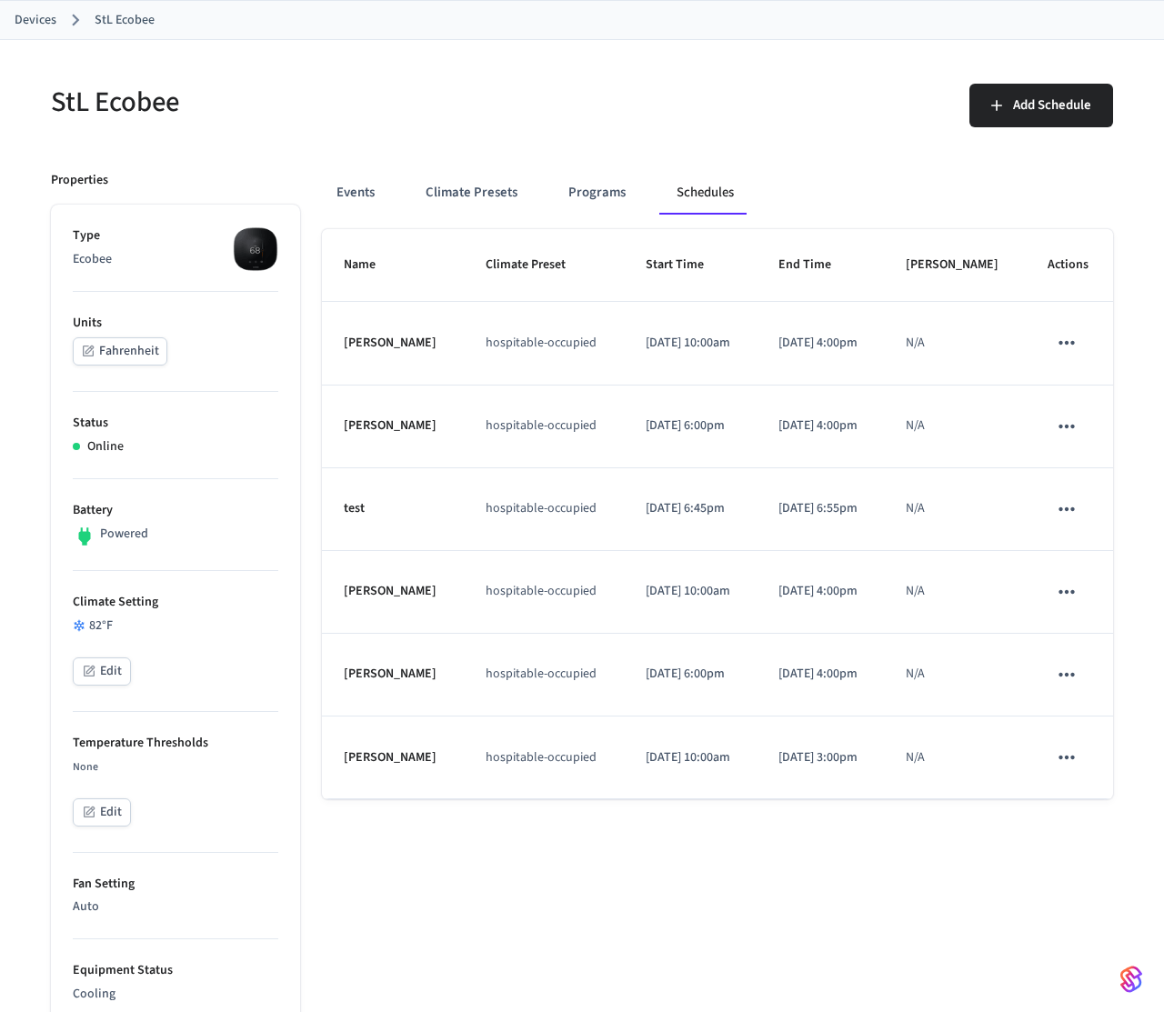
click at [1053, 528] on button "schedules table" at bounding box center [1067, 509] width 38 height 38
click at [1074, 635] on li "Delete" at bounding box center [1089, 644] width 94 height 48
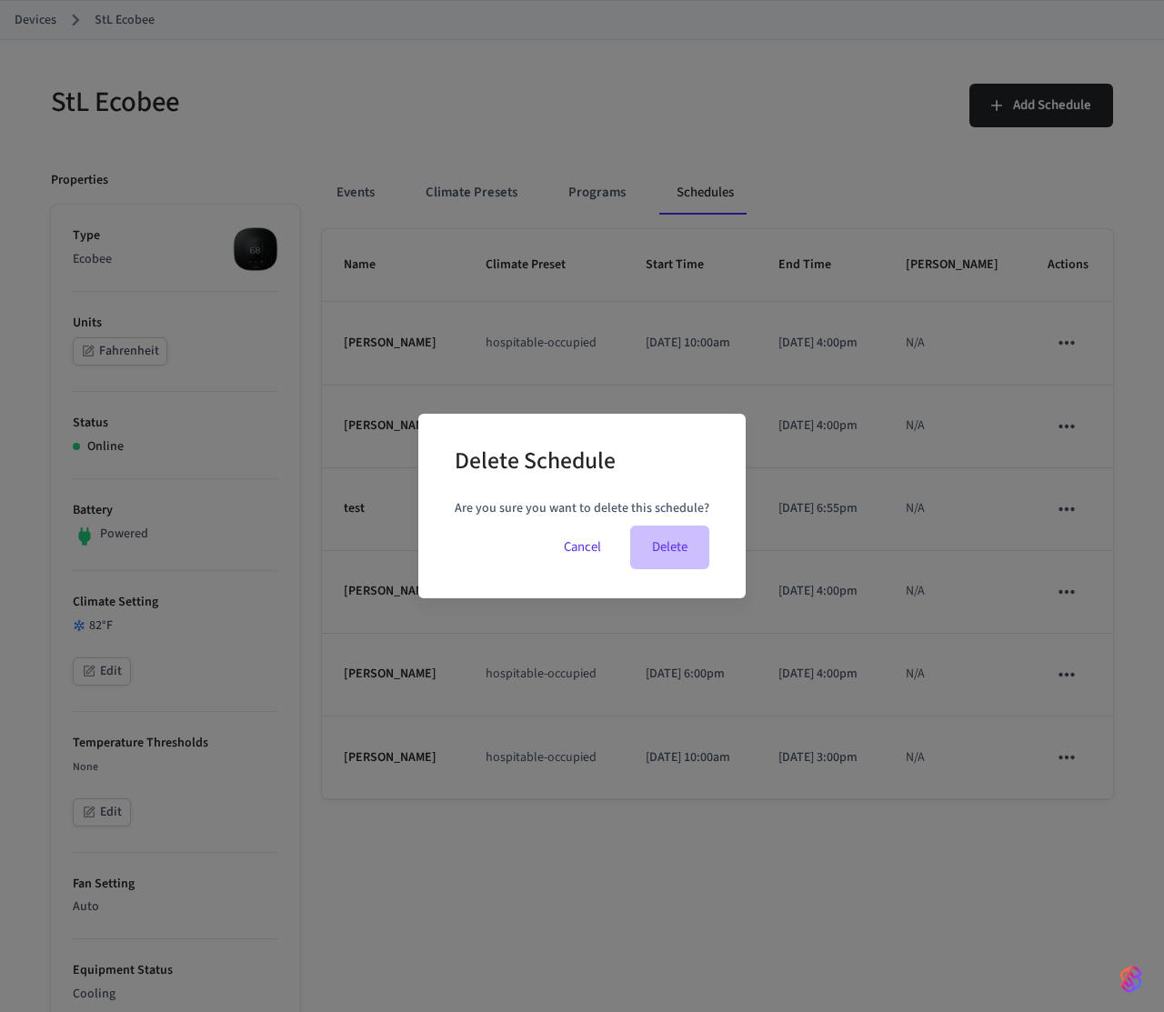
click at [659, 550] on button "Delete" at bounding box center [669, 548] width 79 height 44
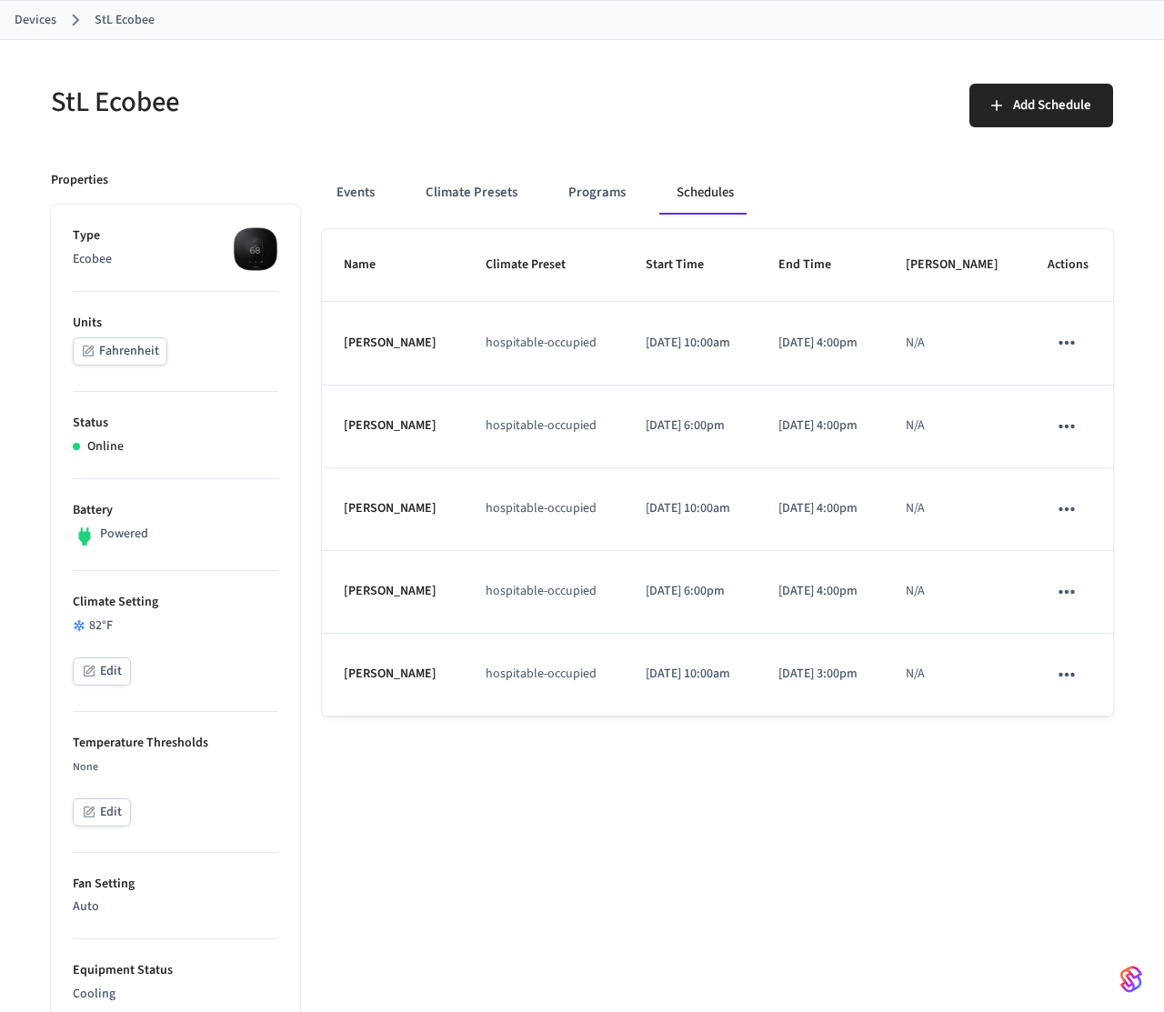
click at [124, 606] on p "Climate Setting" at bounding box center [176, 602] width 206 height 19
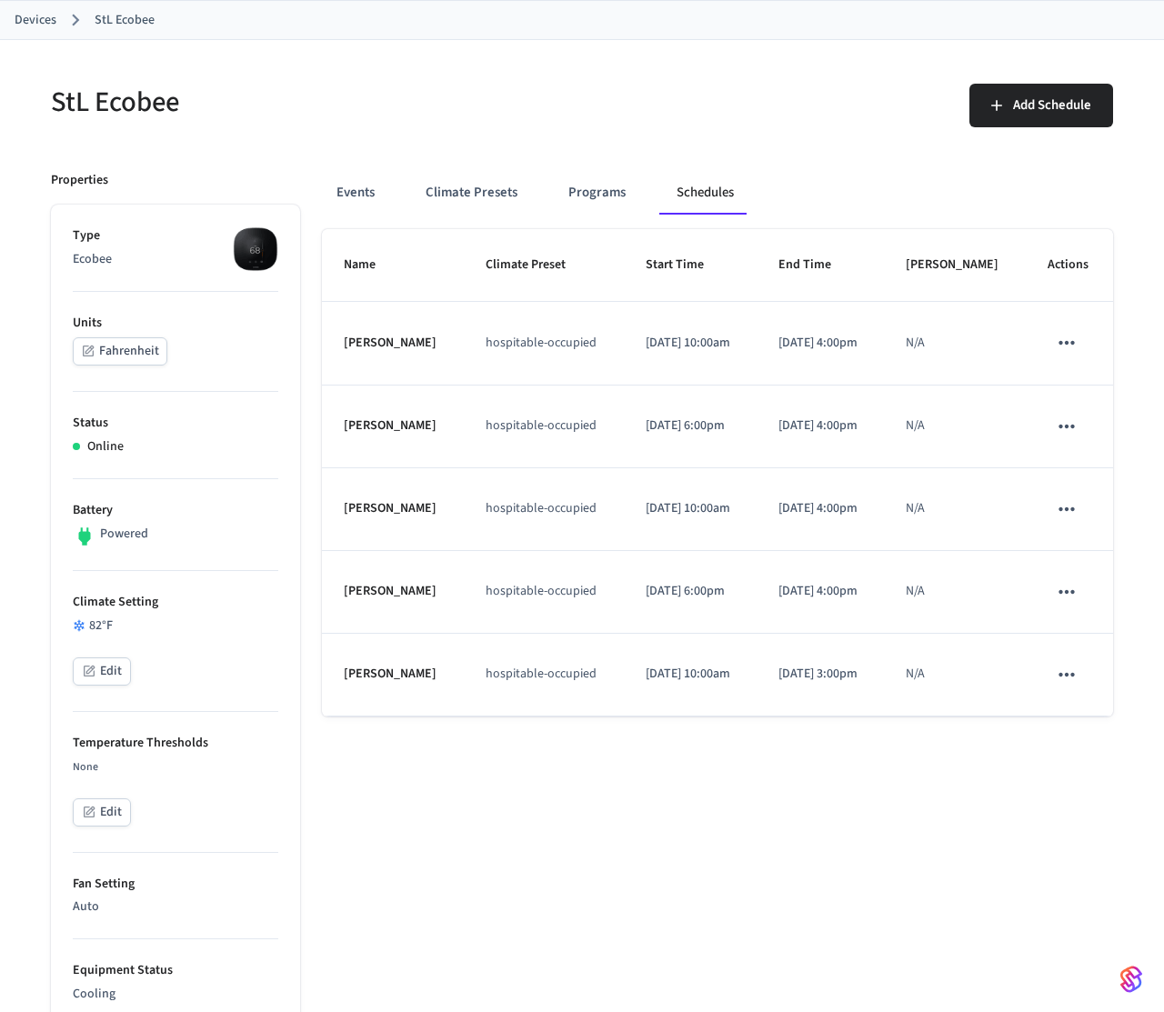
click at [671, 885] on div "Name Climate Preset Start Time End Time Max Override Actions [PERSON_NAME] hosp…" at bounding box center [717, 1003] width 791 height 1548
